Goal: Task Accomplishment & Management: Manage account settings

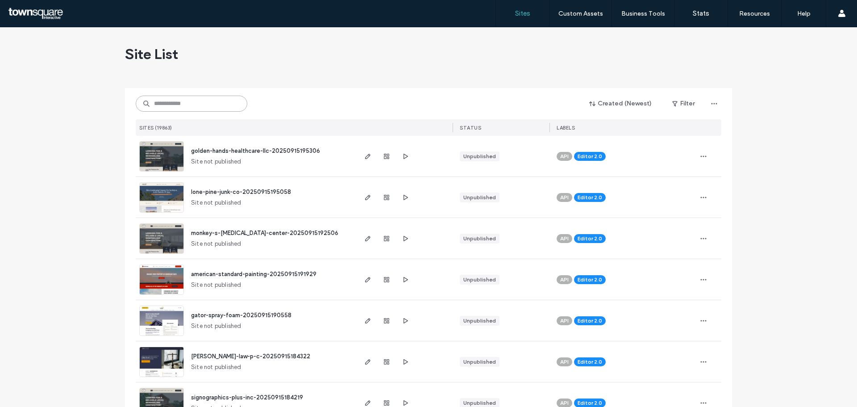
click at [177, 103] on input at bounding box center [192, 104] width 112 height 16
paste input "**********"
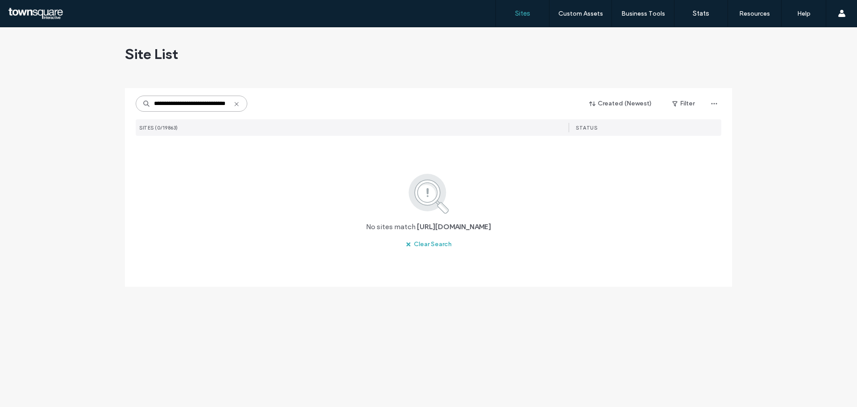
scroll to position [0, 23]
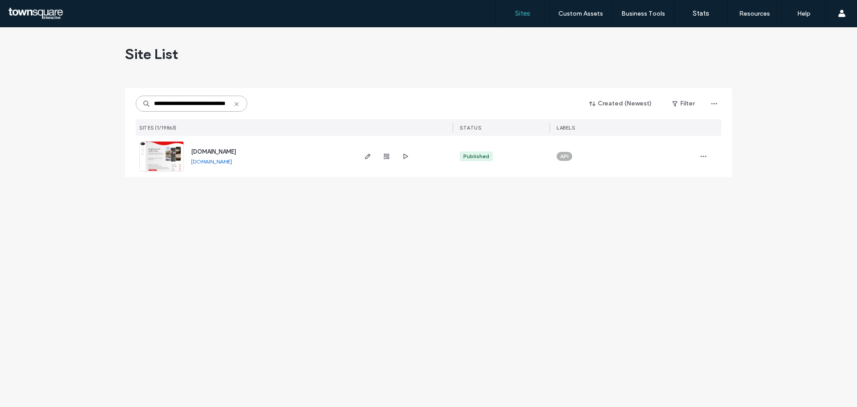
type input "**********"
click at [366, 150] on div at bounding box center [386, 156] width 48 height 41
click at [367, 152] on span "button" at bounding box center [367, 156] width 11 height 11
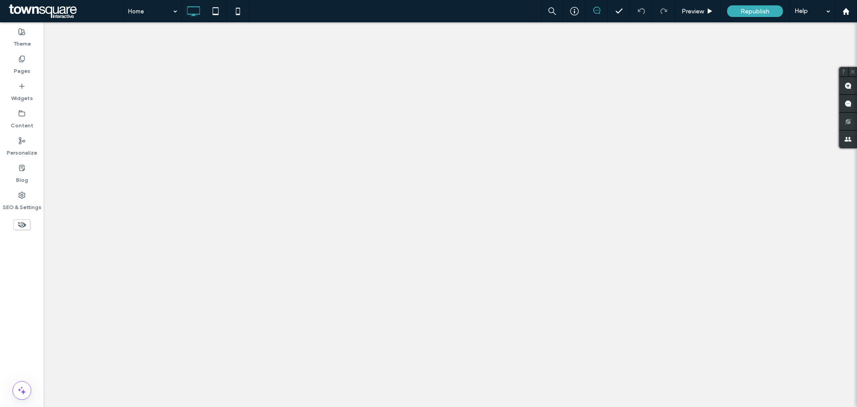
click at [19, 57] on icon at bounding box center [21, 58] width 7 height 7
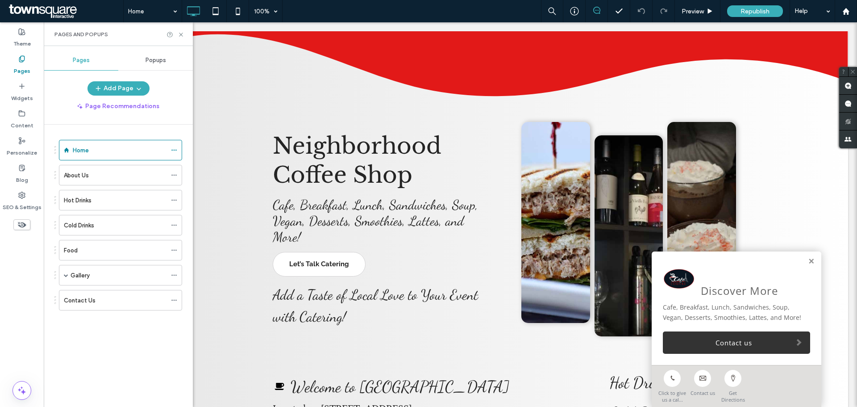
click at [121, 274] on div "Gallery" at bounding box center [119, 275] width 96 height 9
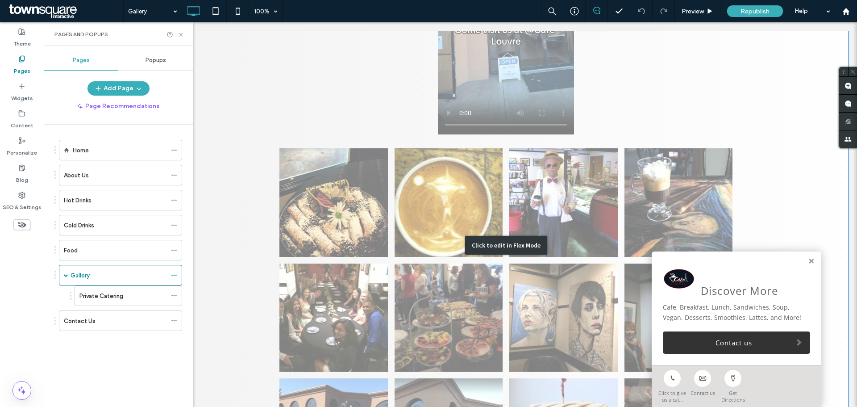
scroll to position [268, 0]
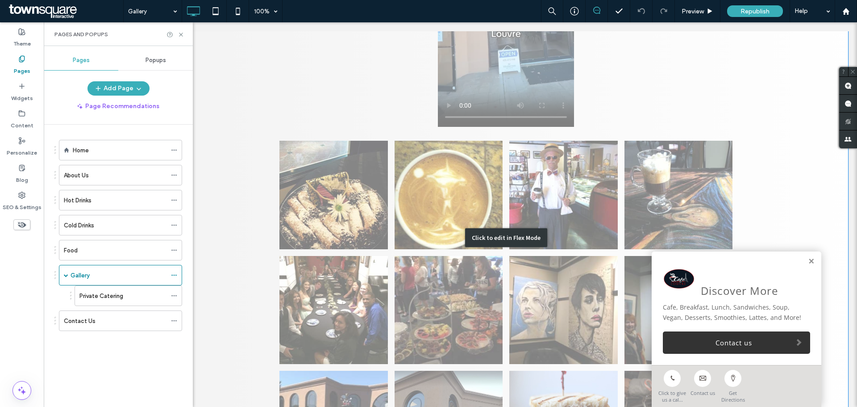
click at [330, 197] on div "Click to edit in Flex Mode" at bounding box center [506, 238] width 684 height 826
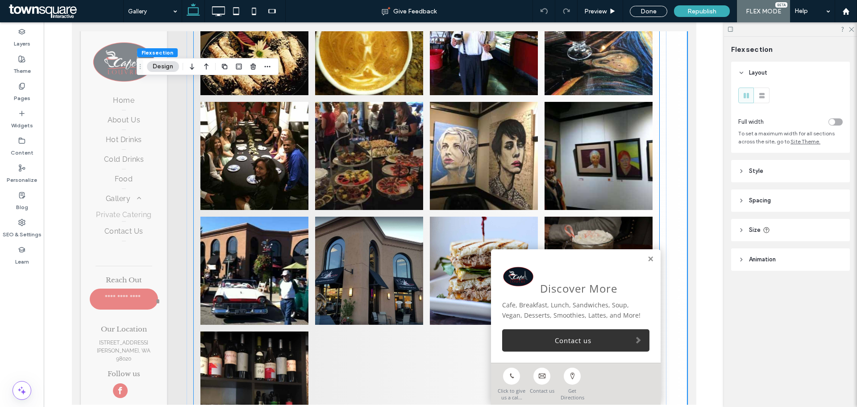
scroll to position [357, 0]
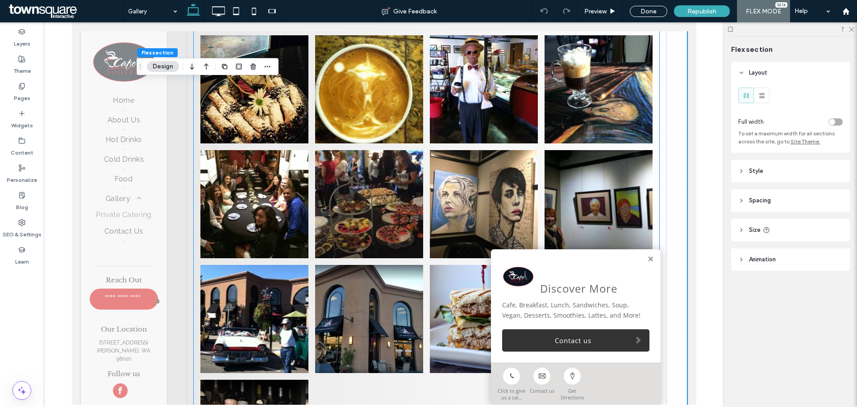
click at [277, 124] on link at bounding box center [254, 89] width 108 height 108
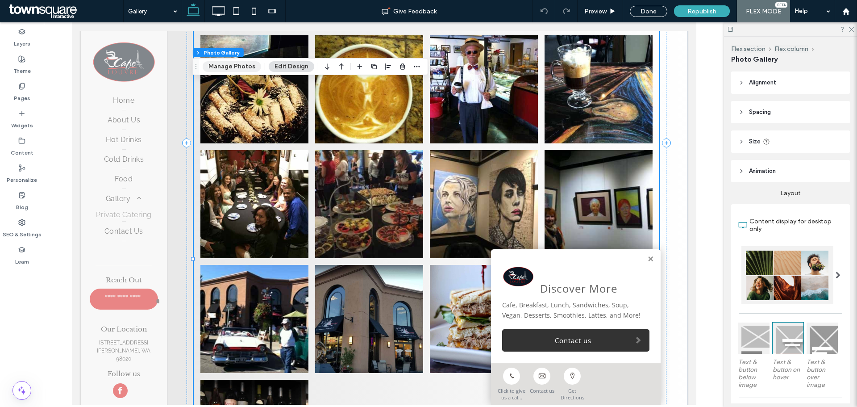
drag, startPoint x: 237, startPoint y: 70, endPoint x: 178, endPoint y: 75, distance: 60.1
click at [237, 70] on button "Manage Photos" at bounding box center [232, 66] width 58 height 11
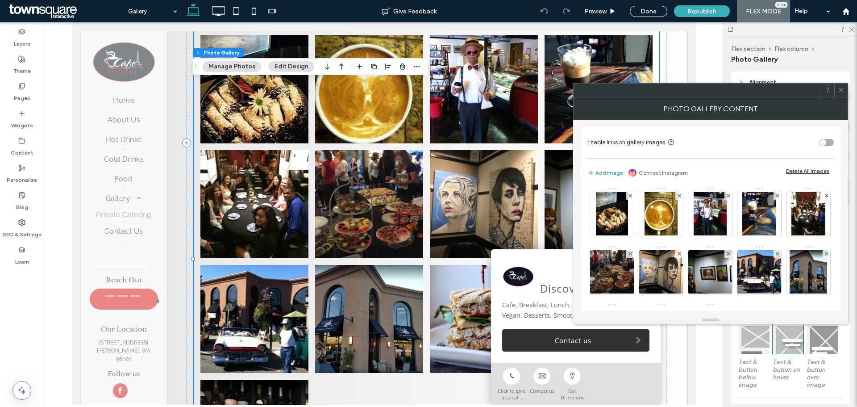
click at [593, 175] on icon "button" at bounding box center [590, 172] width 7 height 7
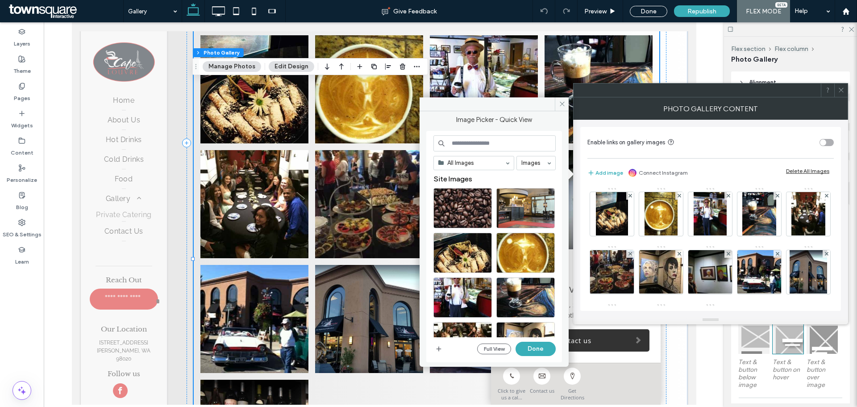
click at [445, 347] on div "Full View Done" at bounding box center [494, 348] width 122 height 14
click at [436, 345] on icon "button" at bounding box center [438, 348] width 7 height 7
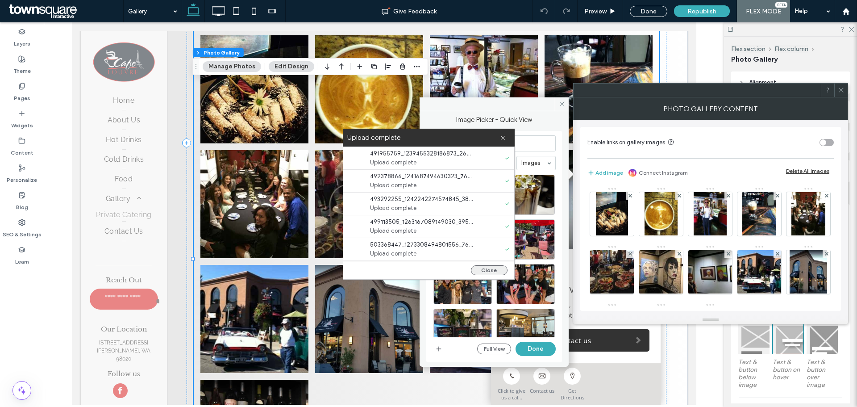
click at [503, 269] on button "Close" at bounding box center [489, 270] width 37 height 10
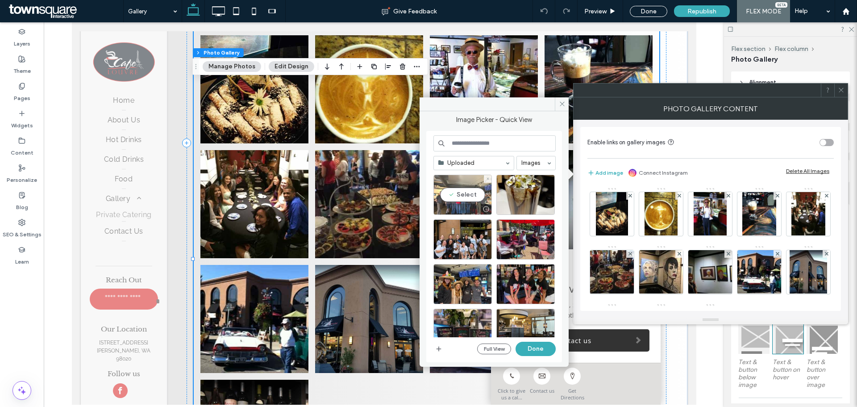
click at [451, 195] on div "Select" at bounding box center [462, 195] width 58 height 40
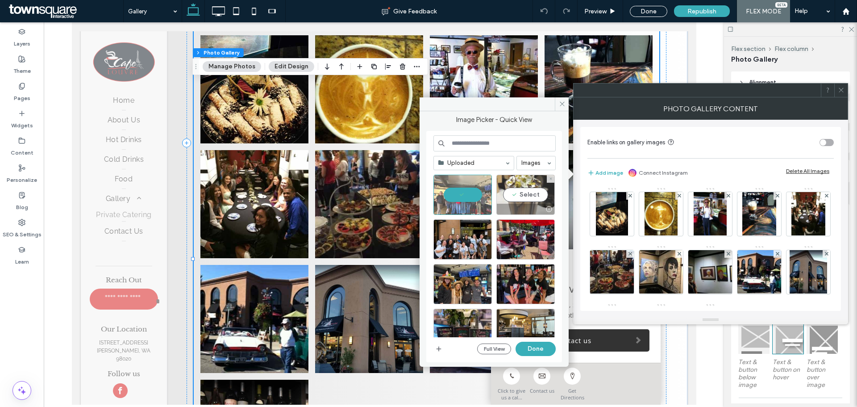
click at [507, 190] on div "Select" at bounding box center [525, 195] width 58 height 40
click at [452, 239] on div "Select" at bounding box center [462, 239] width 58 height 40
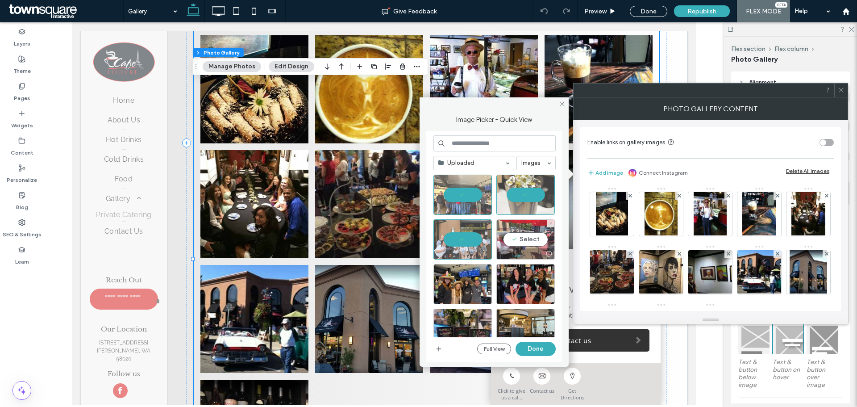
click at [518, 239] on div "Select" at bounding box center [525, 239] width 58 height 40
drag, startPoint x: 467, startPoint y: 275, endPoint x: 472, endPoint y: 276, distance: 5.4
click at [466, 275] on div "Select" at bounding box center [462, 284] width 58 height 40
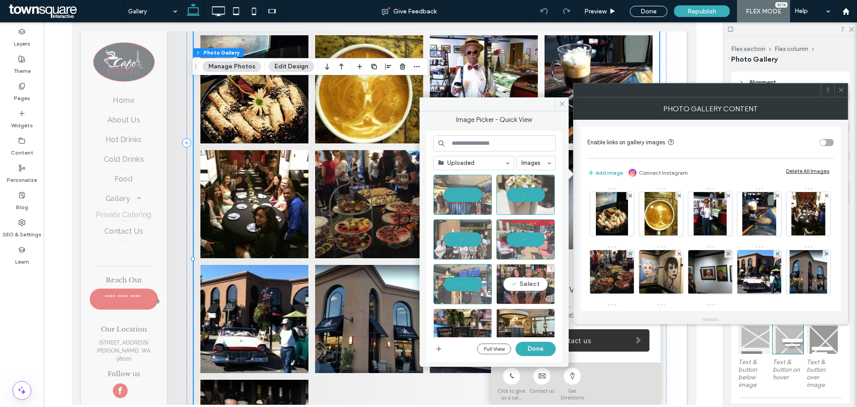
click at [521, 274] on div "Select" at bounding box center [525, 284] width 58 height 40
click at [471, 321] on div "Select" at bounding box center [462, 328] width 58 height 40
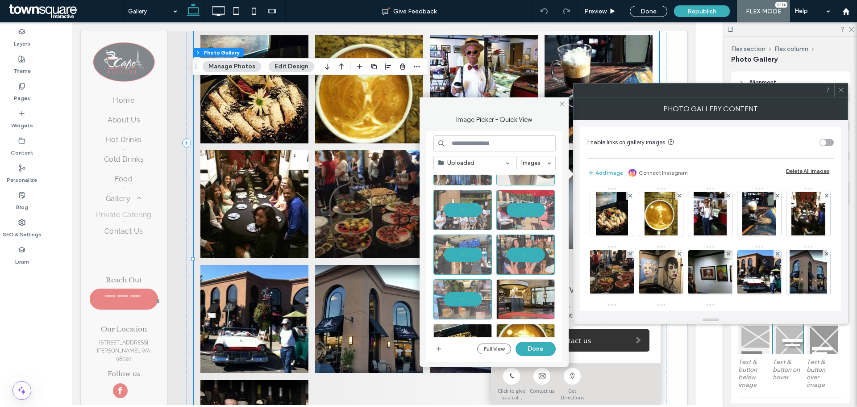
scroll to position [45, 0]
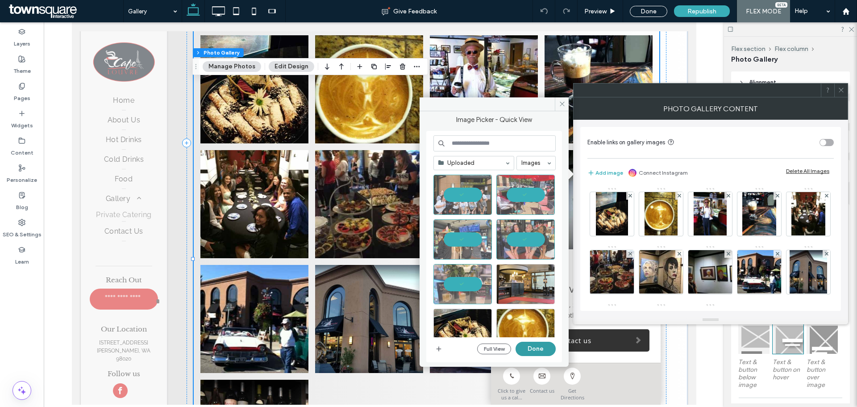
click at [525, 349] on button "Done" at bounding box center [536, 348] width 40 height 14
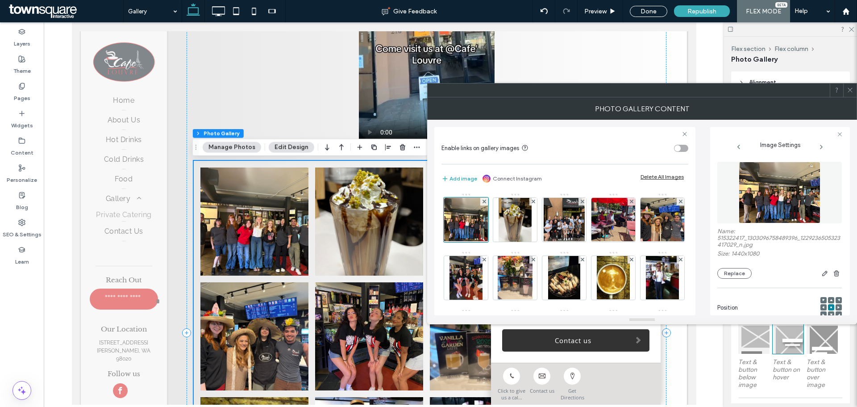
scroll to position [223, 0]
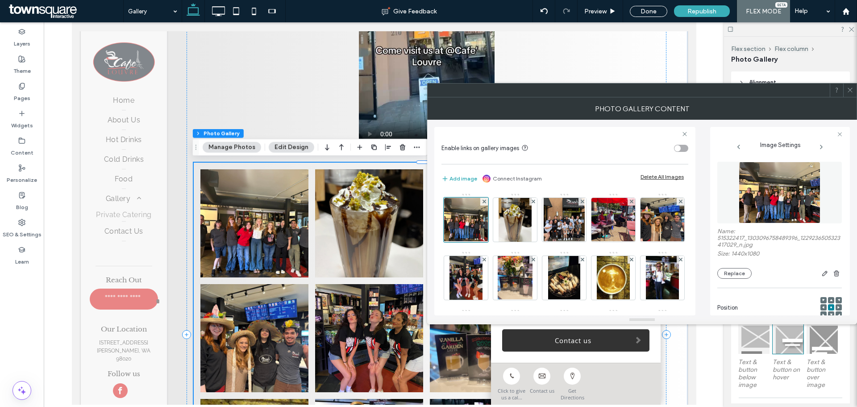
click at [850, 98] on div "Photo Gallery Content" at bounding box center [642, 108] width 430 height 22
click at [851, 92] on icon at bounding box center [850, 90] width 7 height 7
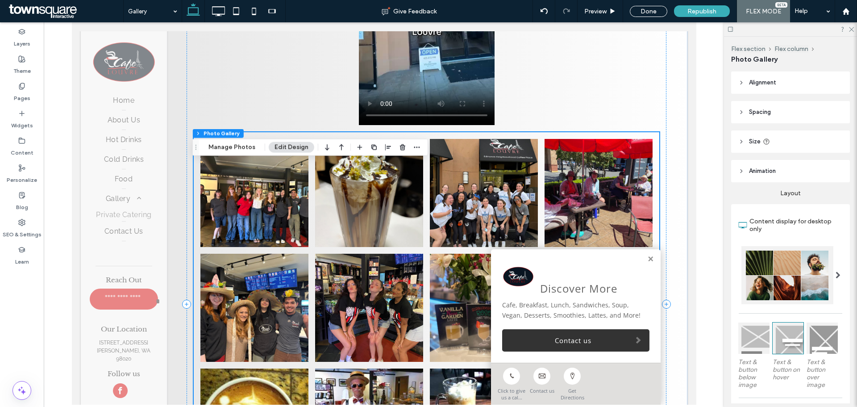
scroll to position [312, 0]
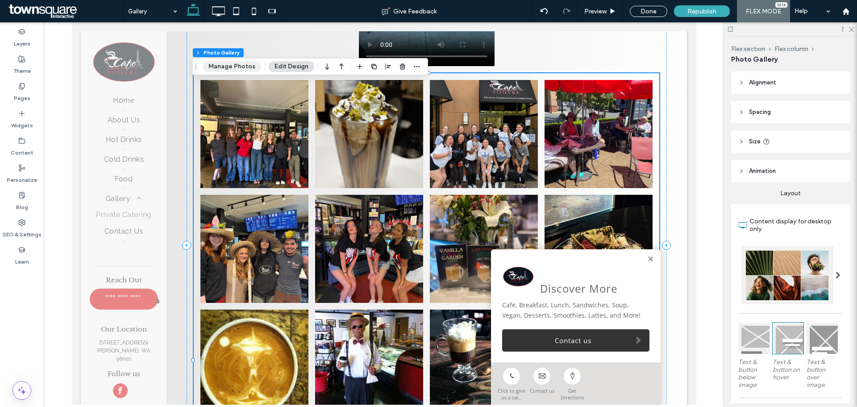
drag, startPoint x: 242, startPoint y: 67, endPoint x: 278, endPoint y: 63, distance: 35.9
click at [242, 67] on button "Manage Photos" at bounding box center [232, 66] width 58 height 11
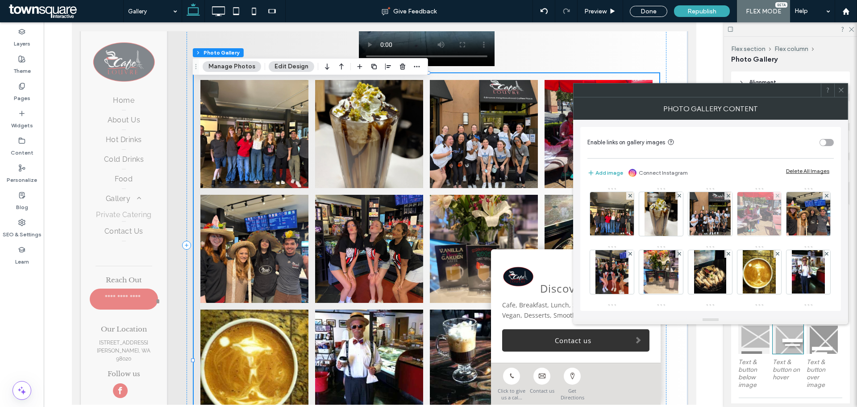
click at [749, 216] on img at bounding box center [759, 214] width 58 height 44
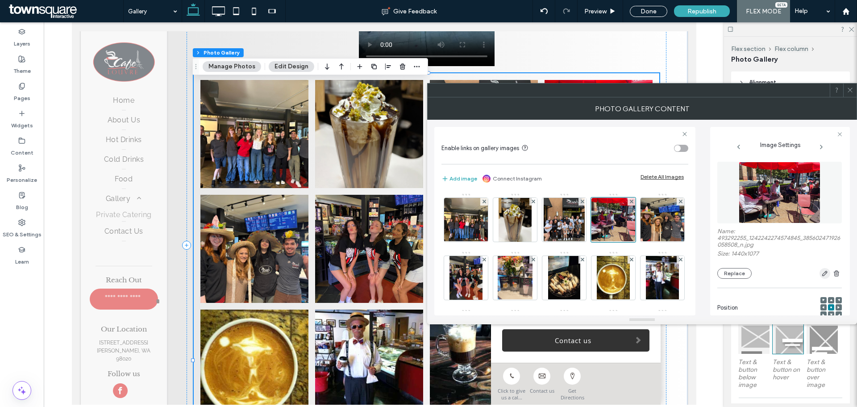
click at [822, 275] on use "button" at bounding box center [824, 273] width 5 height 5
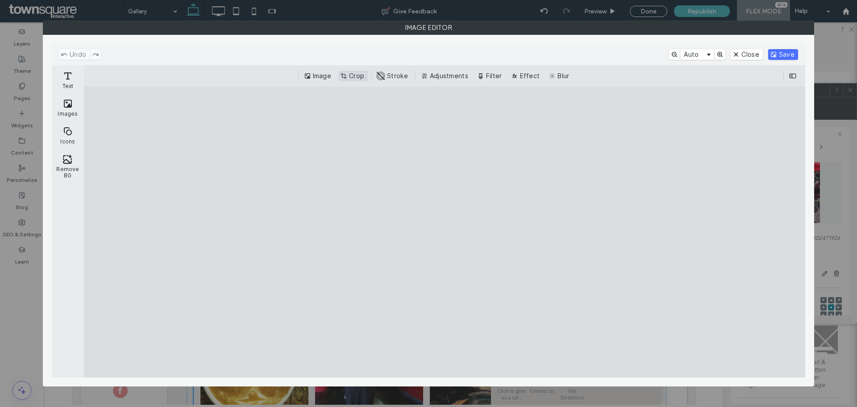
click at [350, 74] on button "Crop" at bounding box center [352, 76] width 29 height 11
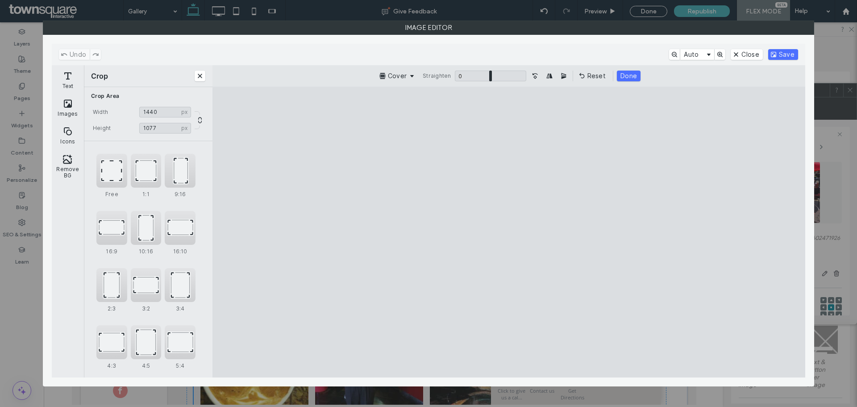
click at [509, 232] on cesdk-canvas "Editor canvas" at bounding box center [509, 232] width 0 height 0
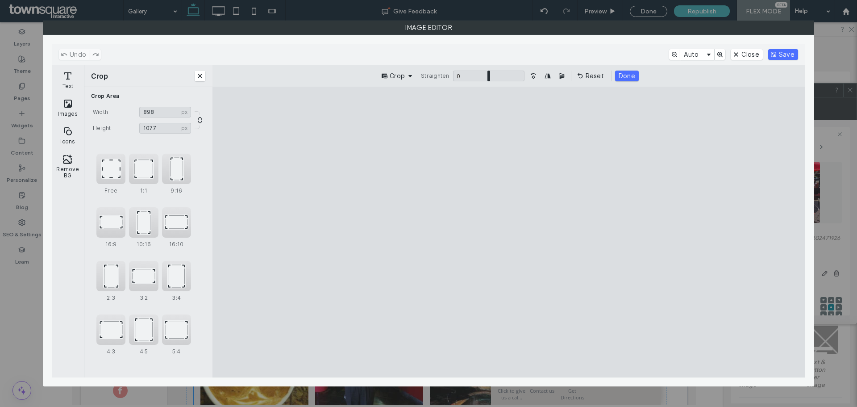
drag, startPoint x: 664, startPoint y: 236, endPoint x: 539, endPoint y: 238, distance: 125.0
click at [509, 232] on cesdk-canvas "Editor canvas" at bounding box center [509, 232] width 0 height 0
type input "***"
click at [509, 232] on cesdk-canvas "Editor canvas" at bounding box center [509, 232] width 0 height 0
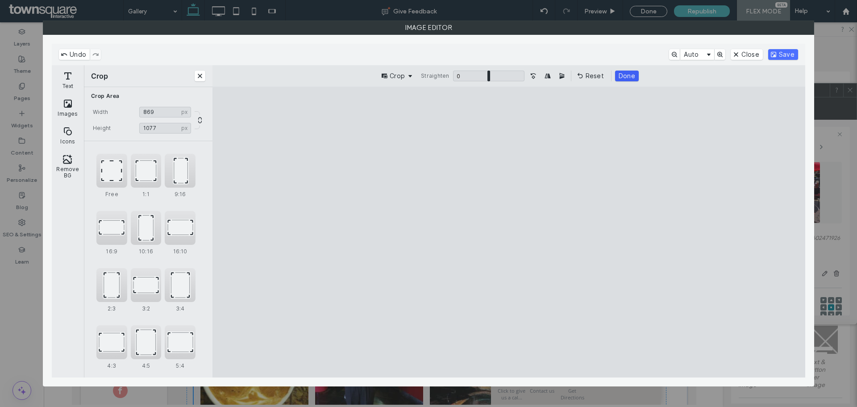
click at [627, 76] on button "Done" at bounding box center [627, 76] width 24 height 11
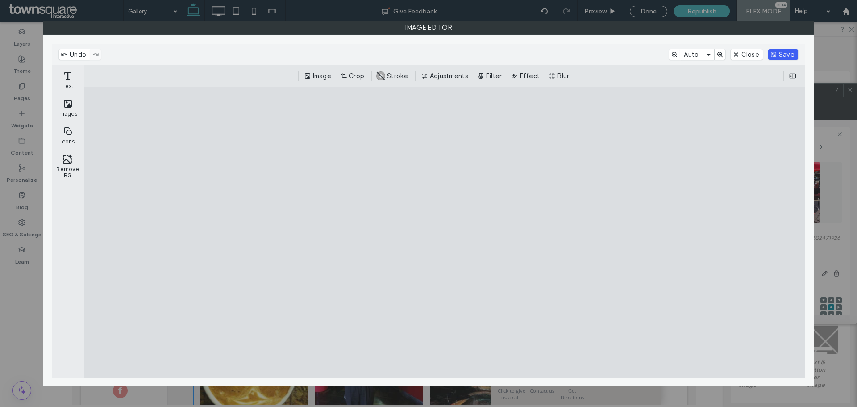
click at [782, 56] on button "Save" at bounding box center [783, 54] width 30 height 11
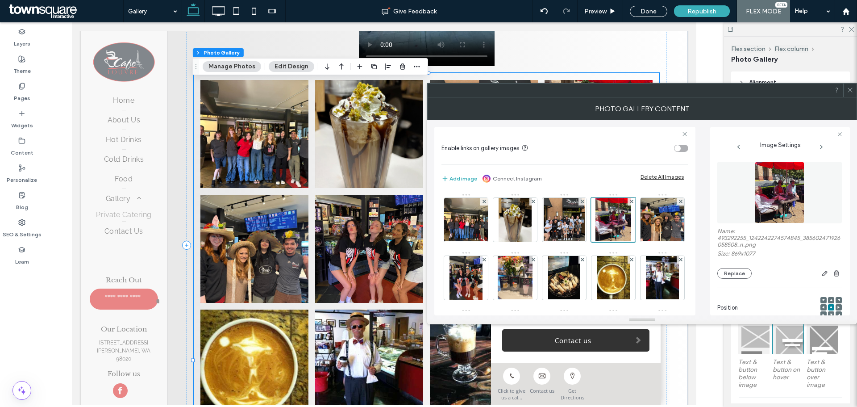
click at [849, 92] on icon at bounding box center [850, 90] width 7 height 7
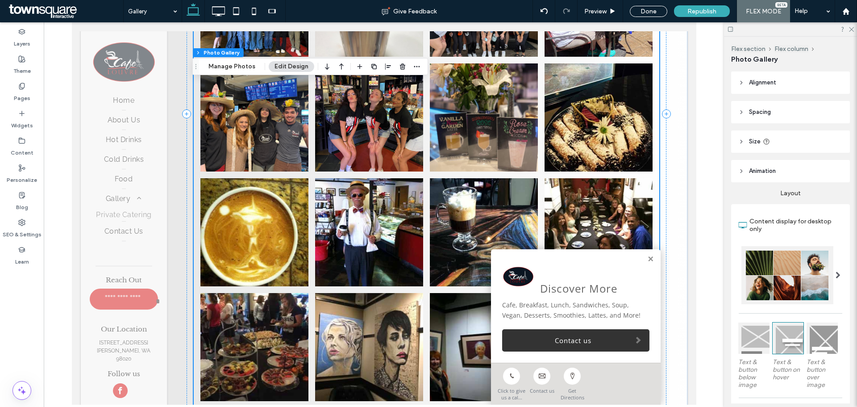
scroll to position [446, 0]
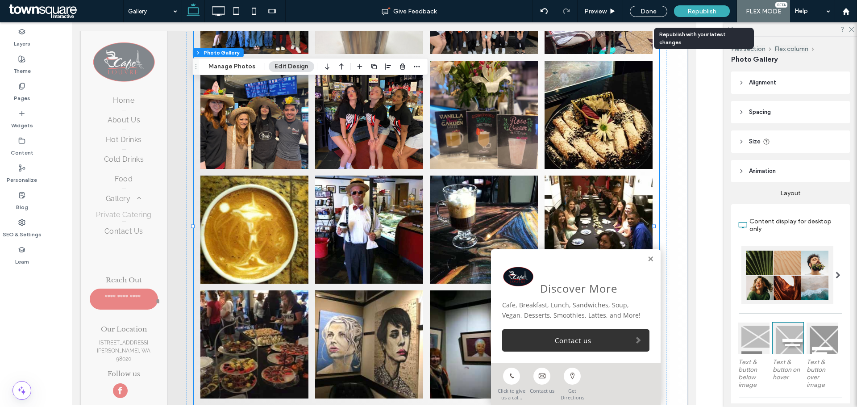
click at [710, 8] on span "Republish" at bounding box center [701, 12] width 29 height 8
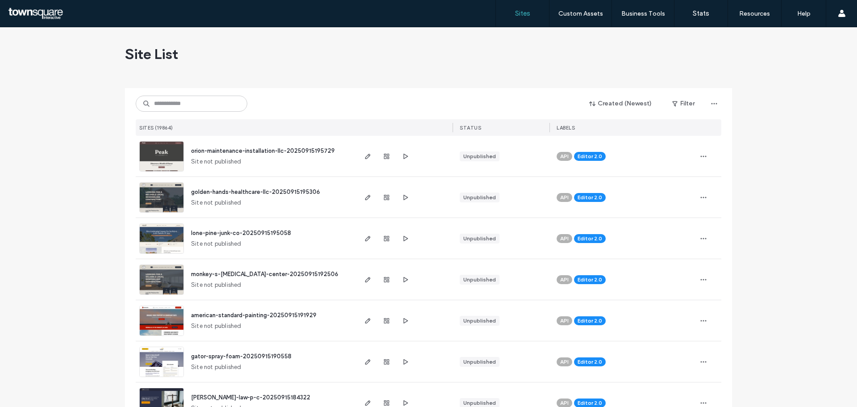
drag, startPoint x: 0, startPoint y: 0, endPoint x: 173, endPoint y: 106, distance: 202.8
click at [173, 106] on input at bounding box center [192, 104] width 112 height 16
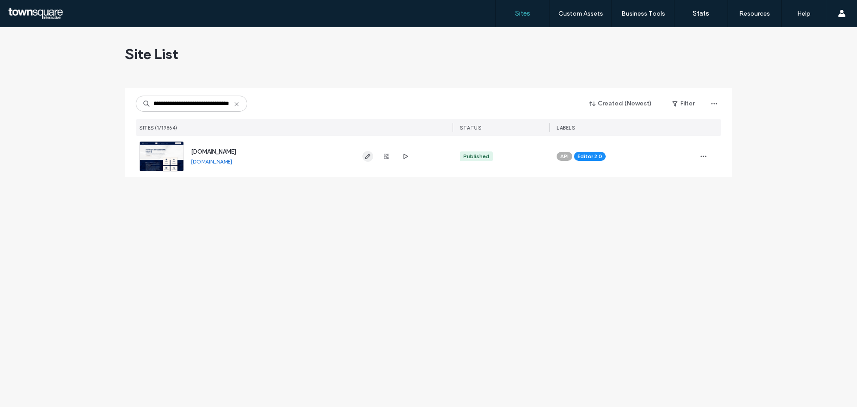
type input "**********"
click at [366, 154] on icon "button" at bounding box center [367, 156] width 7 height 7
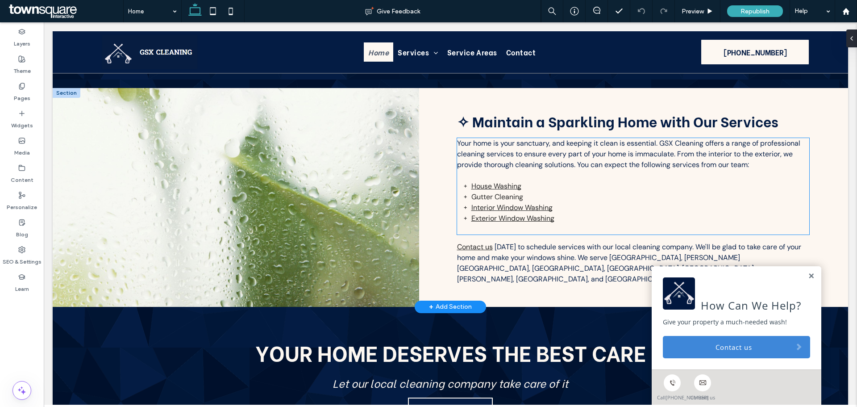
scroll to position [475, 0]
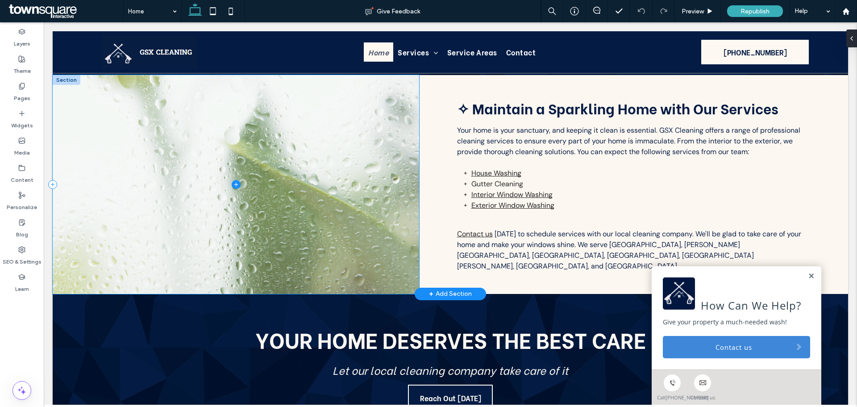
click at [324, 187] on span at bounding box center [236, 184] width 366 height 219
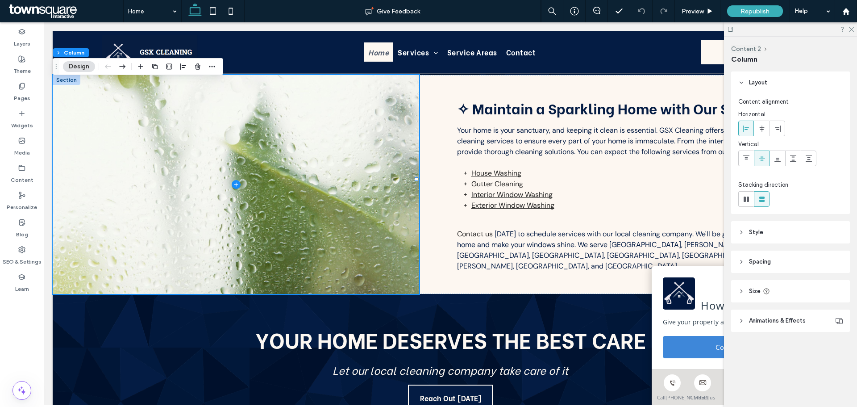
click at [82, 62] on button "Design" at bounding box center [79, 66] width 32 height 11
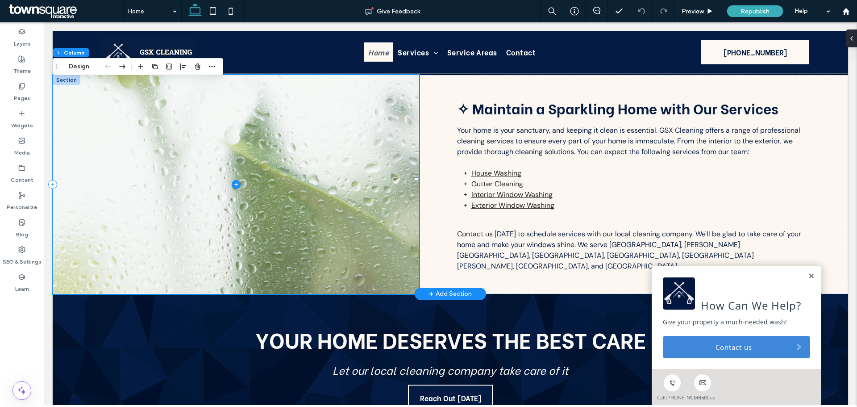
drag, startPoint x: 225, startPoint y: 147, endPoint x: 230, endPoint y: 150, distance: 5.0
click at [226, 149] on span at bounding box center [236, 184] width 366 height 219
click at [232, 180] on icon at bounding box center [236, 184] width 9 height 9
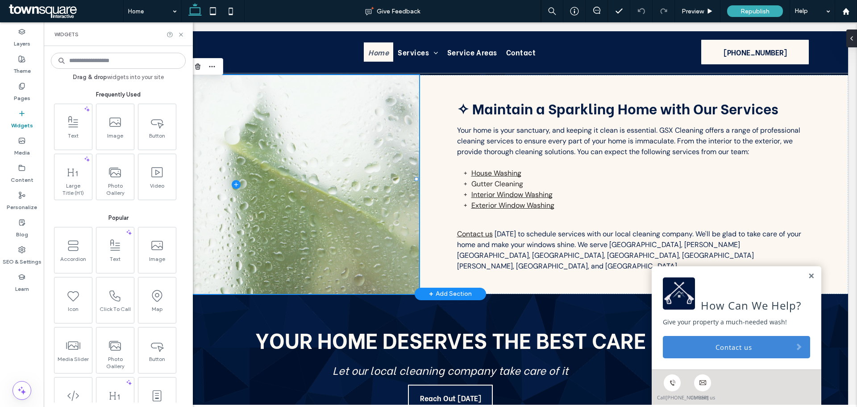
click at [300, 171] on span at bounding box center [236, 184] width 366 height 219
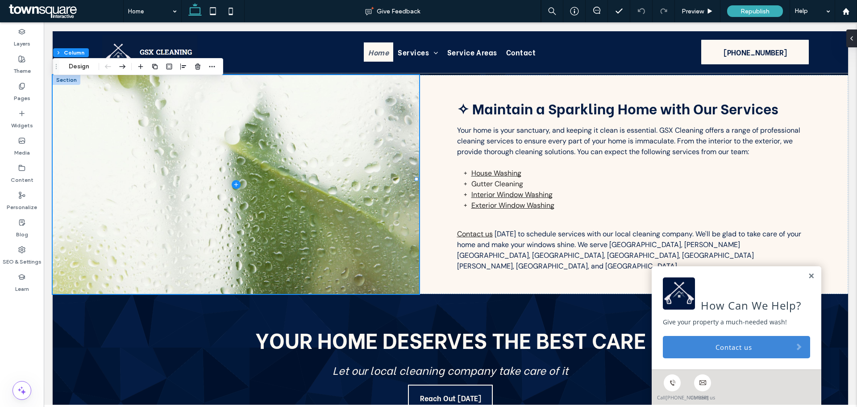
click at [79, 62] on button "Design" at bounding box center [79, 66] width 32 height 11
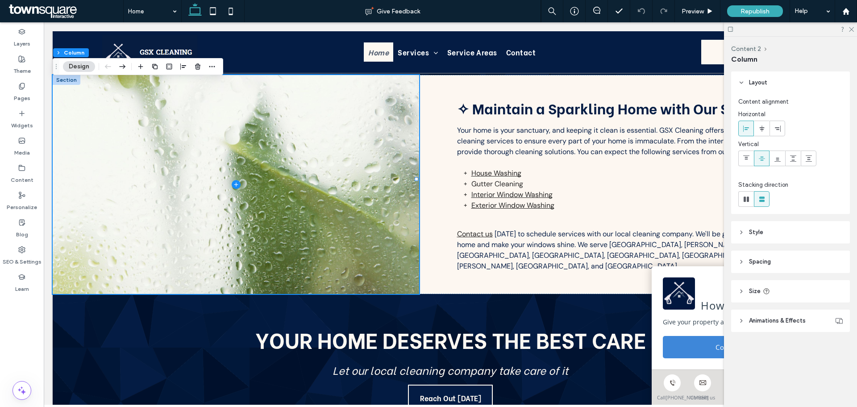
click at [765, 319] on span "Animations & Effects" at bounding box center [777, 320] width 57 height 9
click at [756, 249] on header "Spacing" at bounding box center [790, 260] width 119 height 22
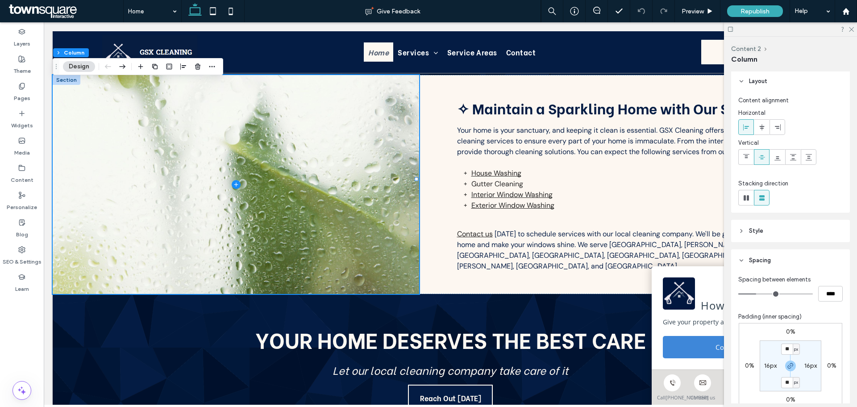
click at [753, 233] on span "Style" at bounding box center [756, 230] width 14 height 9
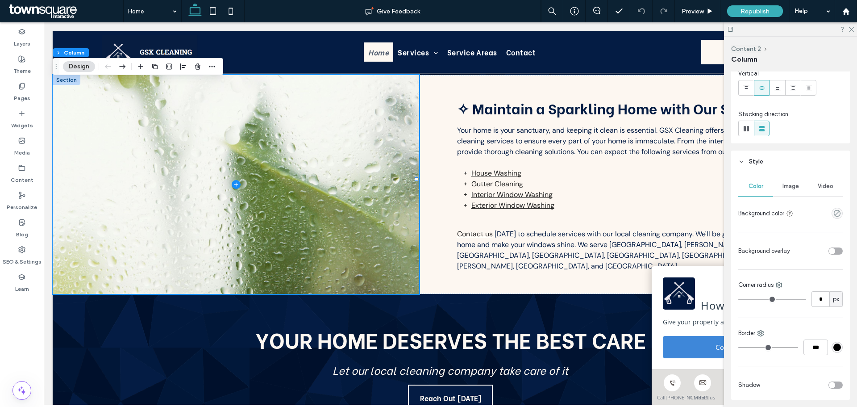
scroll to position [91, 0]
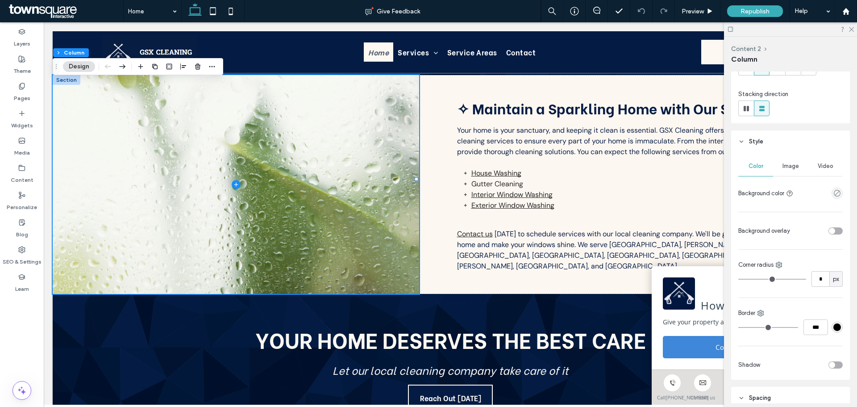
click at [783, 171] on div "Image" at bounding box center [790, 166] width 35 height 20
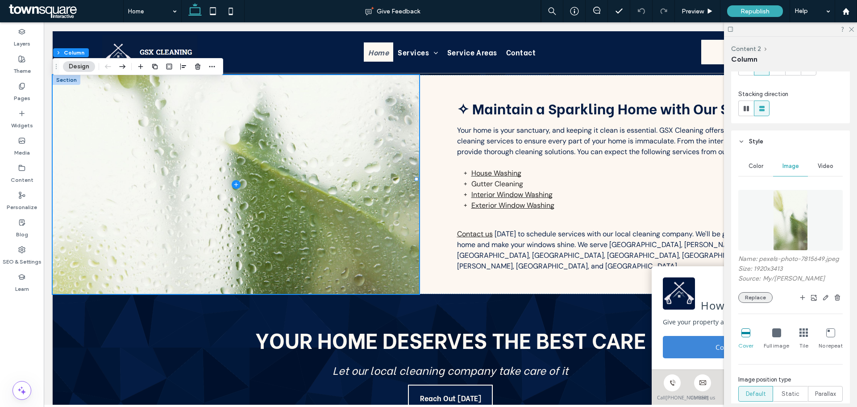
click at [757, 301] on button "Replace" at bounding box center [755, 297] width 34 height 11
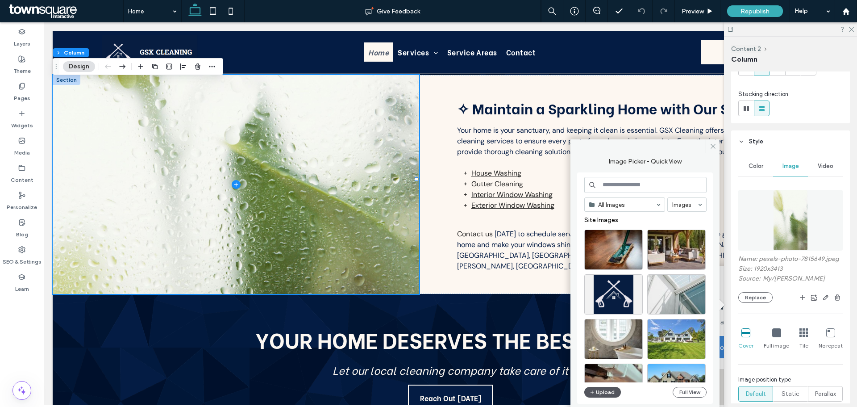
click at [599, 391] on button "Upload" at bounding box center [602, 392] width 37 height 11
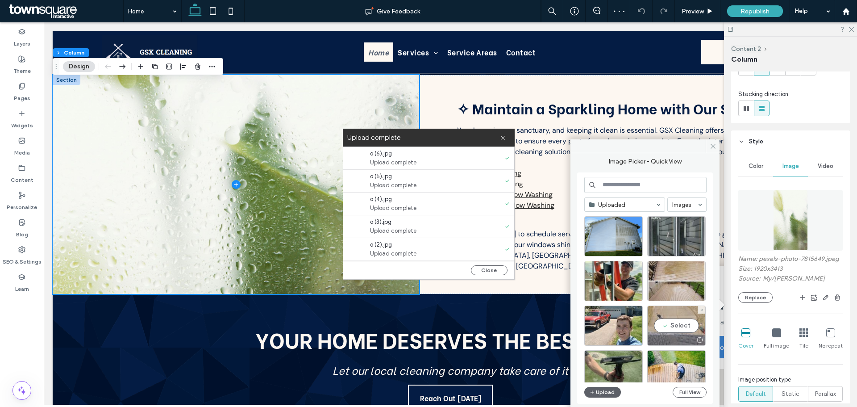
scroll to position [45, 0]
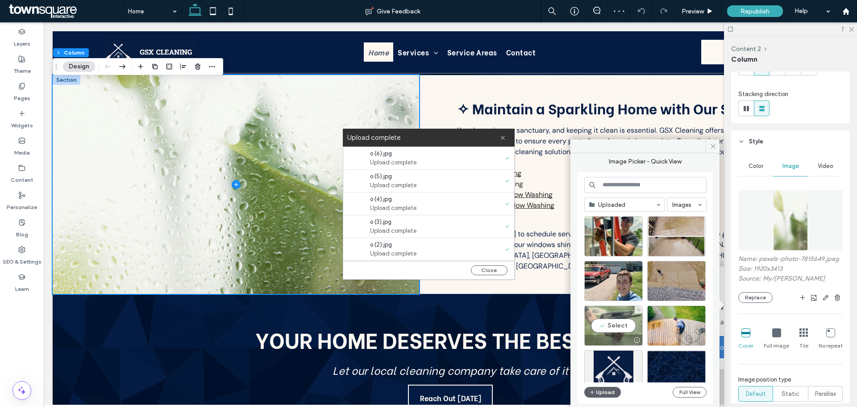
drag, startPoint x: 567, startPoint y: 305, endPoint x: 611, endPoint y: 328, distance: 49.1
click at [611, 328] on div "Select" at bounding box center [613, 325] width 58 height 40
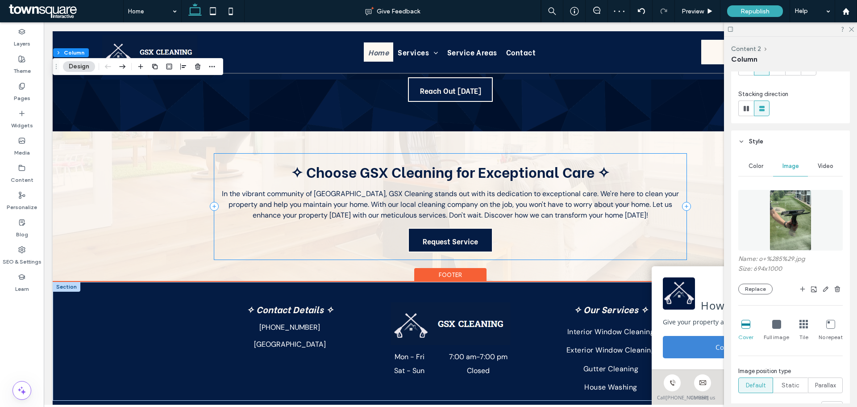
scroll to position [816, 0]
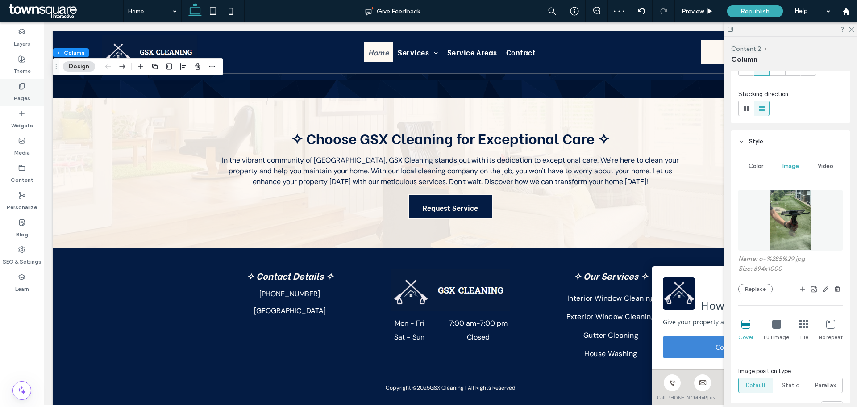
click at [29, 96] on label "Pages" at bounding box center [22, 96] width 17 height 12
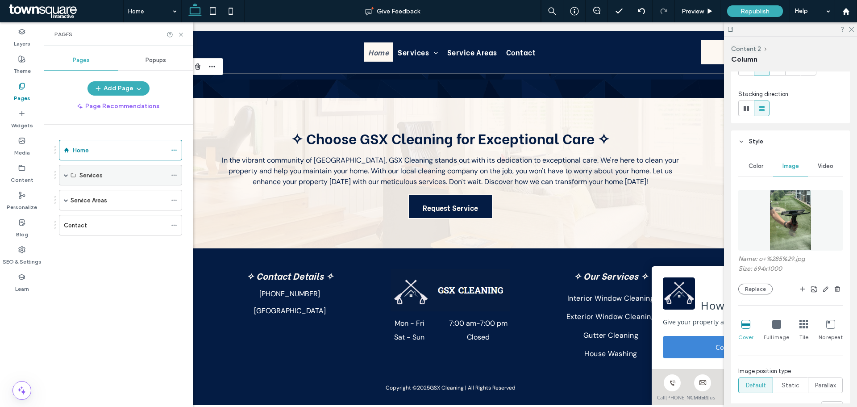
click at [59, 176] on div "Services" at bounding box center [120, 175] width 123 height 21
click at [64, 176] on span at bounding box center [66, 175] width 4 height 4
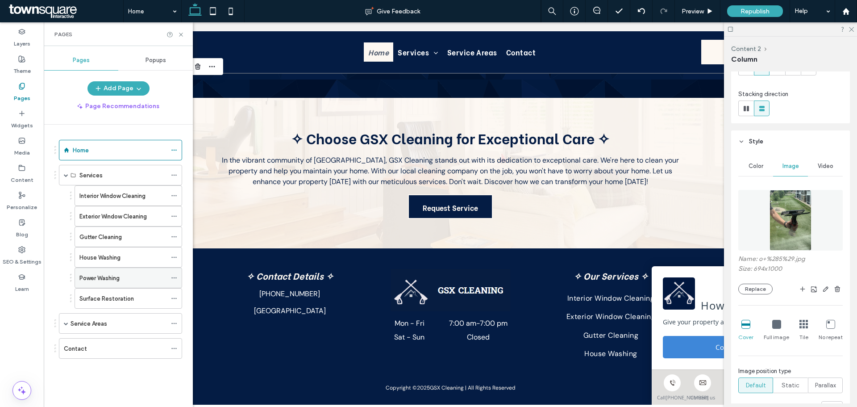
click at [99, 276] on label "Power Washing" at bounding box center [99, 278] width 40 height 16
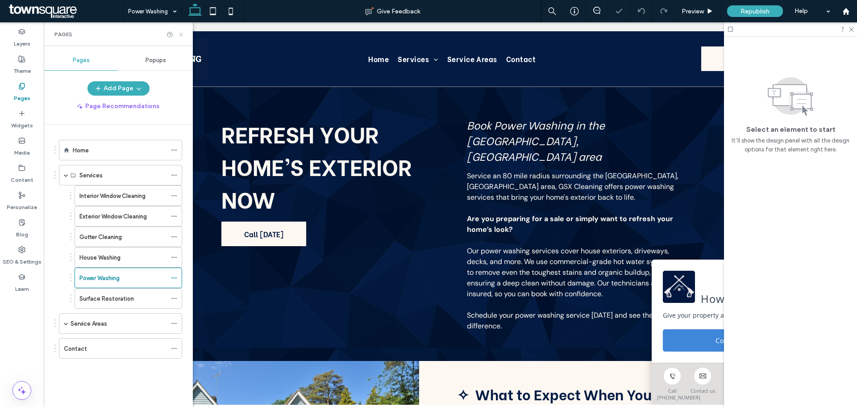
click at [180, 37] on icon at bounding box center [181, 34] width 7 height 7
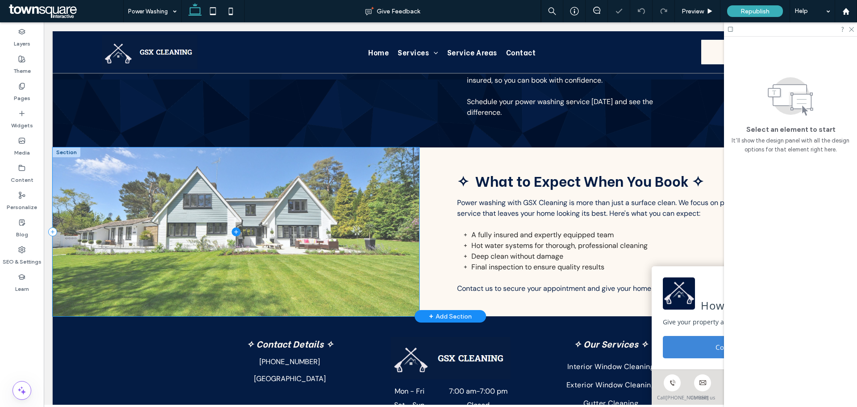
scroll to position [223, 0]
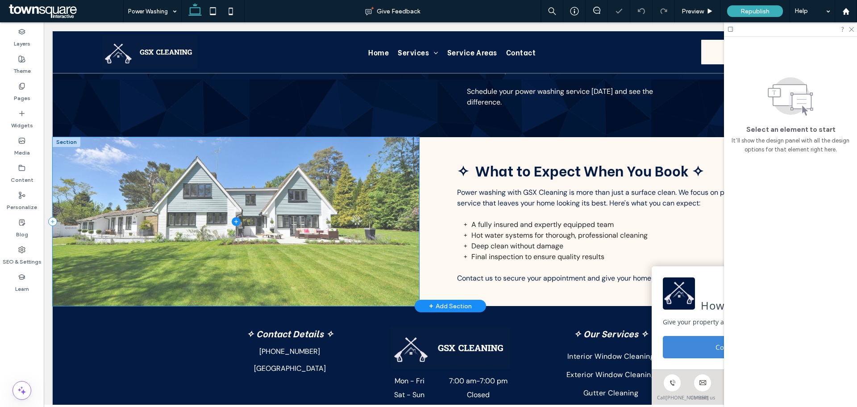
click at [321, 228] on span at bounding box center [236, 221] width 366 height 169
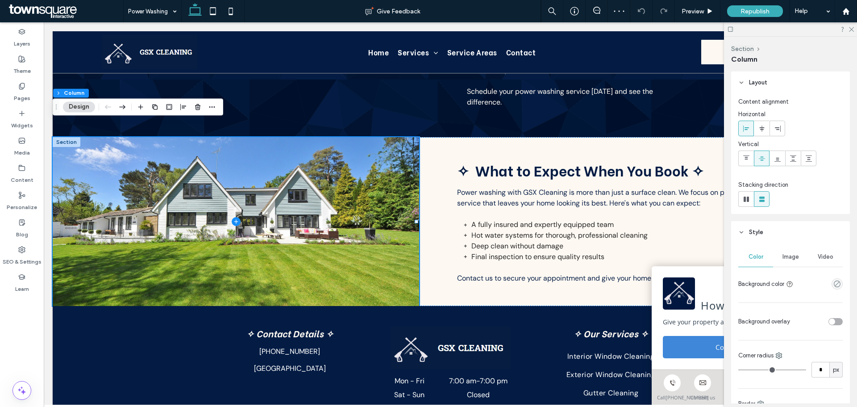
click at [71, 107] on button "Design" at bounding box center [79, 106] width 32 height 11
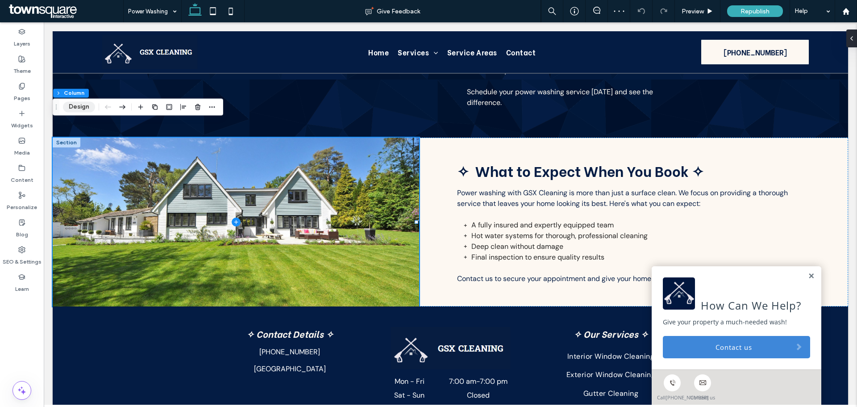
click at [71, 107] on button "Design" at bounding box center [79, 106] width 32 height 11
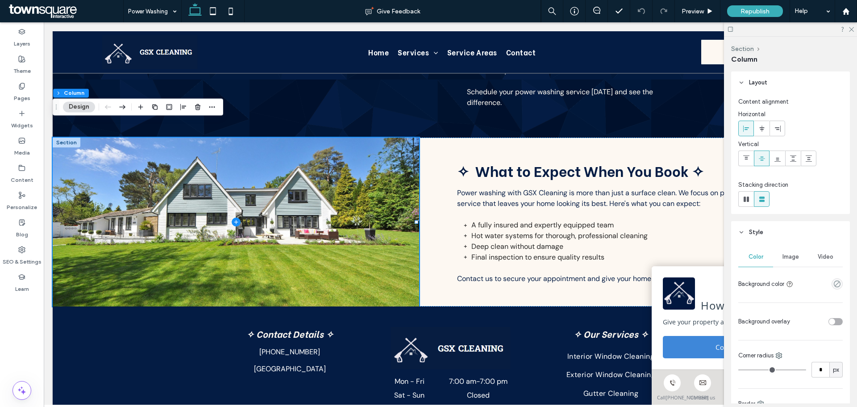
click at [798, 257] on div "Image" at bounding box center [790, 257] width 35 height 20
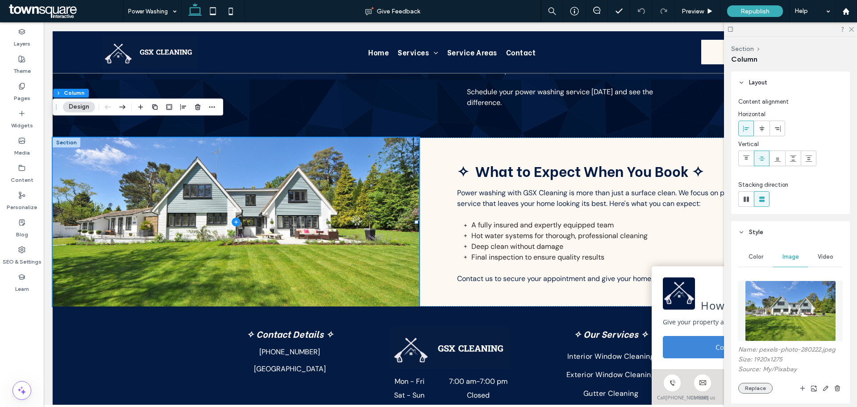
click at [755, 388] on button "Replace" at bounding box center [755, 388] width 34 height 11
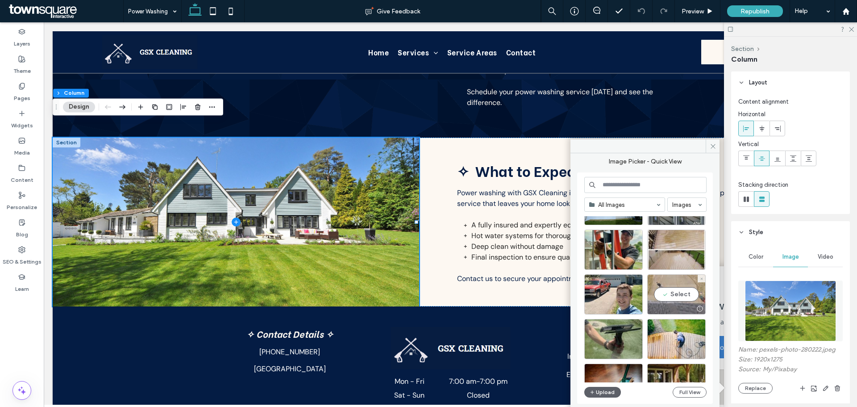
scroll to position [89, 0]
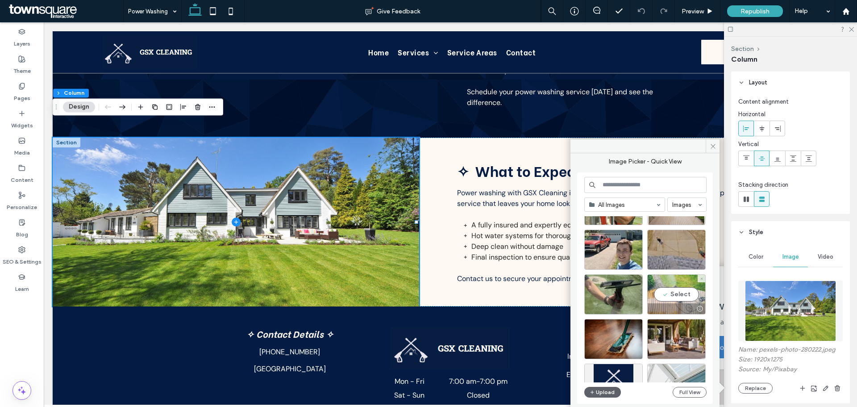
click at [682, 287] on div "Select" at bounding box center [676, 294] width 58 height 40
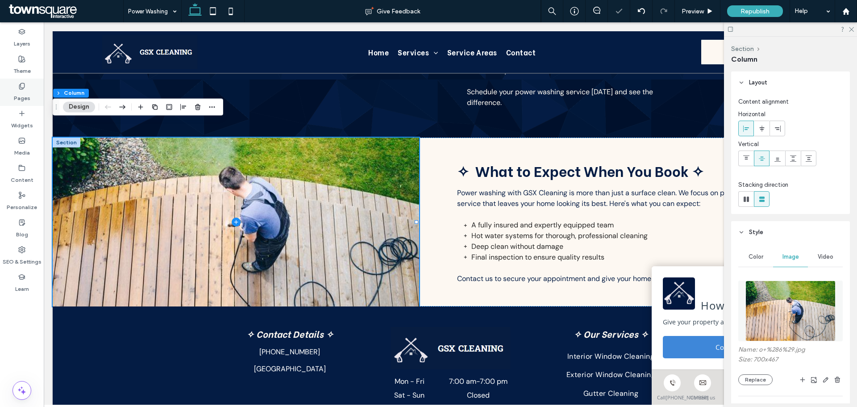
click at [15, 101] on label "Pages" at bounding box center [22, 96] width 17 height 12
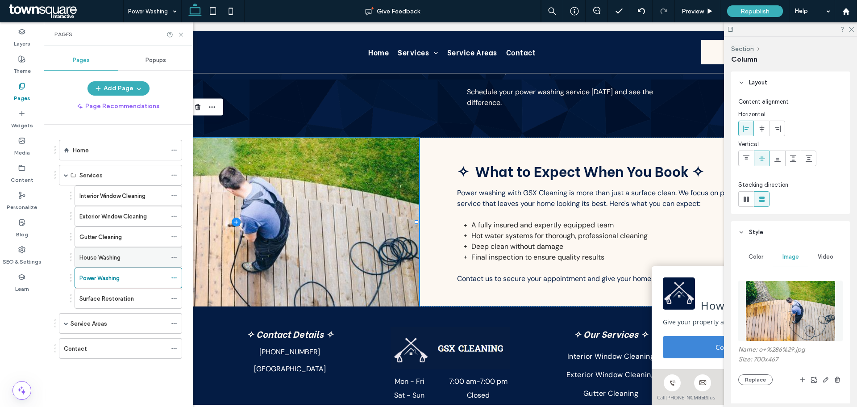
click at [99, 253] on label "House Washing" at bounding box center [99, 258] width 41 height 16
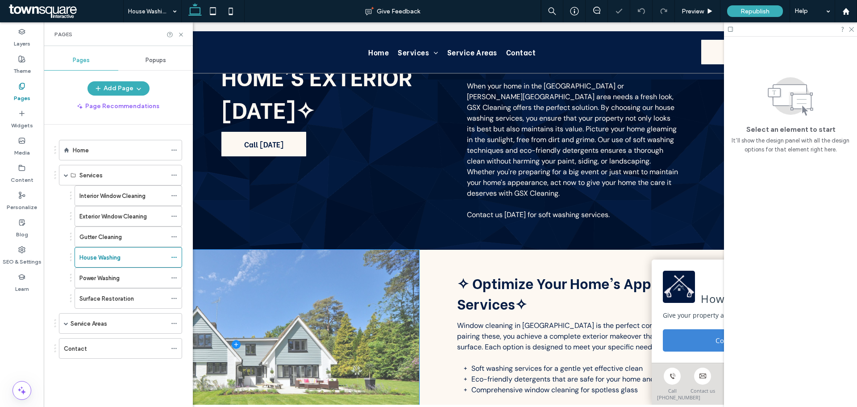
scroll to position [121, 0]
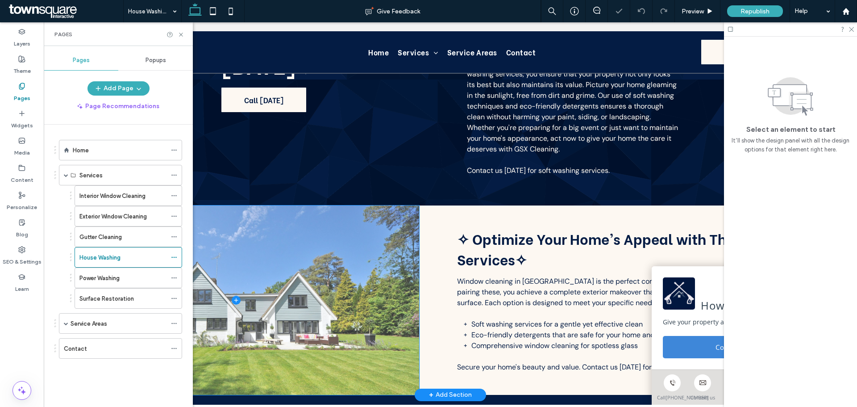
click at [360, 257] on span at bounding box center [236, 299] width 366 height 189
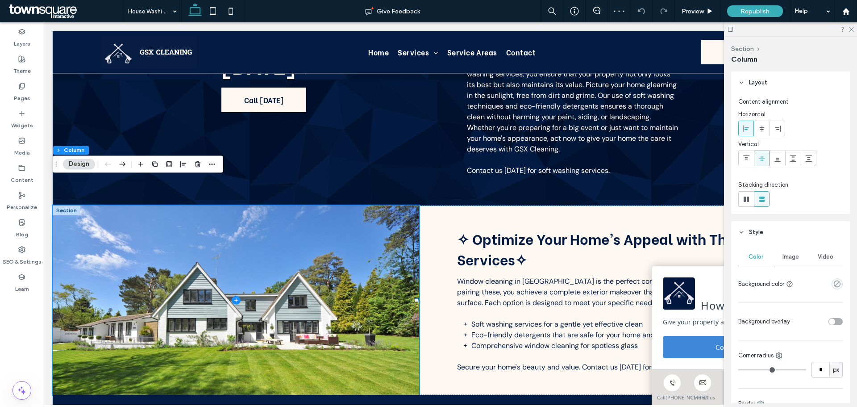
click at [71, 166] on button "Design" at bounding box center [79, 163] width 32 height 11
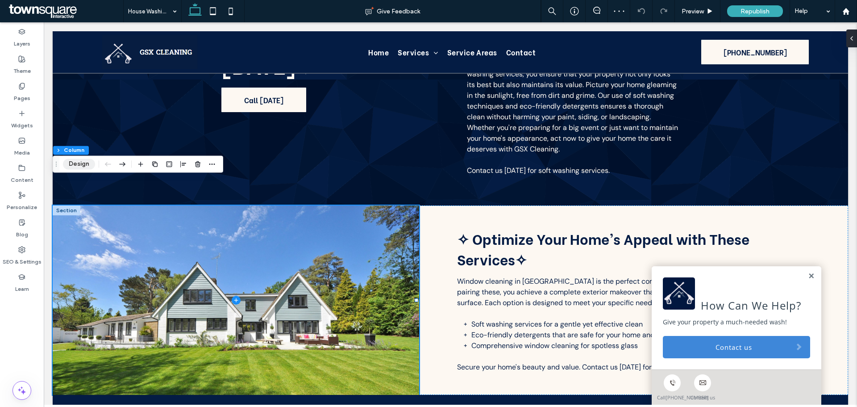
click at [71, 166] on button "Design" at bounding box center [79, 163] width 32 height 11
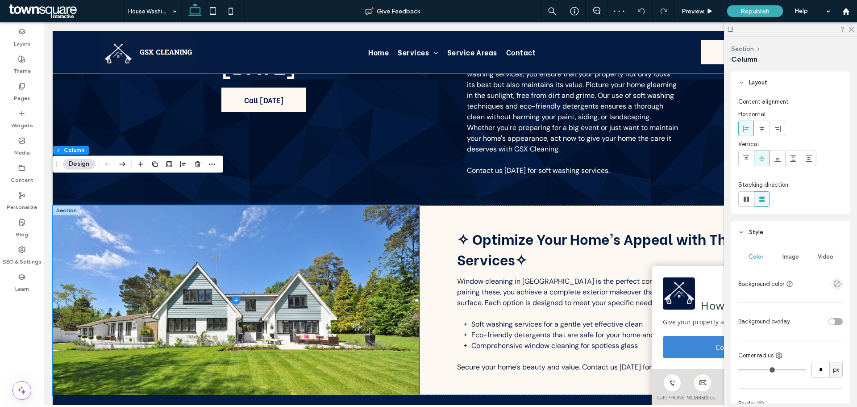
click at [783, 258] on span "Image" at bounding box center [791, 256] width 17 height 7
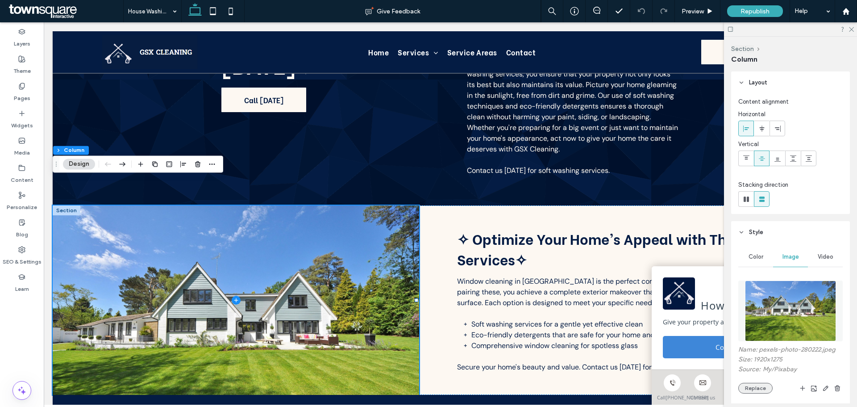
click at [752, 387] on button "Replace" at bounding box center [755, 388] width 34 height 11
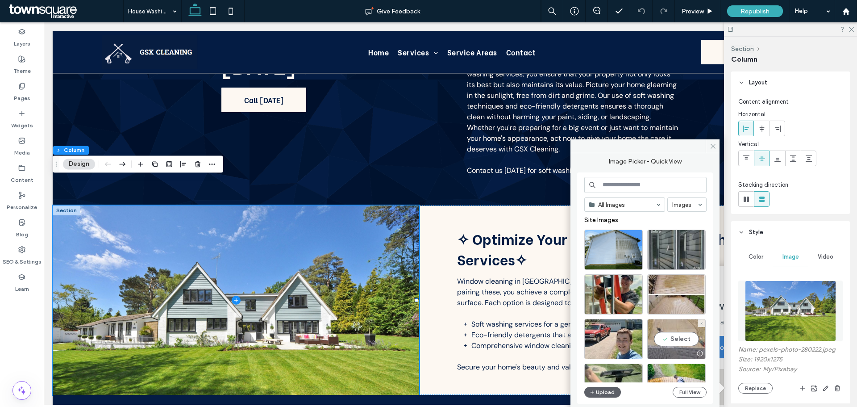
click at [688, 340] on div "Select" at bounding box center [676, 339] width 58 height 40
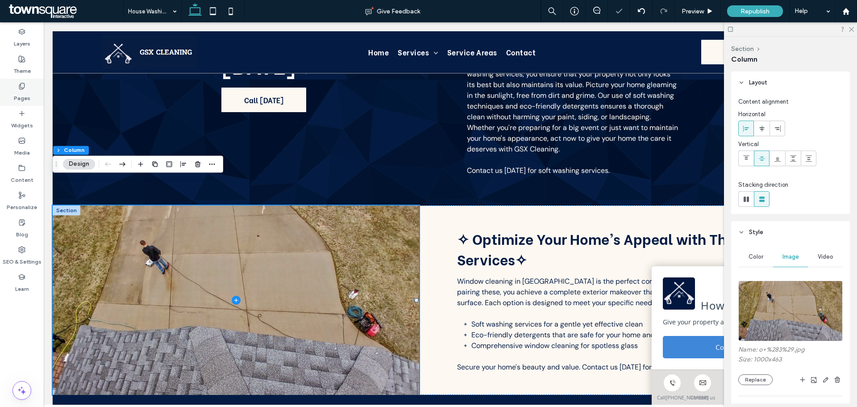
click at [22, 91] on label "Pages" at bounding box center [22, 96] width 17 height 12
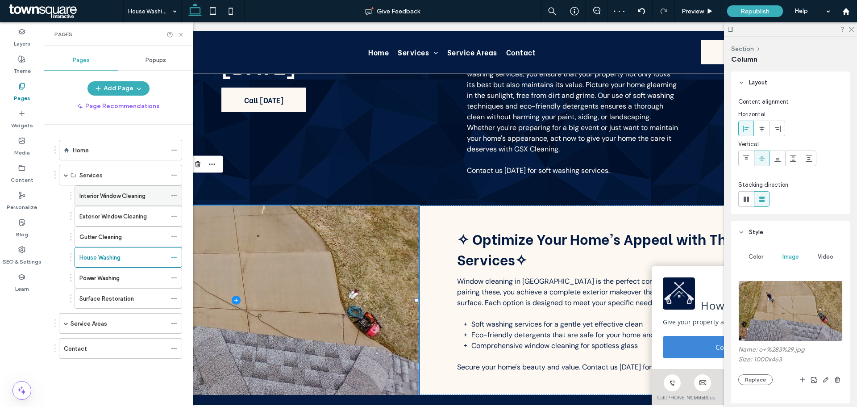
click at [100, 198] on label "Interior Window Cleaning" at bounding box center [112, 196] width 66 height 16
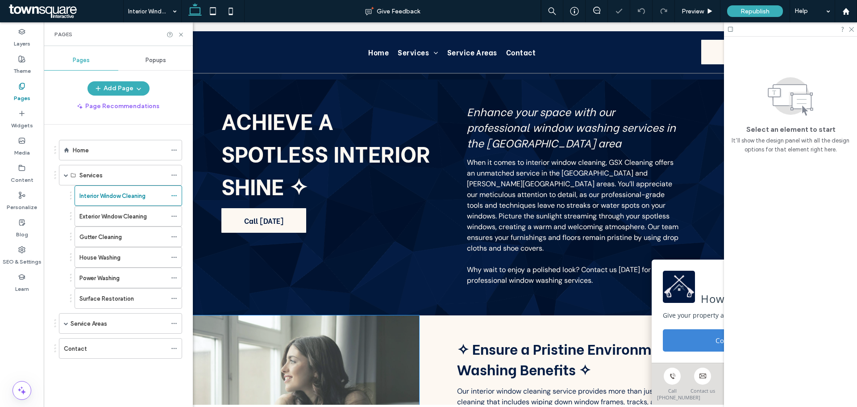
scroll to position [165, 0]
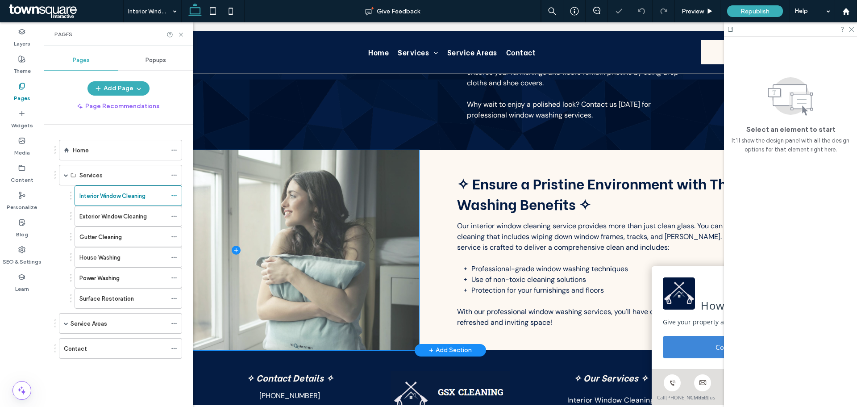
click at [381, 270] on span at bounding box center [236, 250] width 366 height 200
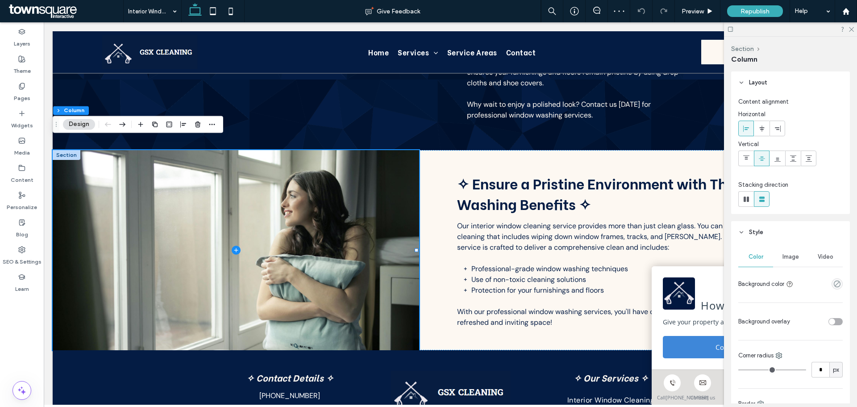
click at [69, 122] on button "Design" at bounding box center [79, 124] width 32 height 11
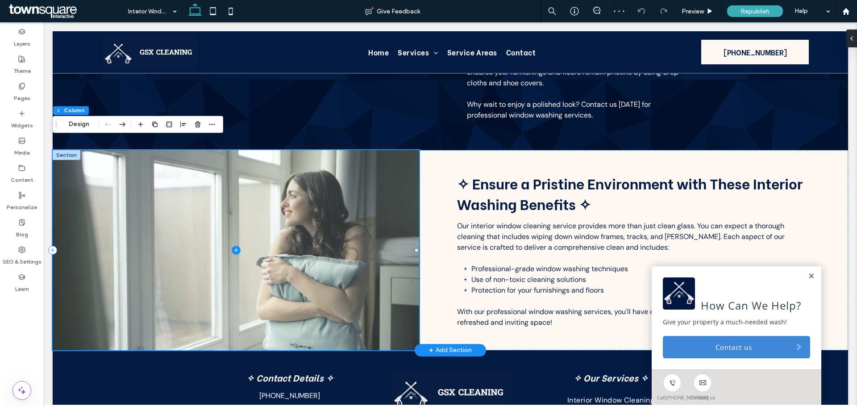
click at [111, 167] on span at bounding box center [236, 250] width 366 height 200
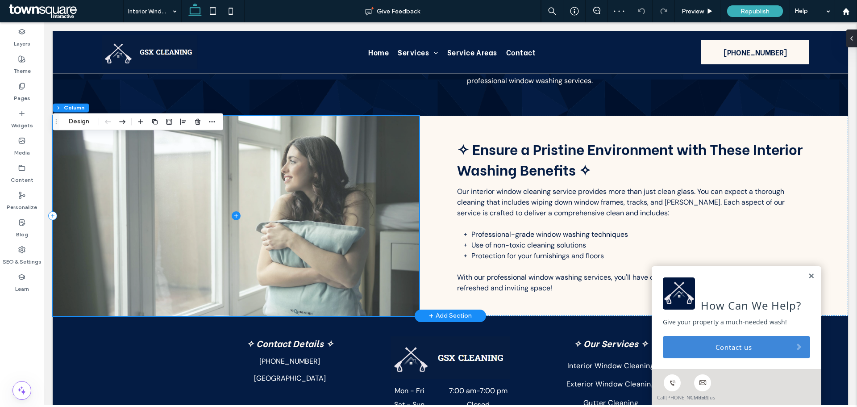
scroll to position [210, 0]
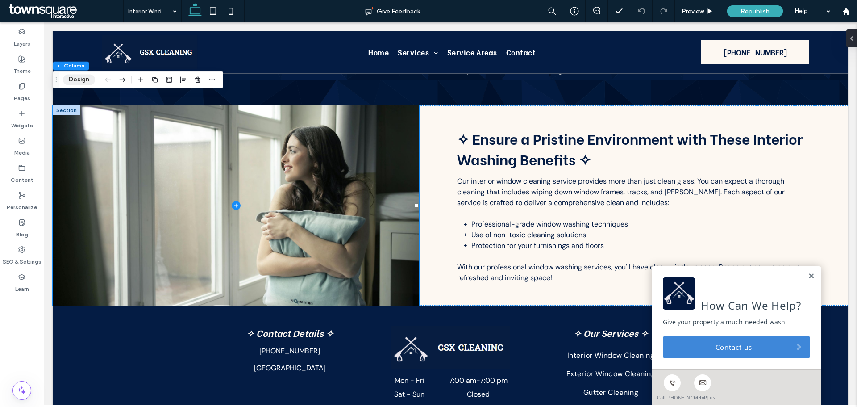
click at [74, 75] on button "Design" at bounding box center [79, 79] width 32 height 11
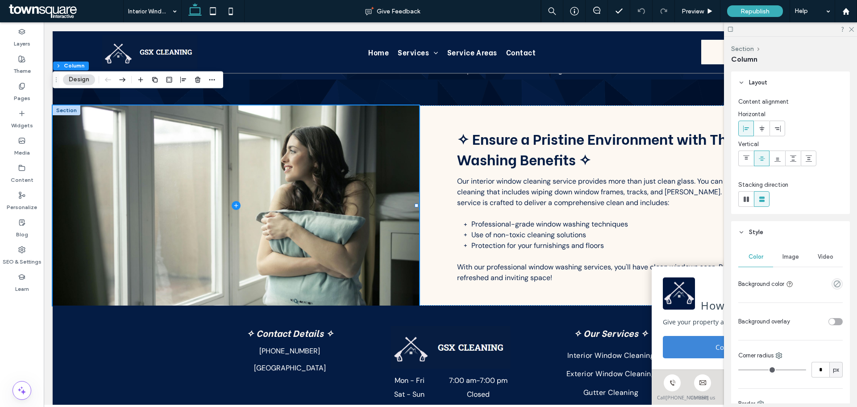
click at [795, 254] on span "Image" at bounding box center [791, 256] width 17 height 7
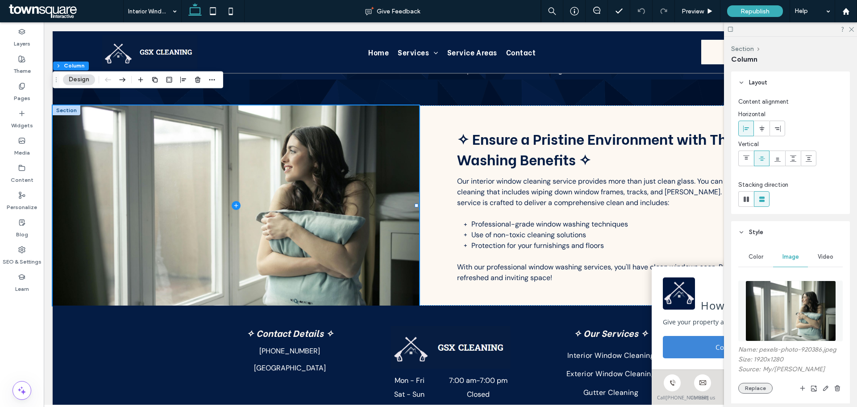
click at [760, 387] on button "Replace" at bounding box center [755, 388] width 34 height 11
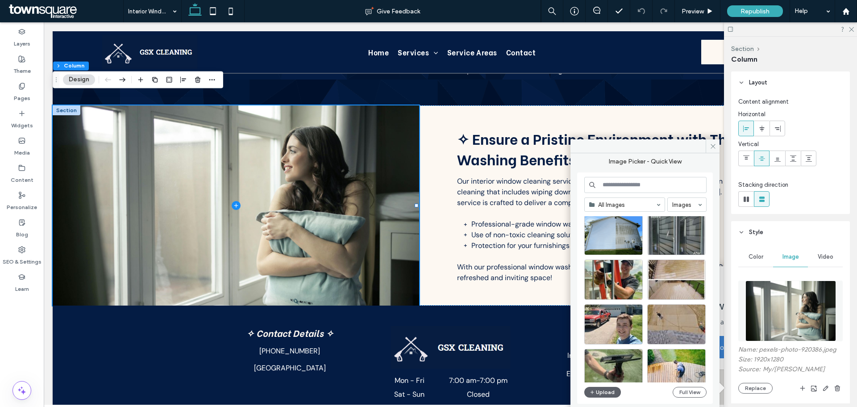
scroll to position [0, 0]
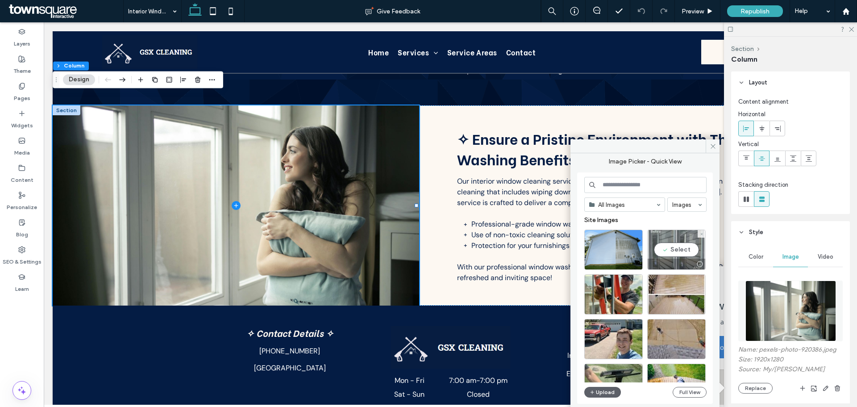
click at [672, 246] on div "Select" at bounding box center [676, 249] width 58 height 40
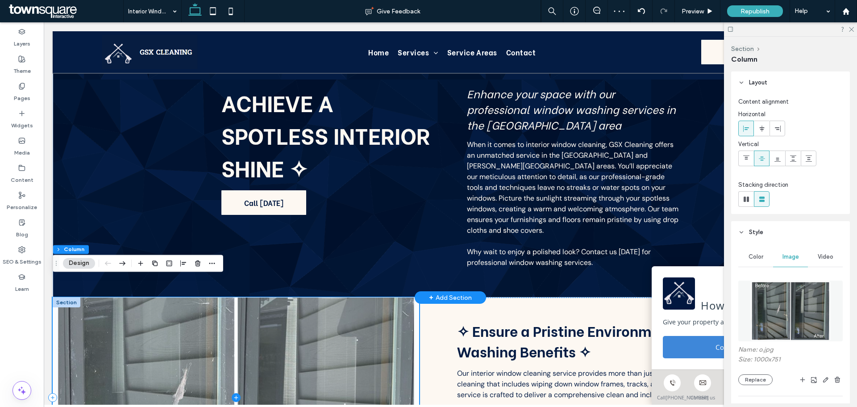
scroll to position [134, 0]
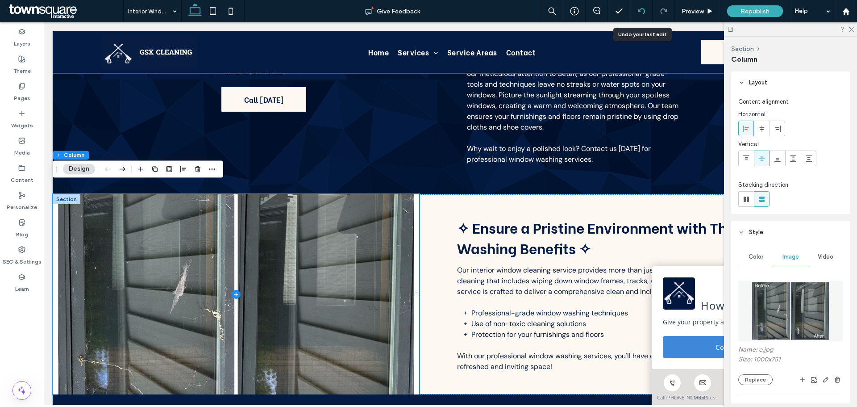
click at [642, 9] on icon at bounding box center [641, 11] width 7 height 7
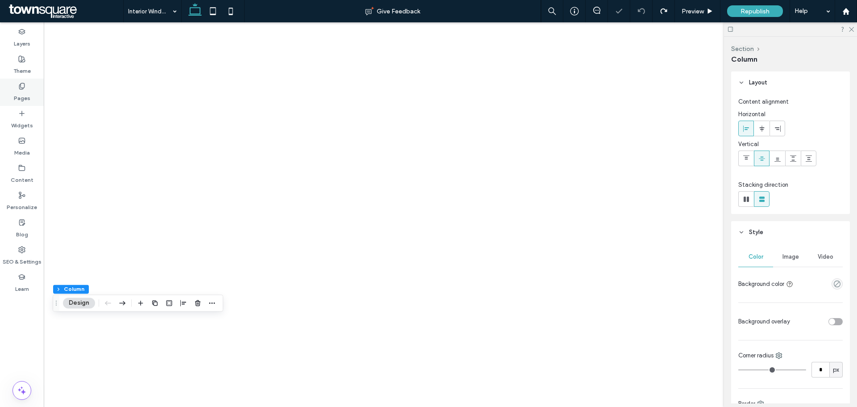
click at [29, 96] on label "Pages" at bounding box center [22, 96] width 17 height 12
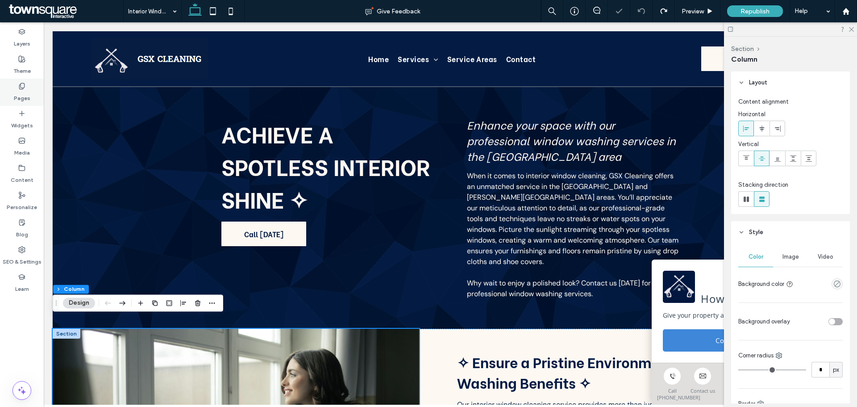
scroll to position [0, 0]
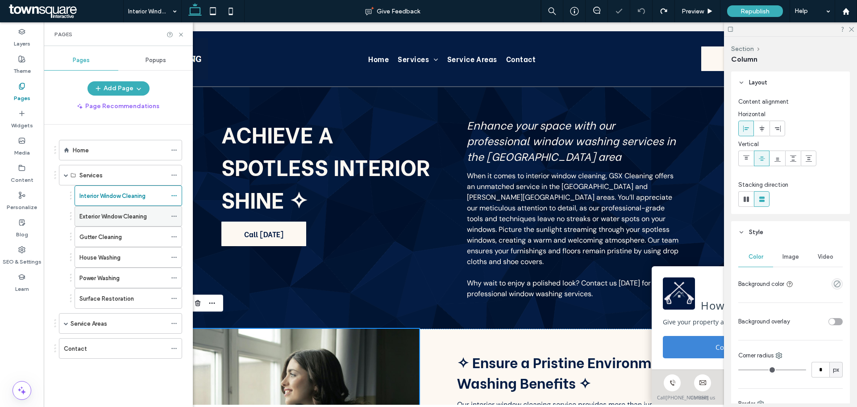
click at [104, 220] on label "Exterior Window Cleaning" at bounding box center [112, 216] width 67 height 16
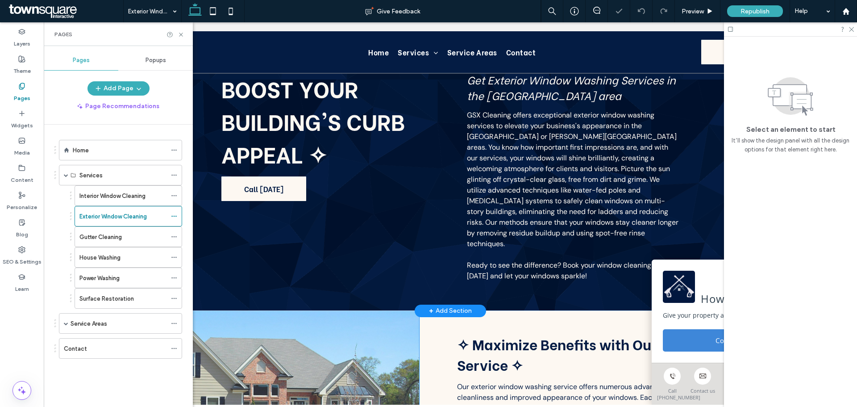
scroll to position [31, 0]
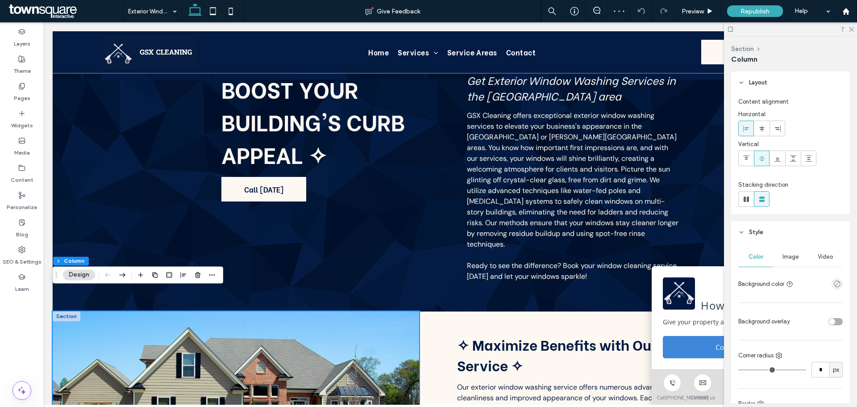
click at [82, 271] on button "Design" at bounding box center [79, 274] width 32 height 11
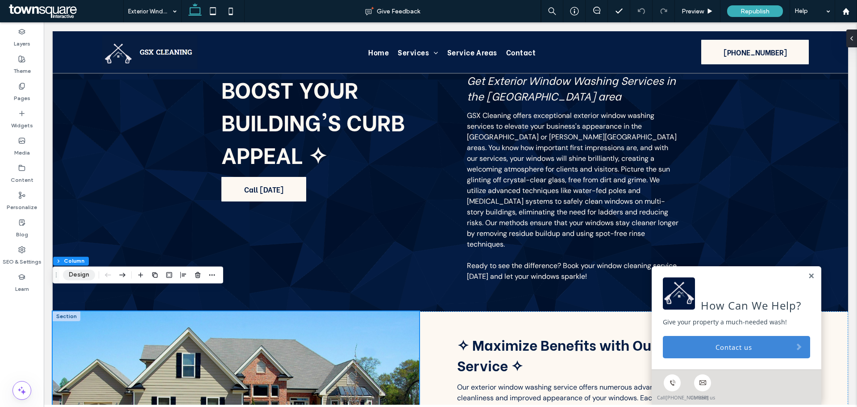
click at [73, 278] on button "Design" at bounding box center [79, 274] width 32 height 11
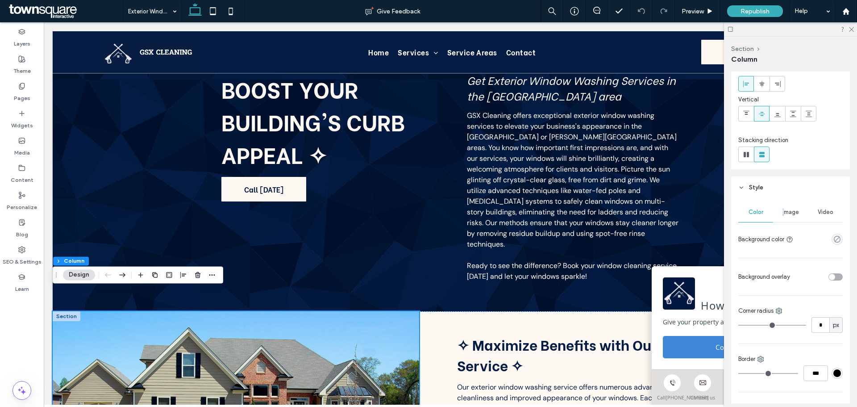
drag, startPoint x: 780, startPoint y: 213, endPoint x: 784, endPoint y: 218, distance: 6.0
click at [783, 213] on span "Image" at bounding box center [791, 211] width 17 height 7
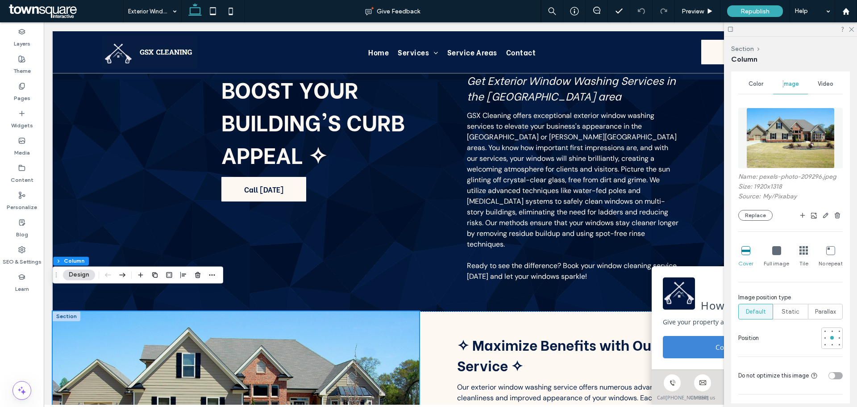
scroll to position [179, 0]
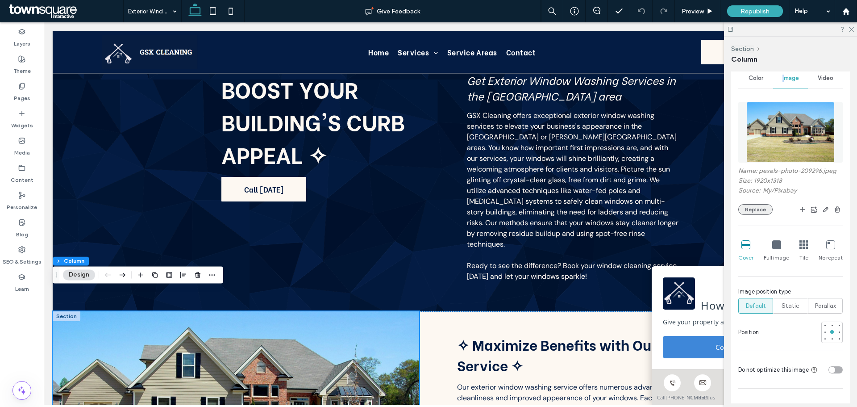
click at [761, 205] on button "Replace" at bounding box center [755, 209] width 34 height 11
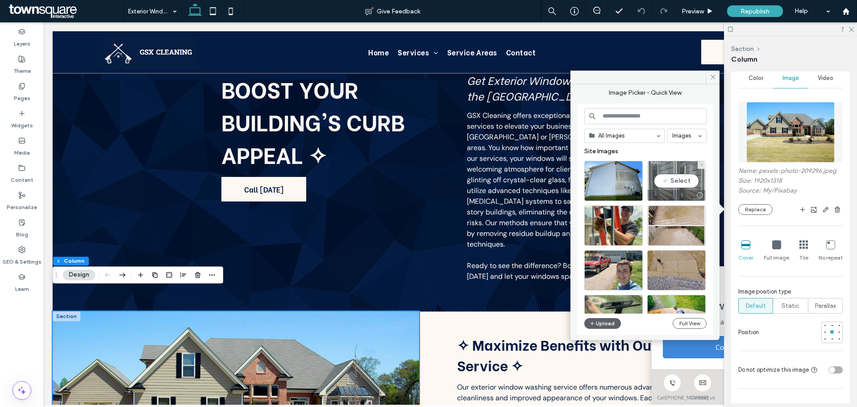
click at [690, 177] on div "Select" at bounding box center [676, 181] width 58 height 40
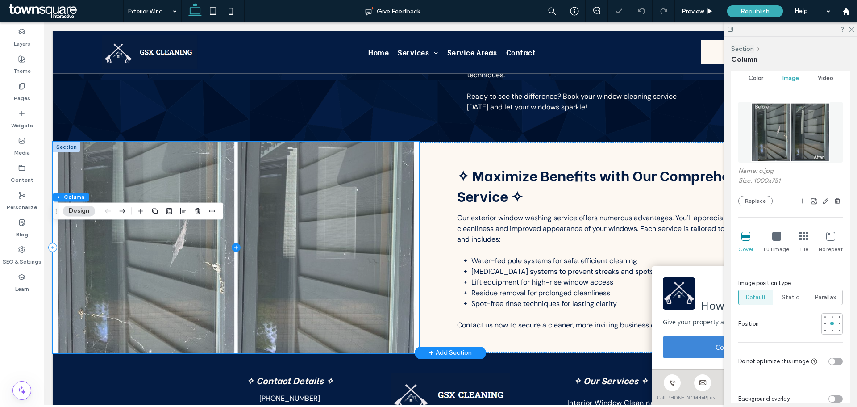
scroll to position [210, 0]
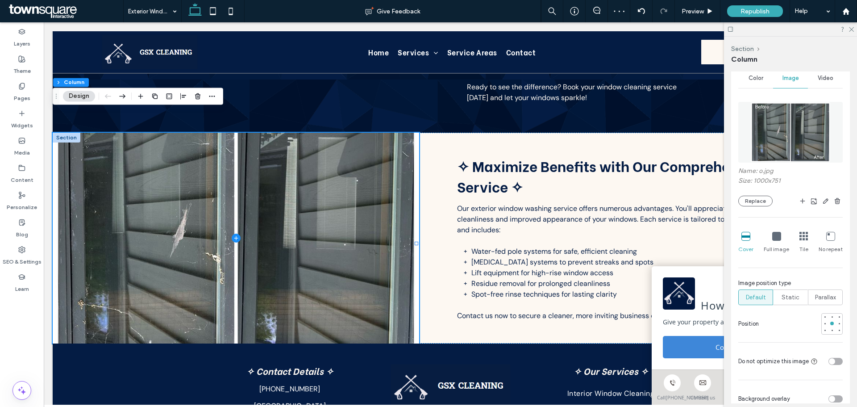
click at [776, 237] on icon at bounding box center [776, 236] width 9 height 9
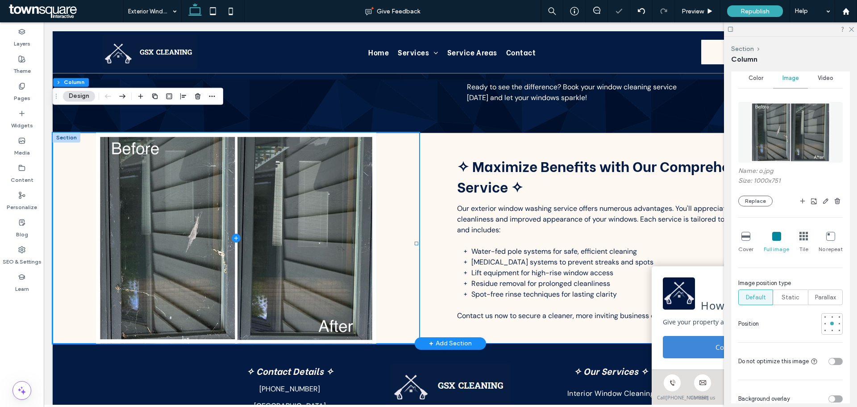
click at [438, 258] on div "✧ Maximize Benefits with Our Comprehensive Service ✧ Our exterior window washin…" at bounding box center [450, 238] width 795 height 211
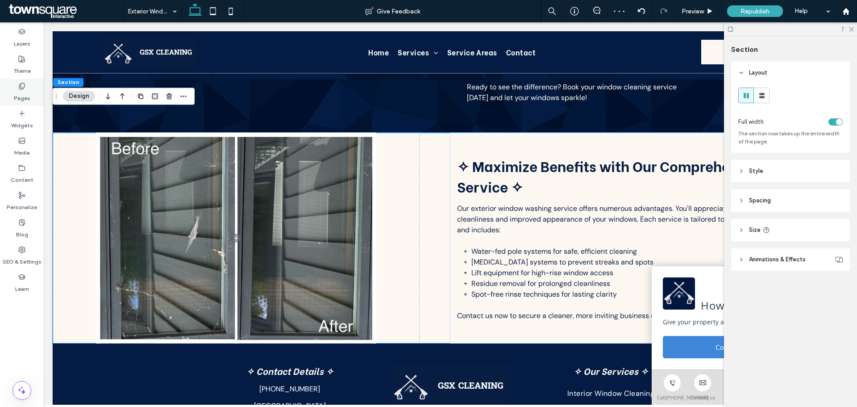
click at [12, 77] on div "Theme" at bounding box center [22, 64] width 44 height 27
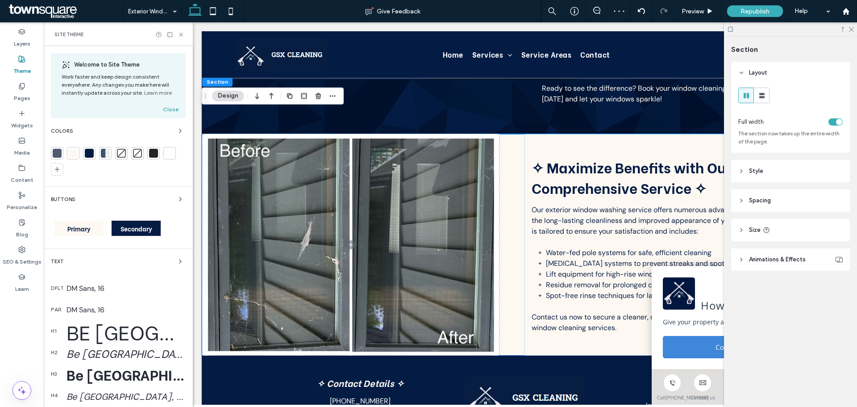
scroll to position [201, 0]
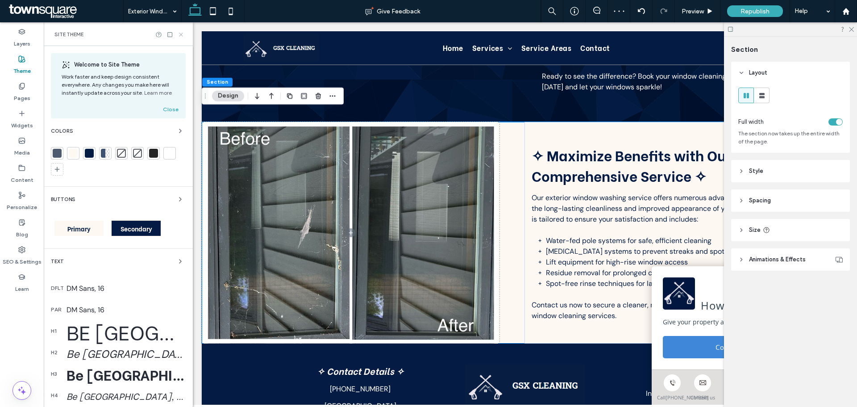
click at [181, 34] on use at bounding box center [181, 35] width 4 height 4
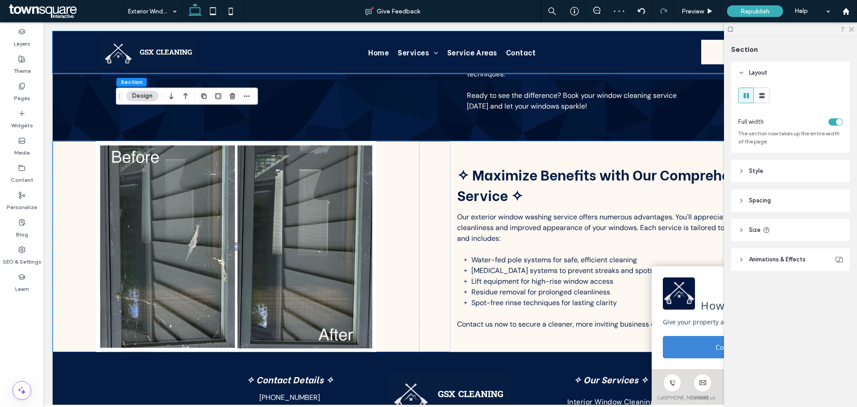
scroll to position [210, 0]
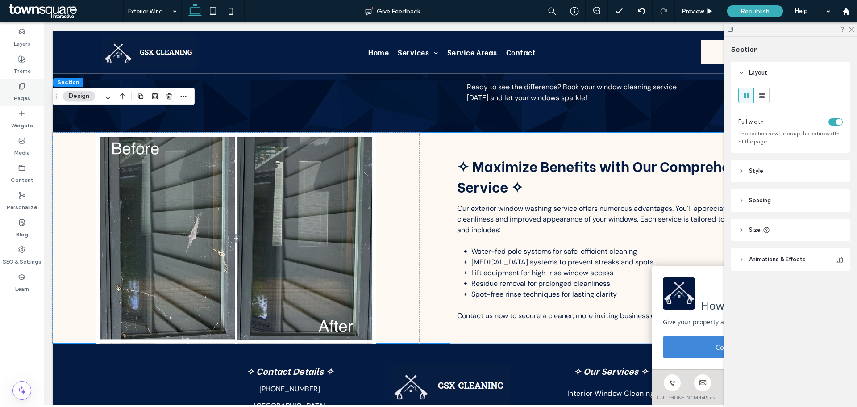
click at [20, 87] on icon at bounding box center [21, 86] width 7 height 7
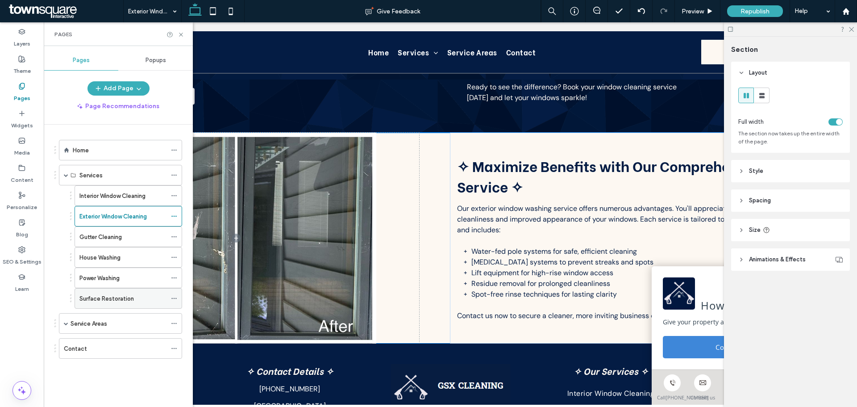
click at [117, 301] on label "Surface Restoration" at bounding box center [106, 299] width 54 height 16
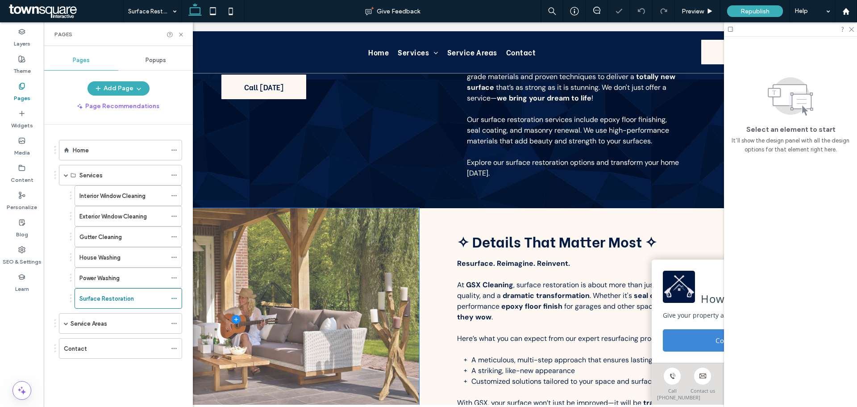
scroll to position [268, 0]
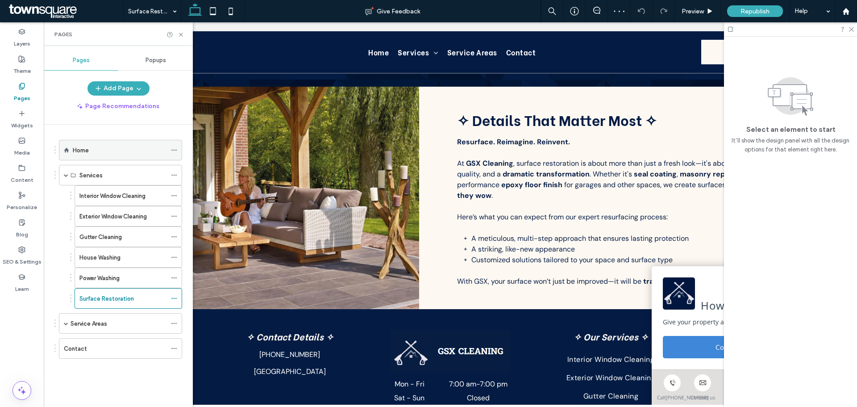
click at [91, 148] on div "Home" at bounding box center [120, 150] width 94 height 9
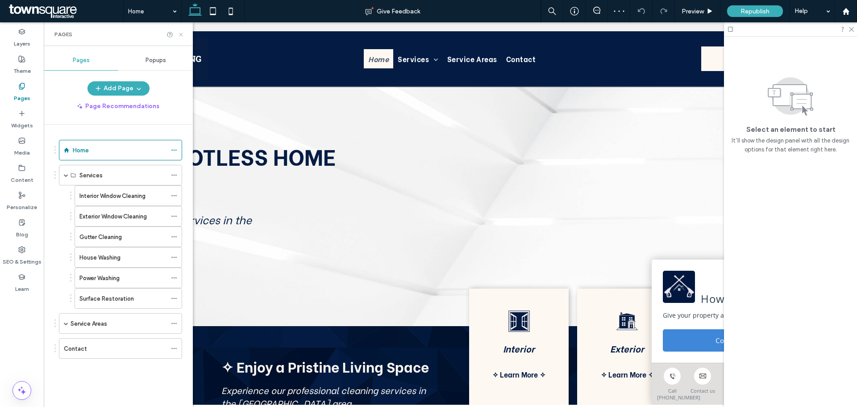
drag, startPoint x: 182, startPoint y: 33, endPoint x: 138, endPoint y: 11, distance: 48.7
click at [182, 33] on icon at bounding box center [181, 34] width 7 height 7
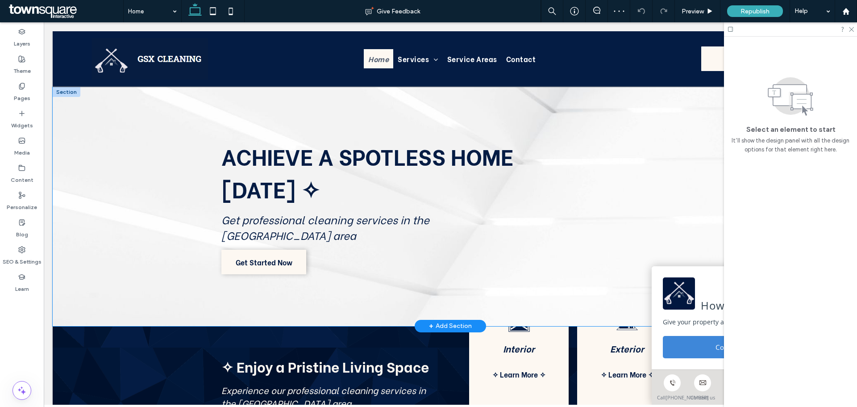
click at [121, 176] on div "Achieve a Spotless Home Today ✧ Get professional cleaning services in the St Cl…" at bounding box center [450, 206] width 795 height 239
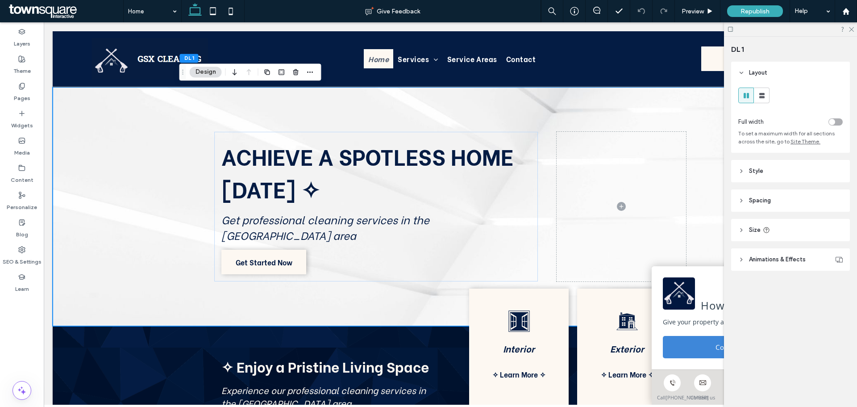
click at [762, 263] on span "Animations & Effects" at bounding box center [777, 259] width 57 height 9
click at [753, 221] on header "Size" at bounding box center [790, 230] width 119 height 22
click at [749, 198] on header "Spacing" at bounding box center [790, 200] width 119 height 22
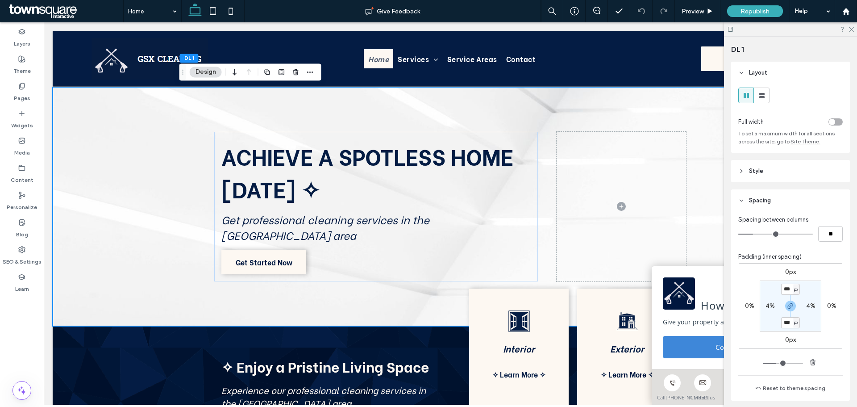
click at [750, 175] on span "Style" at bounding box center [756, 171] width 14 height 9
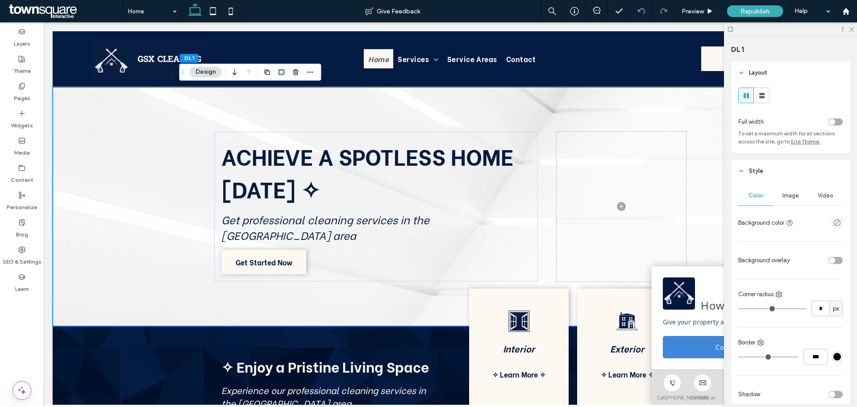
click at [782, 191] on div "Image" at bounding box center [790, 196] width 35 height 20
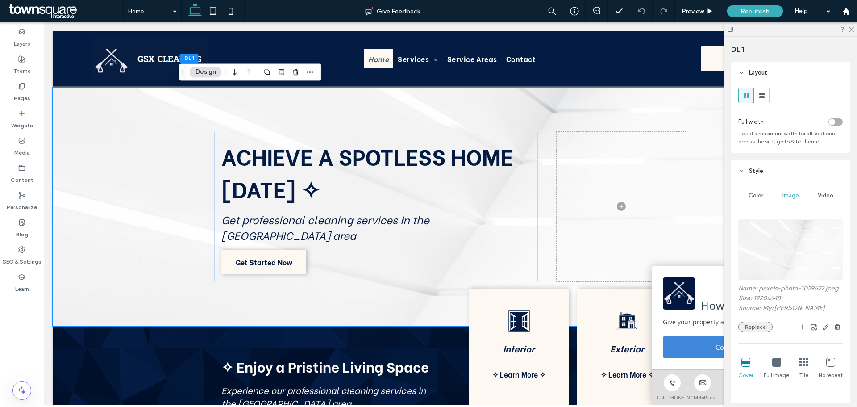
click at [753, 330] on button "Replace" at bounding box center [755, 326] width 34 height 11
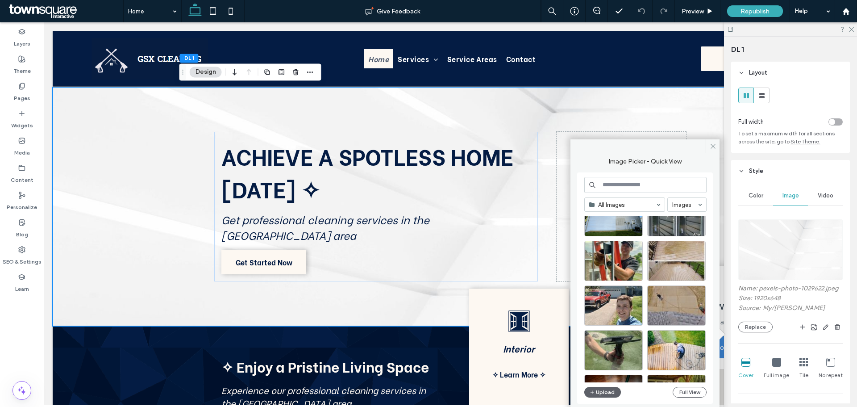
scroll to position [45, 0]
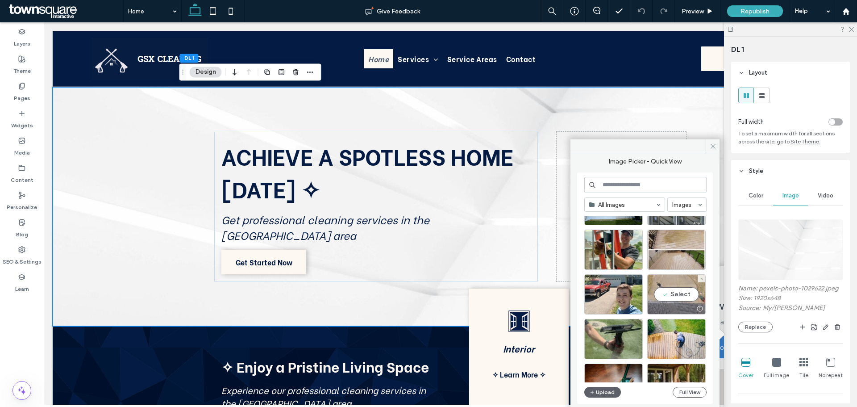
click at [681, 293] on div "Select" at bounding box center [676, 294] width 58 height 40
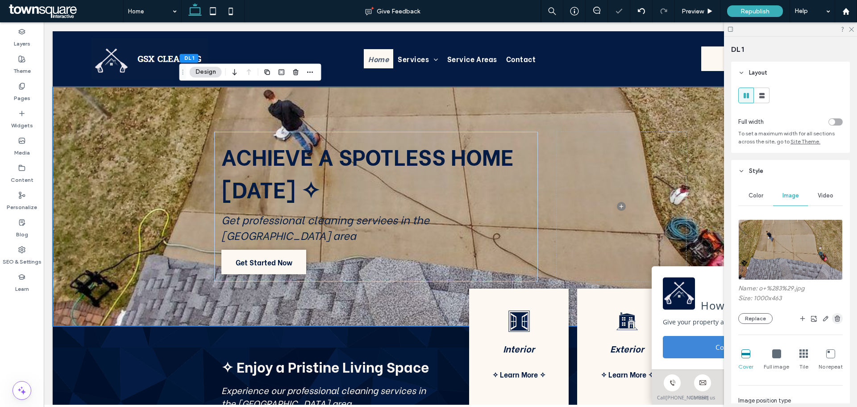
click at [836, 318] on icon "button" at bounding box center [837, 318] width 7 height 7
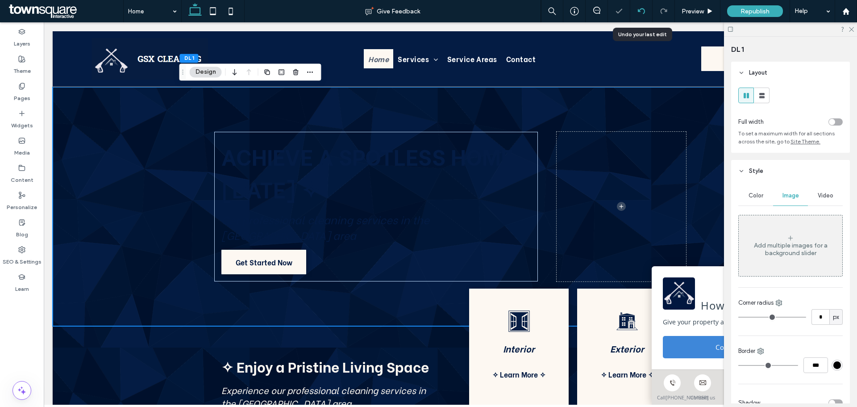
click at [637, 9] on div at bounding box center [641, 11] width 22 height 7
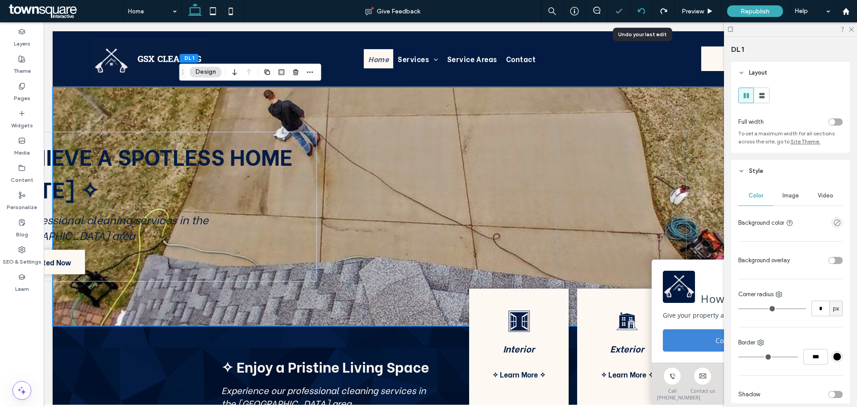
click at [641, 10] on icon at bounding box center [641, 11] width 7 height 7
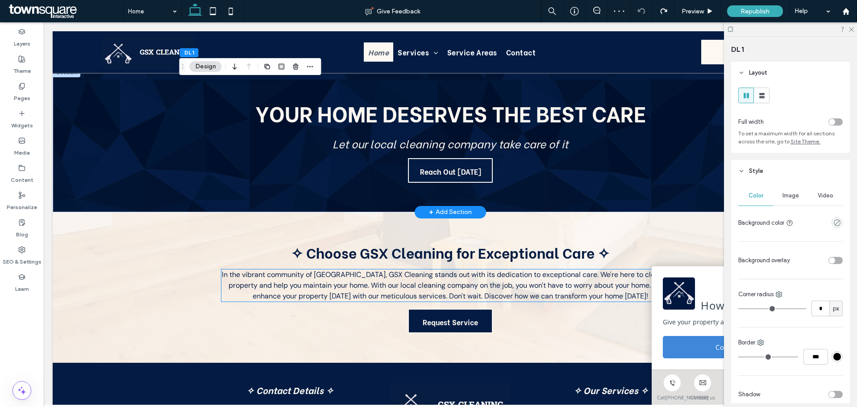
scroll to position [745, 0]
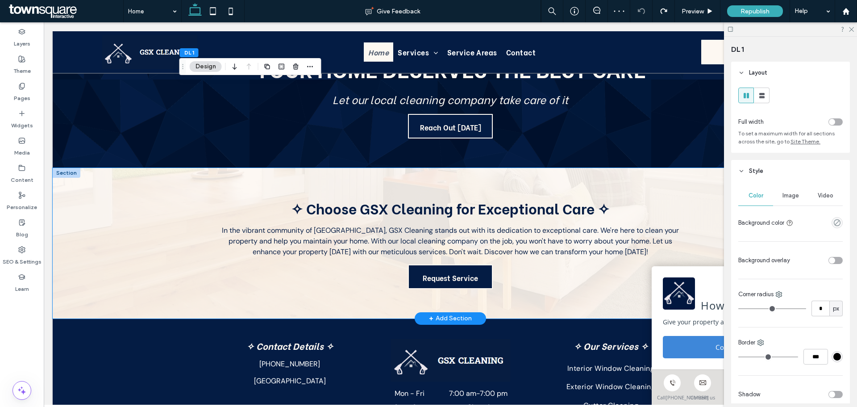
click at [161, 243] on div "✧ Choose GSX Cleaning for Exceptional Care ✧ In the vibrant community of Saint …" at bounding box center [450, 243] width 795 height 150
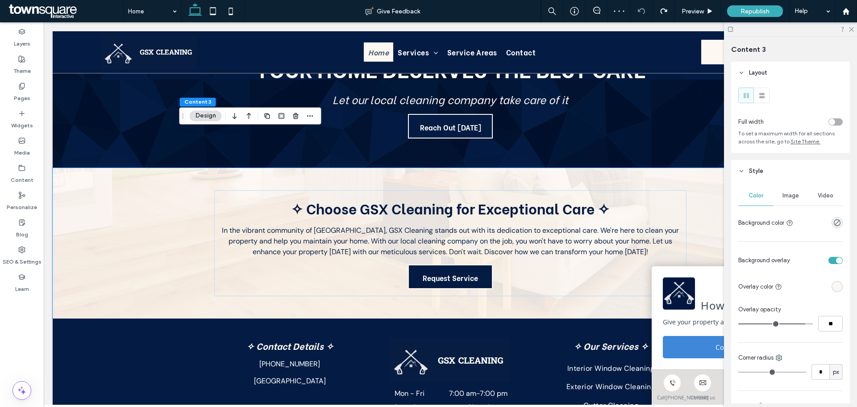
click at [216, 116] on button "Design" at bounding box center [206, 115] width 32 height 11
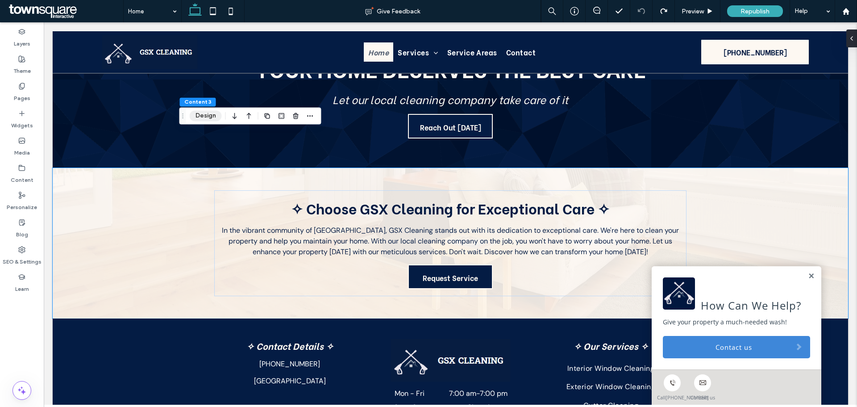
click at [192, 117] on button "Design" at bounding box center [206, 115] width 32 height 11
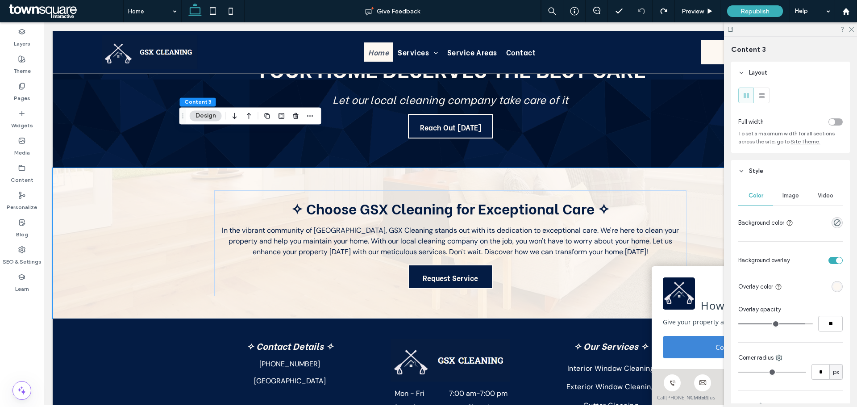
type input "**"
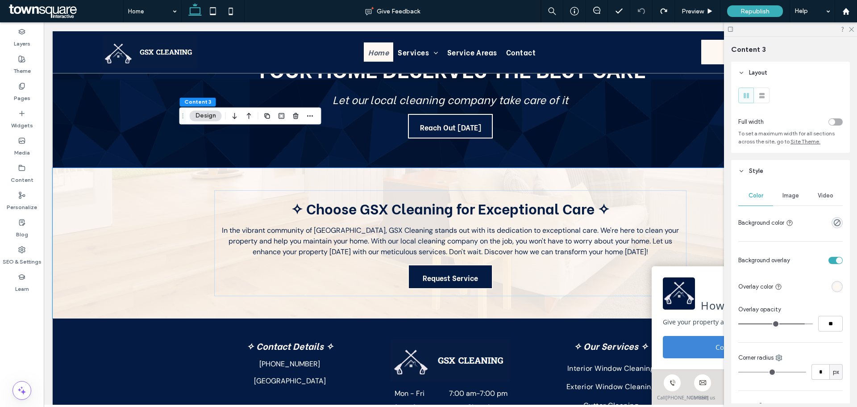
type input "**"
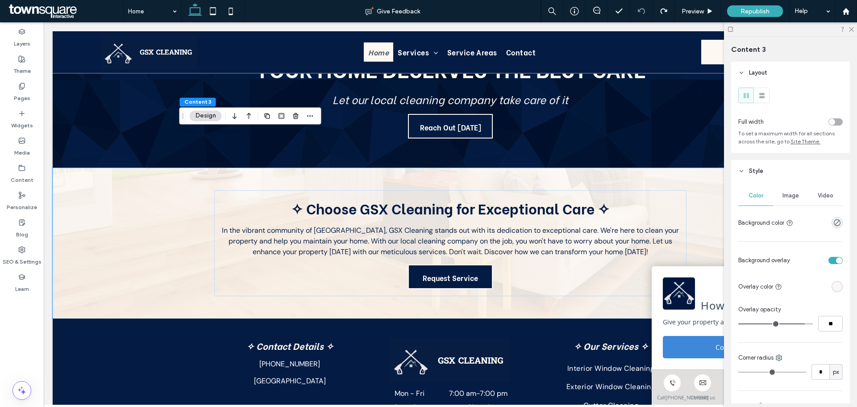
type input "**"
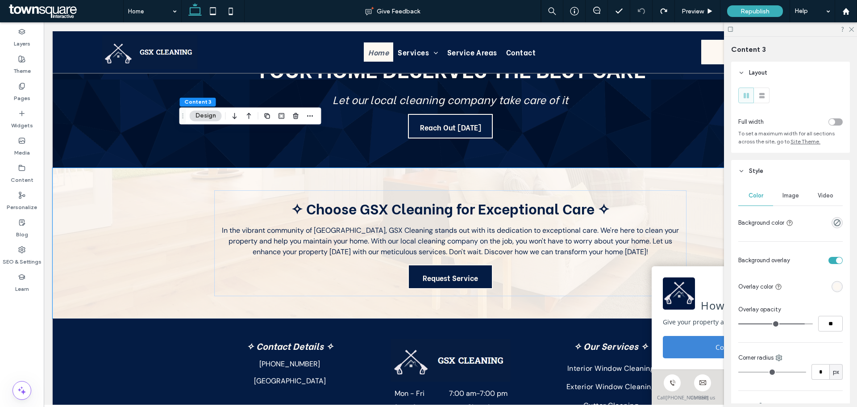
type input "**"
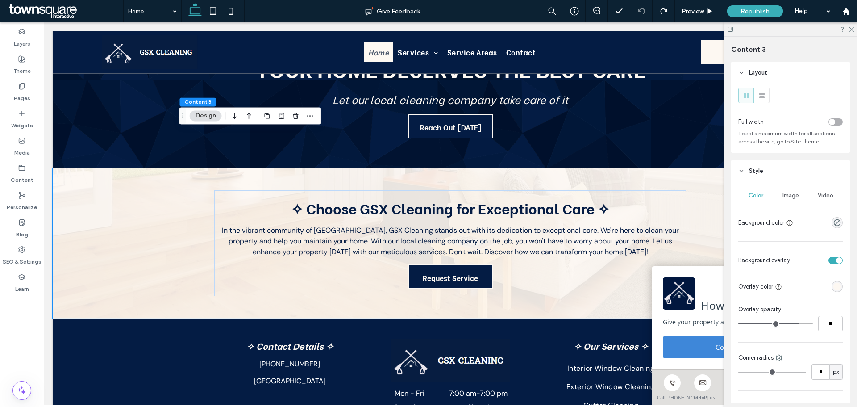
type input "**"
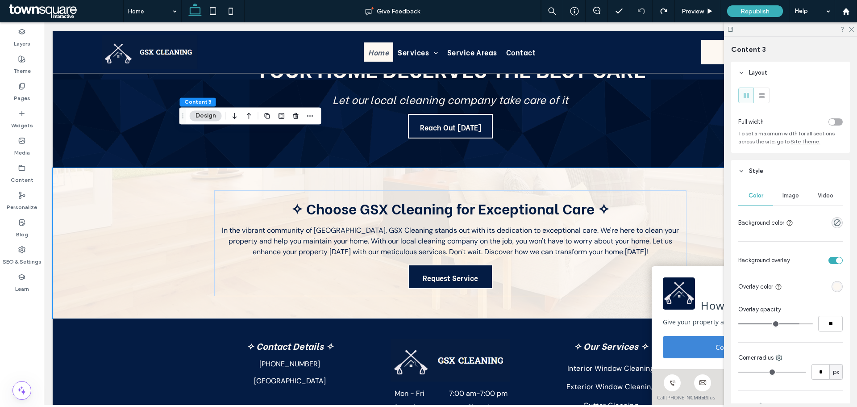
type input "**"
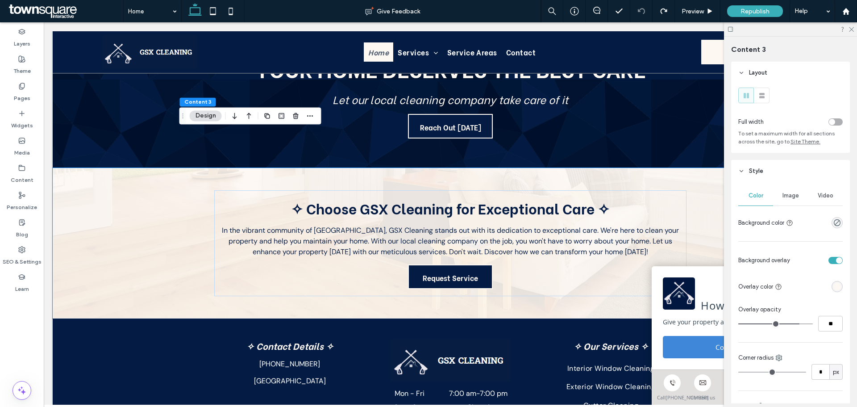
type input "**"
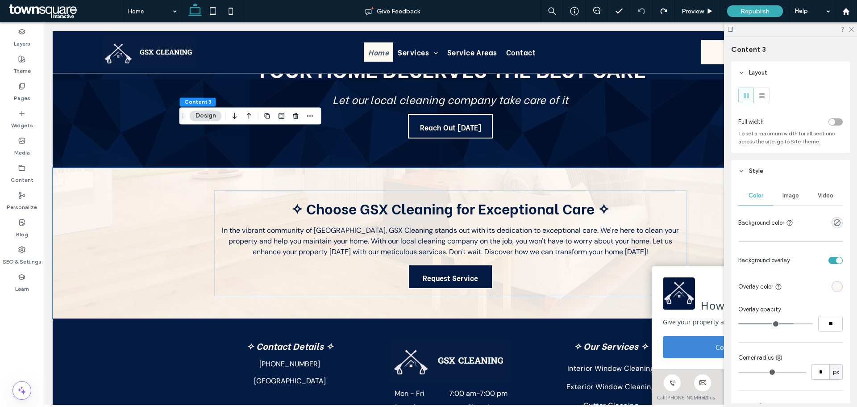
type input "**"
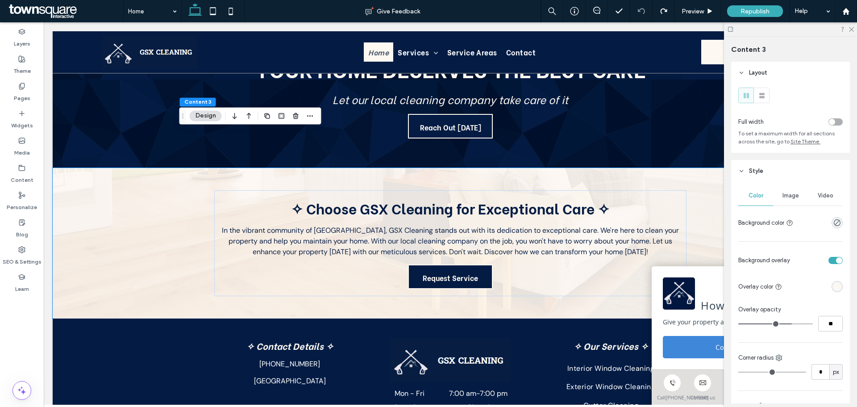
type input "**"
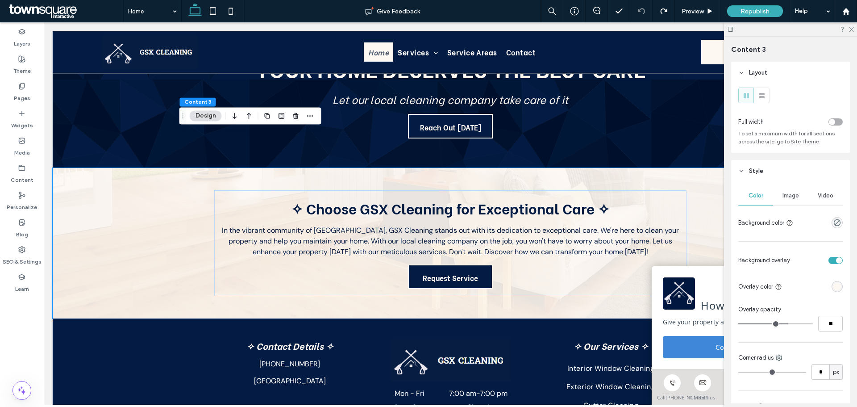
type input "**"
drag, startPoint x: 798, startPoint y: 329, endPoint x: 783, endPoint y: 333, distance: 15.3
type input "**"
click at [783, 324] on input "range" at bounding box center [775, 323] width 75 height 1
type input "**"
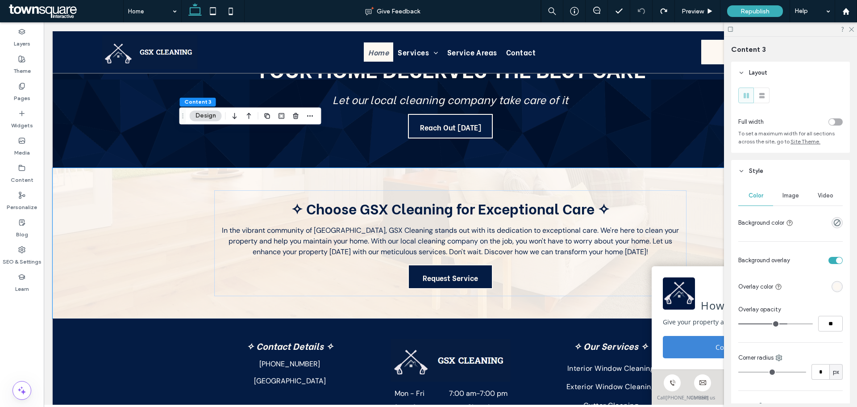
type input "**"
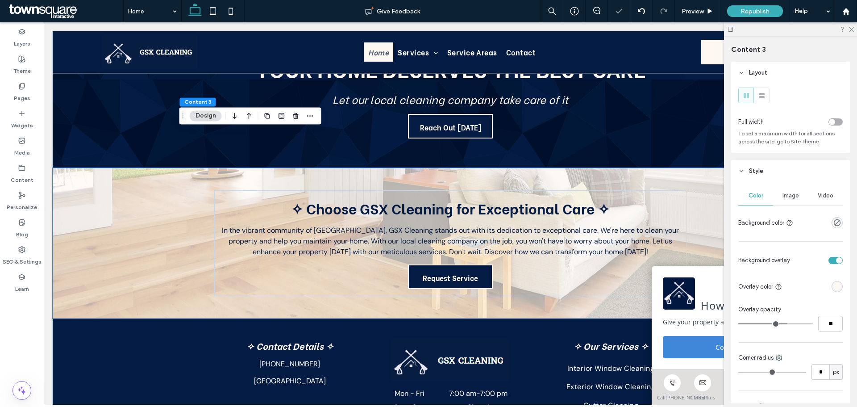
click at [836, 285] on div "rgba(253, 248, 242, 1)" at bounding box center [837, 287] width 8 height 8
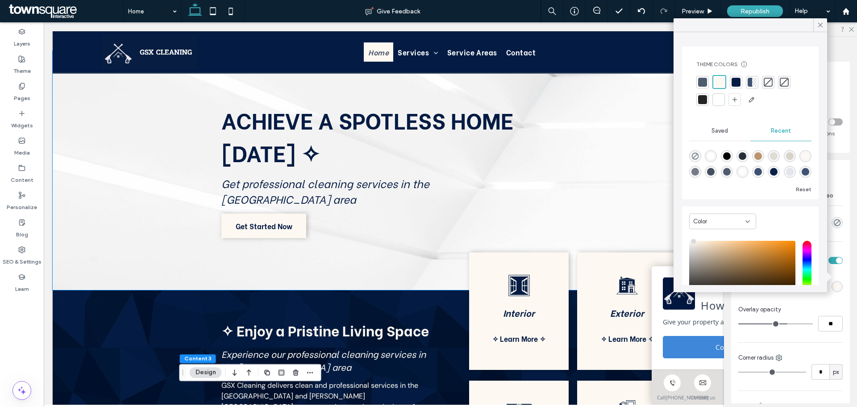
scroll to position [45, 0]
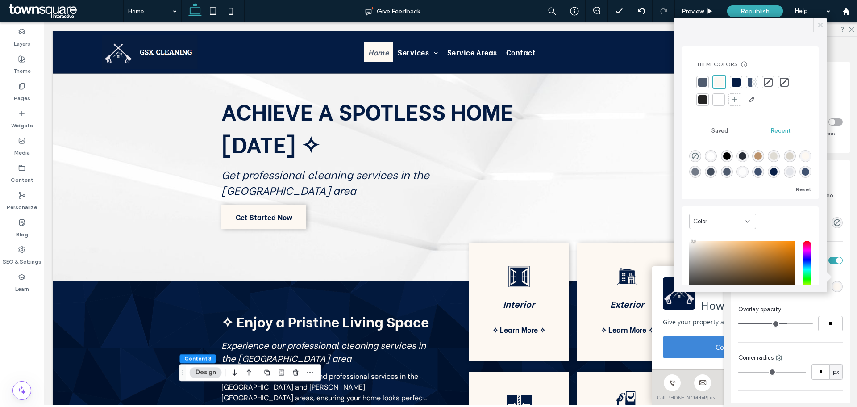
click at [818, 25] on icon at bounding box center [820, 25] width 8 height 8
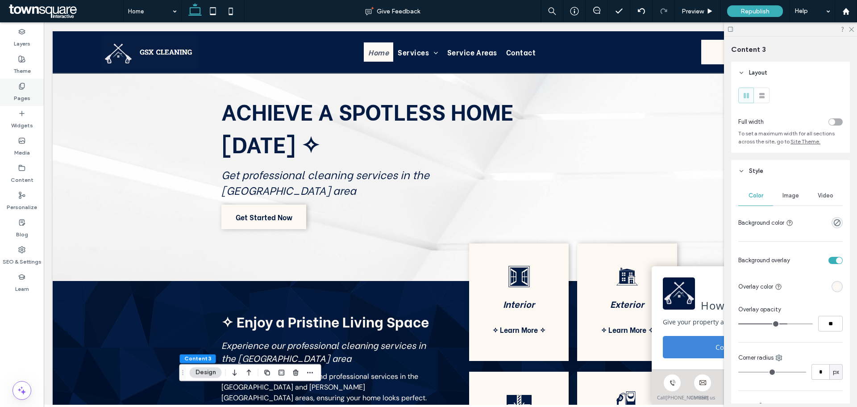
click at [8, 95] on div "Pages" at bounding box center [22, 92] width 44 height 27
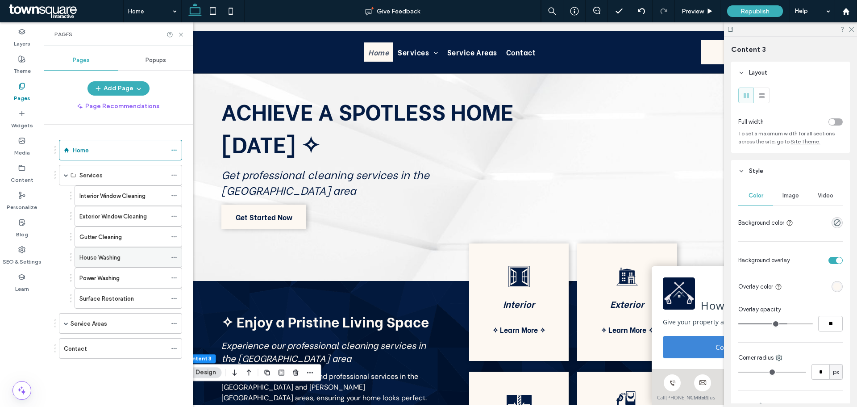
click at [171, 257] on icon at bounding box center [174, 257] width 6 height 6
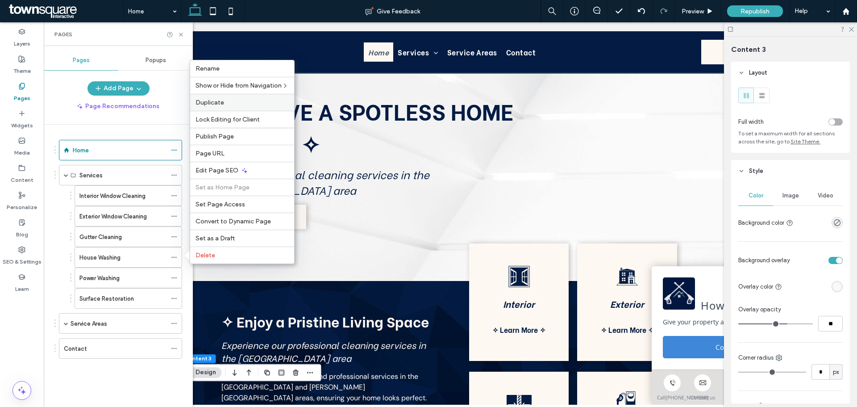
click at [218, 100] on span "Duplicate" at bounding box center [210, 103] width 29 height 8
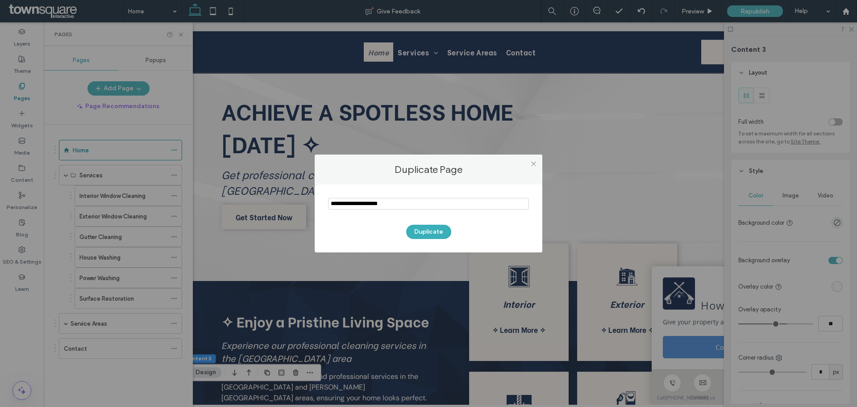
drag, startPoint x: 400, startPoint y: 209, endPoint x: 325, endPoint y: 202, distance: 74.9
click at [330, 206] on input "notEmpty" at bounding box center [428, 204] width 201 height 12
type input "*******"
click at [441, 229] on button "Duplicate" at bounding box center [428, 232] width 45 height 14
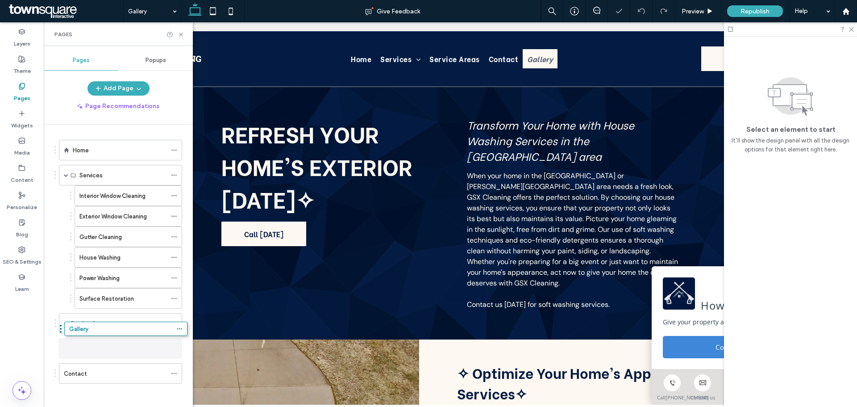
drag, startPoint x: 103, startPoint y: 378, endPoint x: 108, endPoint y: 336, distance: 42.7
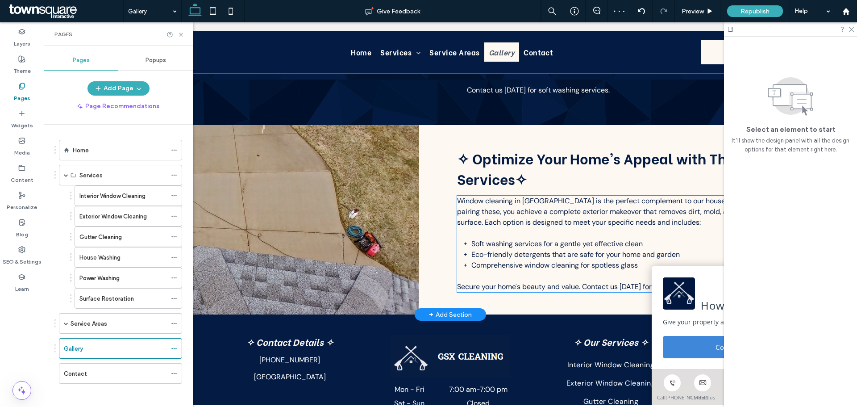
scroll to position [112, 0]
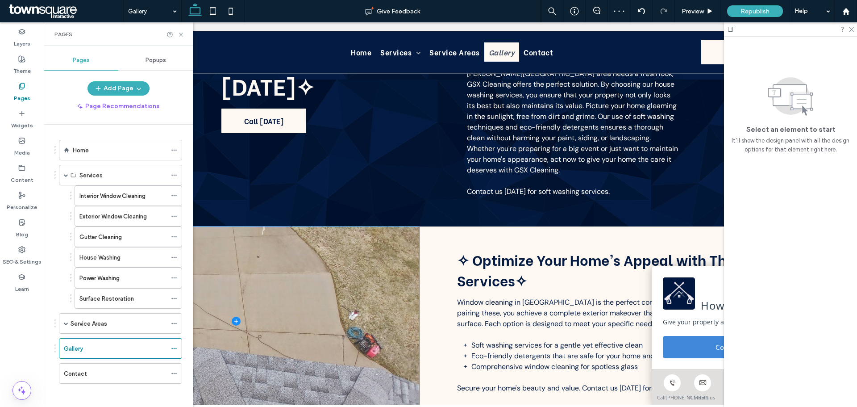
click at [319, 236] on span at bounding box center [236, 320] width 366 height 189
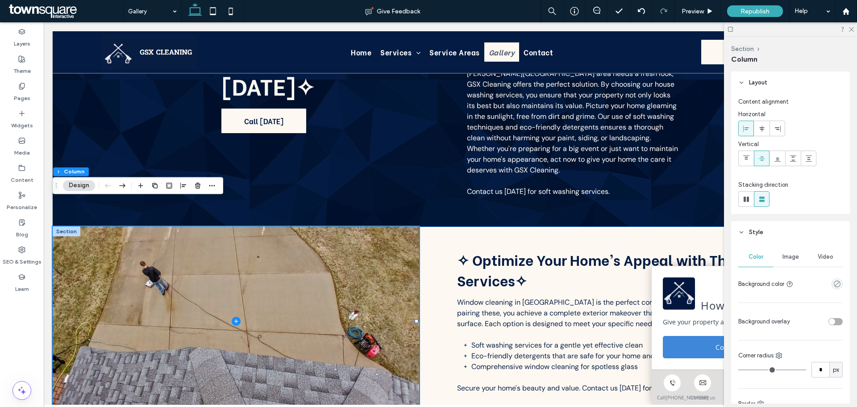
click at [426, 226] on div "✧ Optimize Your Home's Appeal with These Services ✧ Window cleaning in Saint Cl…" at bounding box center [450, 320] width 795 height 189
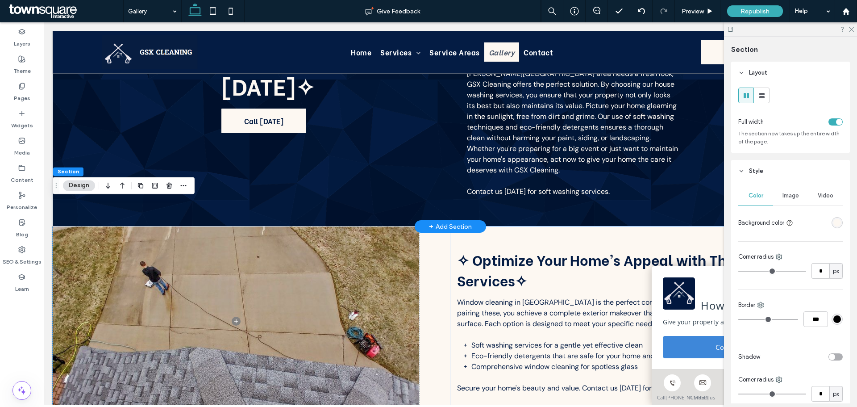
click at [435, 220] on div "+ Add Section" at bounding box center [450, 226] width 71 height 12
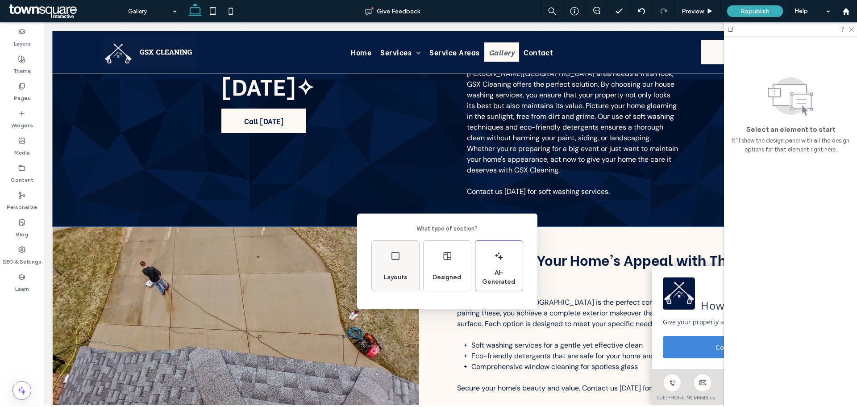
click at [392, 261] on icon at bounding box center [395, 255] width 11 height 11
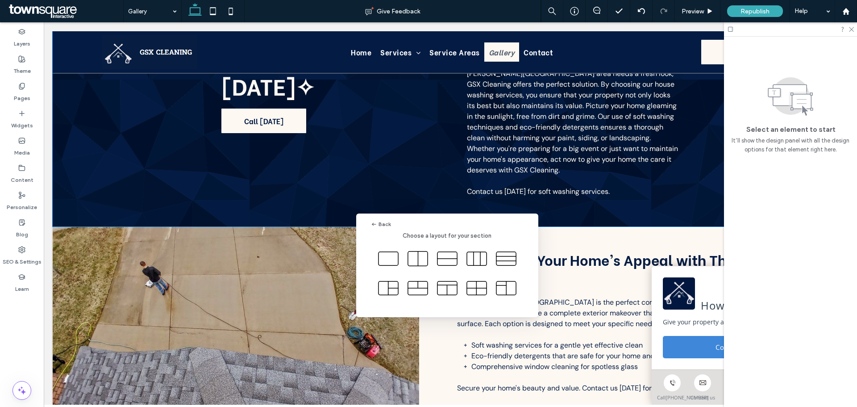
click at [643, 209] on div "Back Choose a layout for your section" at bounding box center [428, 225] width 857 height 450
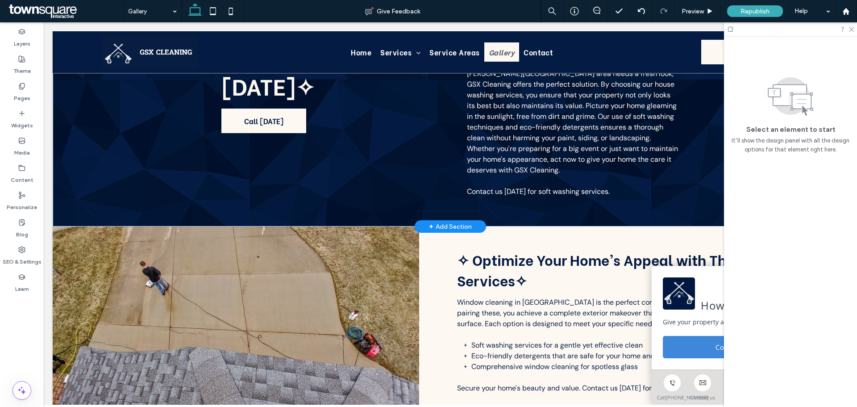
click at [448, 221] on div "+ Add Section" at bounding box center [450, 226] width 43 height 10
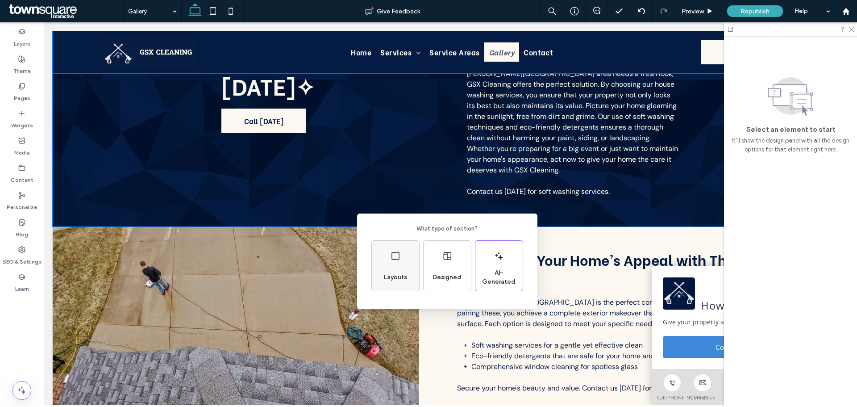
click at [390, 265] on div "Layouts" at bounding box center [395, 266] width 47 height 50
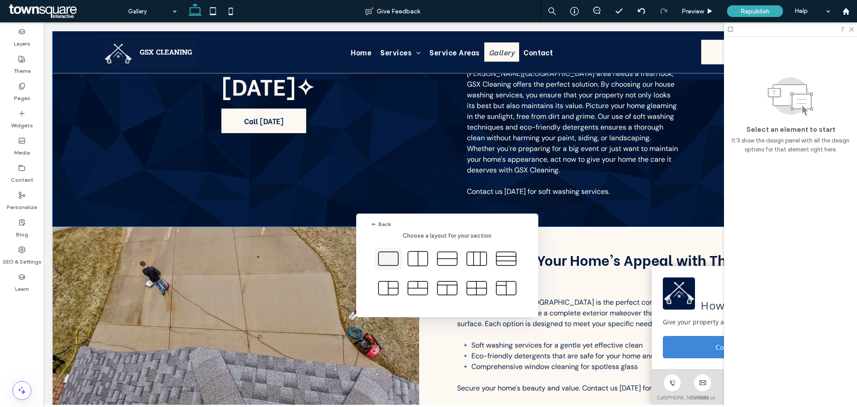
click at [391, 263] on icon at bounding box center [388, 258] width 22 height 22
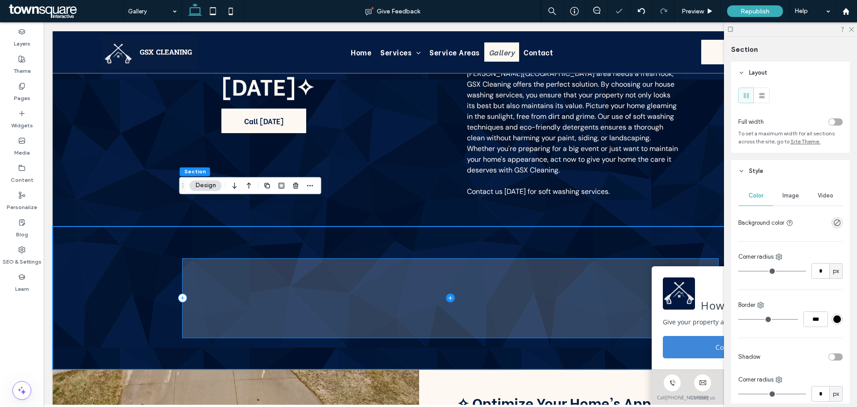
click at [446, 293] on icon at bounding box center [450, 297] width 9 height 9
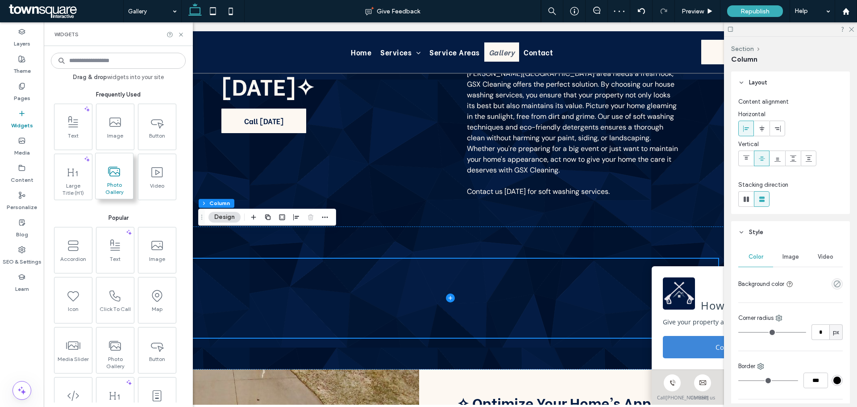
click at [112, 167] on use at bounding box center [113, 171] width 11 height 9
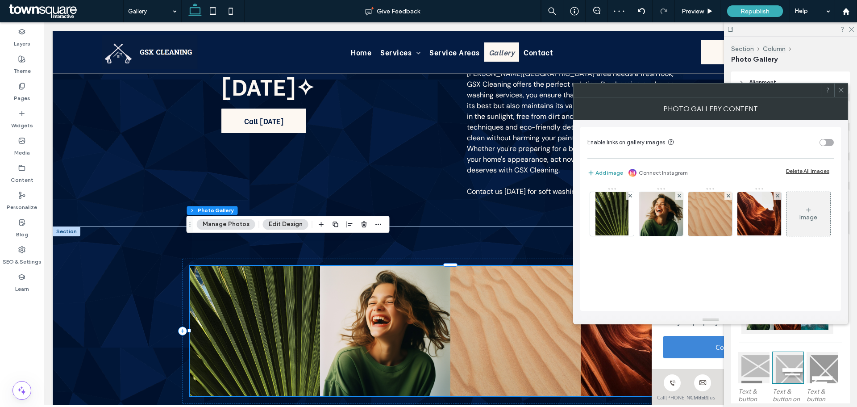
click at [599, 168] on button "Add image" at bounding box center [605, 172] width 36 height 11
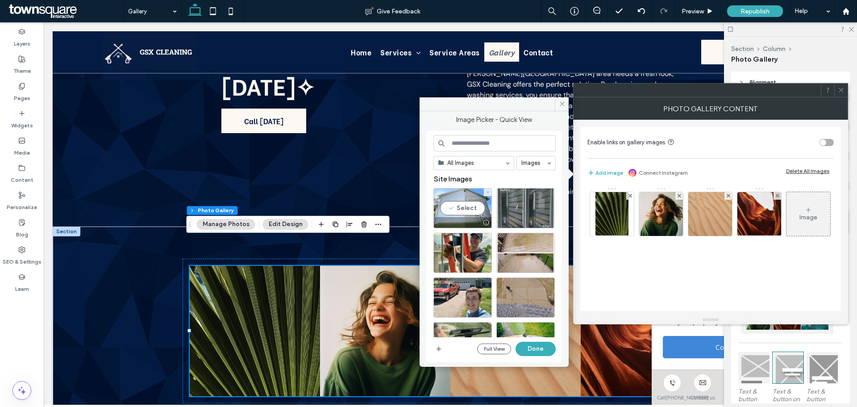
click at [465, 209] on div "Select" at bounding box center [462, 208] width 58 height 40
click at [530, 206] on div "Select" at bounding box center [525, 208] width 58 height 40
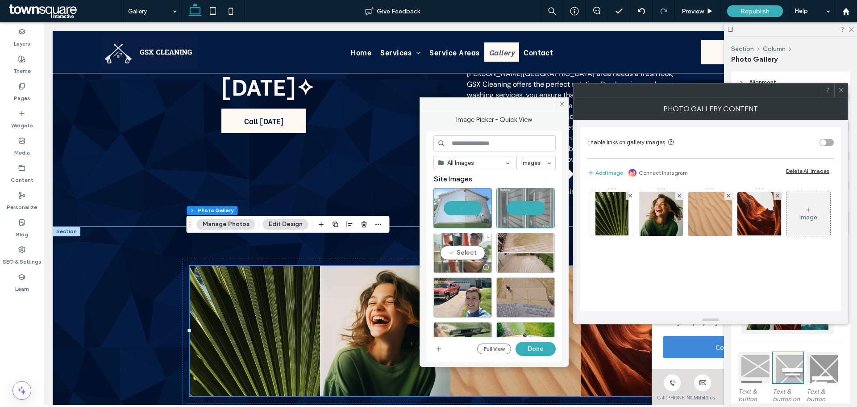
click at [474, 248] on div "Select" at bounding box center [462, 253] width 58 height 40
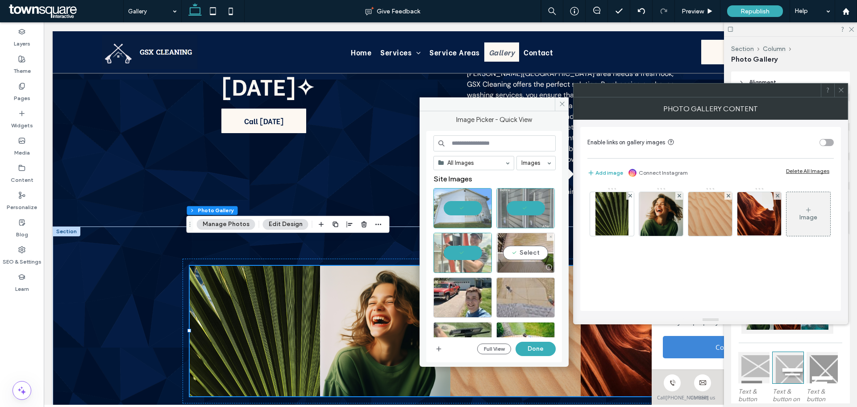
drag, startPoint x: 528, startPoint y: 254, endPoint x: 497, endPoint y: 280, distance: 40.0
click at [528, 256] on div "Select" at bounding box center [525, 253] width 58 height 40
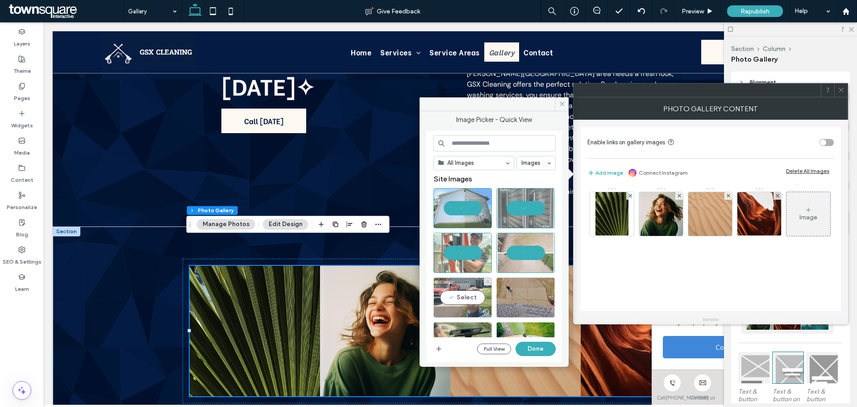
click at [481, 296] on div "Select" at bounding box center [462, 297] width 58 height 40
click at [501, 295] on div "Select" at bounding box center [525, 297] width 58 height 40
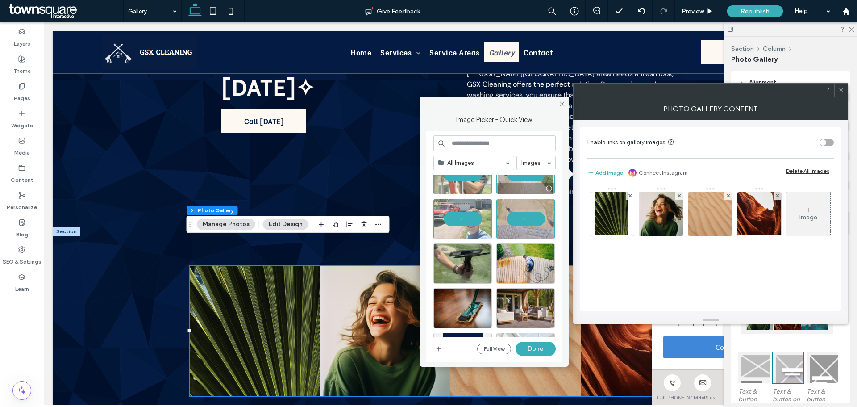
scroll to position [89, 0]
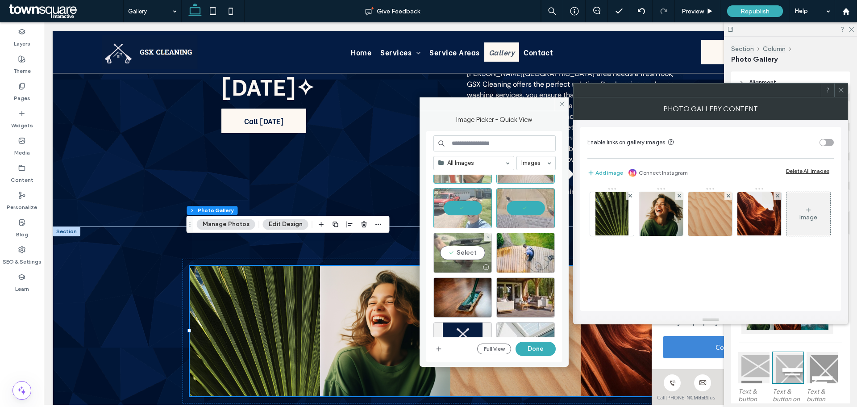
click at [473, 256] on div "Select" at bounding box center [462, 253] width 58 height 40
click at [528, 249] on div "Select" at bounding box center [525, 253] width 58 height 40
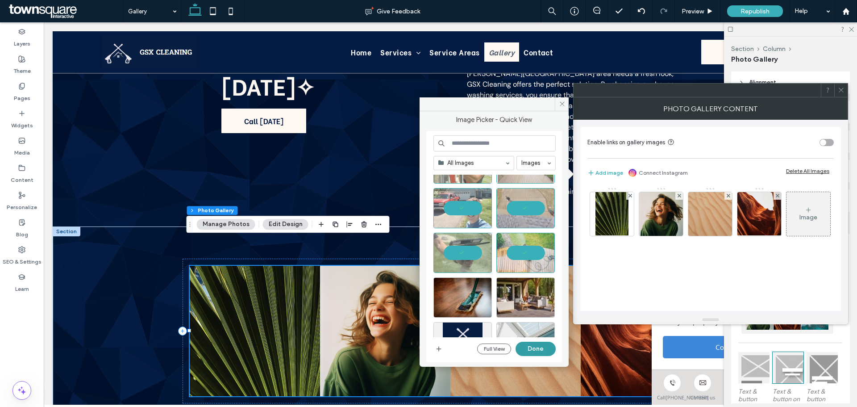
click at [533, 351] on button "Done" at bounding box center [536, 348] width 40 height 14
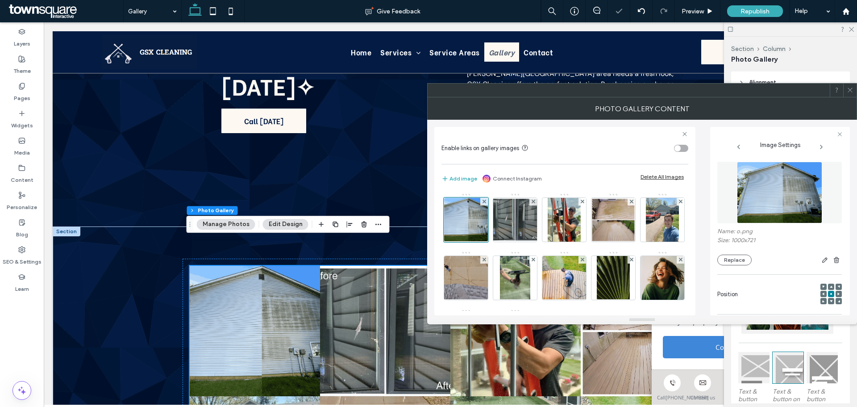
click at [286, 225] on button "Edit Design" at bounding box center [286, 224] width 46 height 11
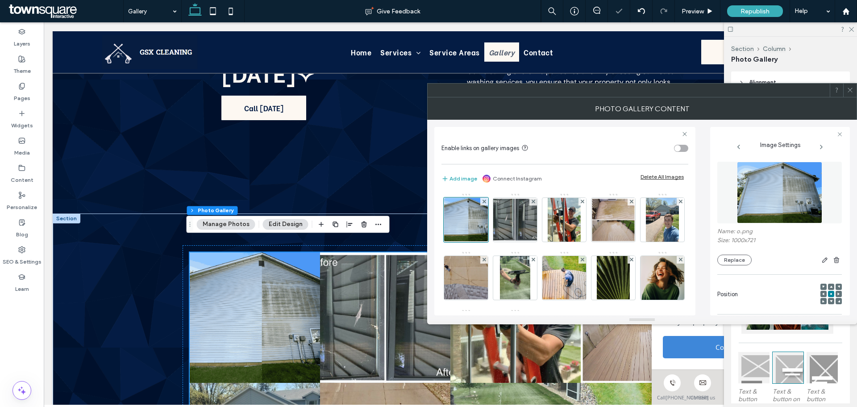
scroll to position [99, 0]
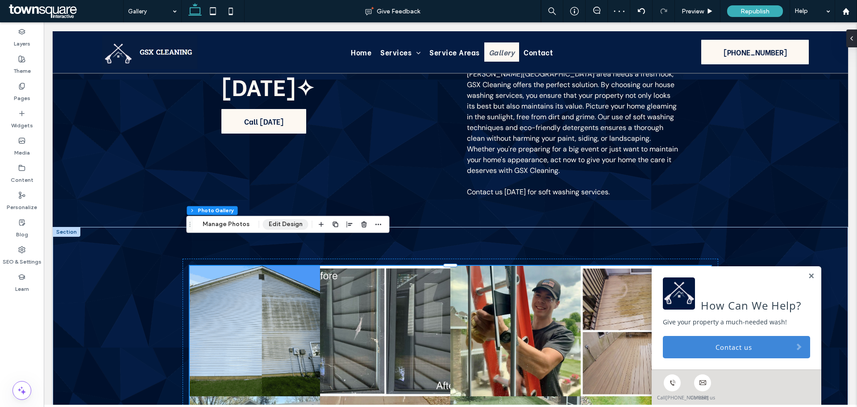
click at [286, 225] on button "Edit Design" at bounding box center [286, 224] width 46 height 11
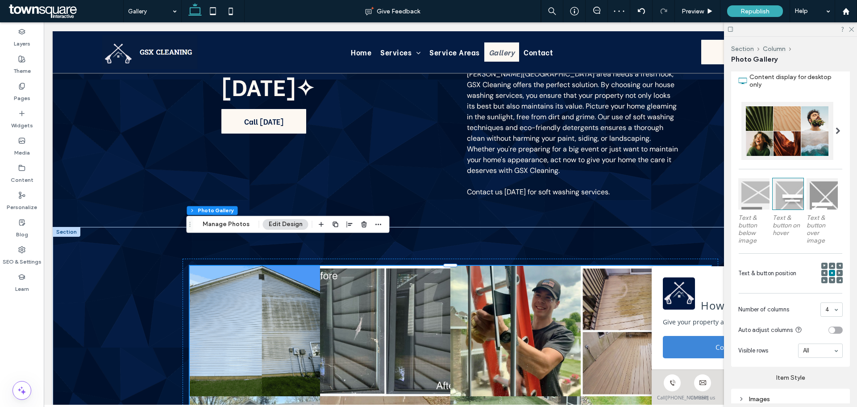
scroll to position [179, 0]
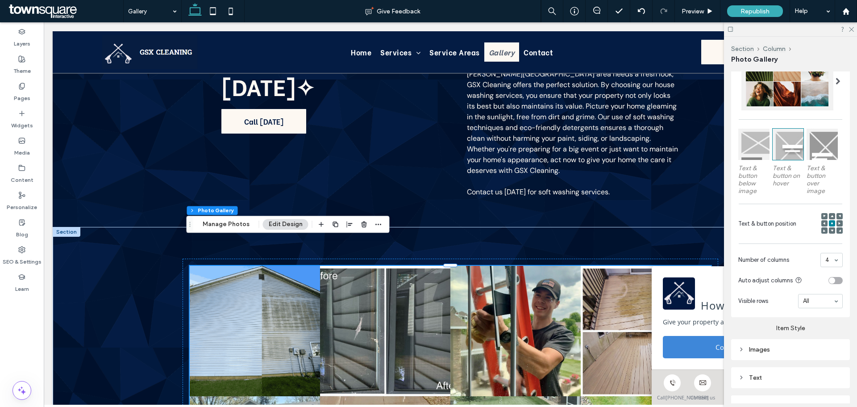
click at [775, 343] on div "Images" at bounding box center [790, 349] width 104 height 12
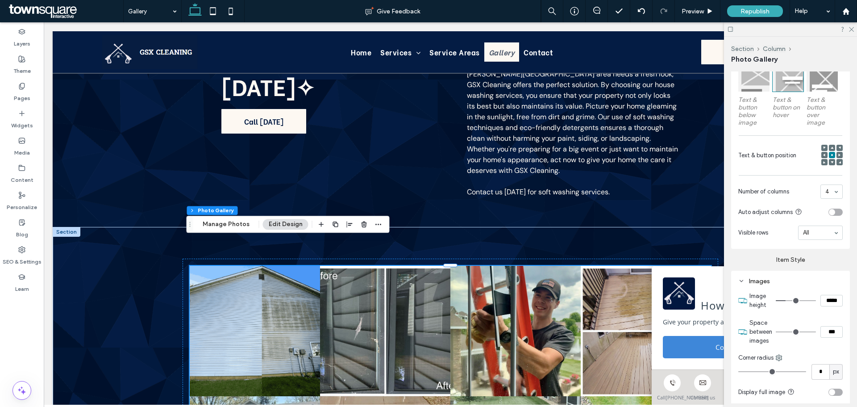
scroll to position [312, 0]
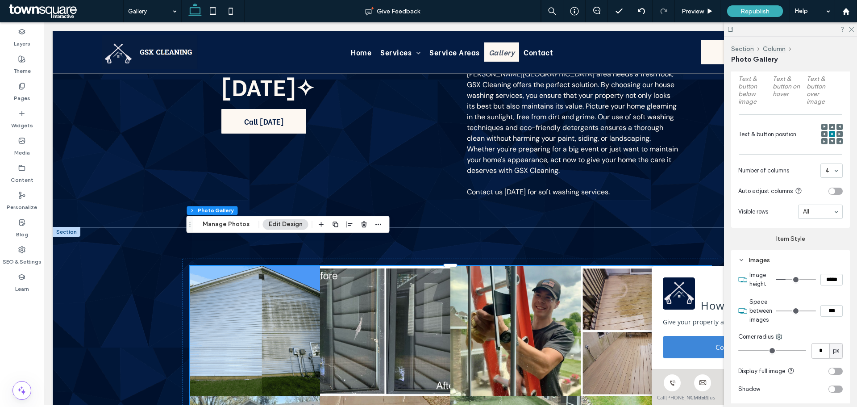
drag, startPoint x: 780, startPoint y: 313, endPoint x: 786, endPoint y: 313, distance: 5.4
click at [786, 313] on div at bounding box center [798, 311] width 45 height 12
type input "*"
type input "***"
type input "*"
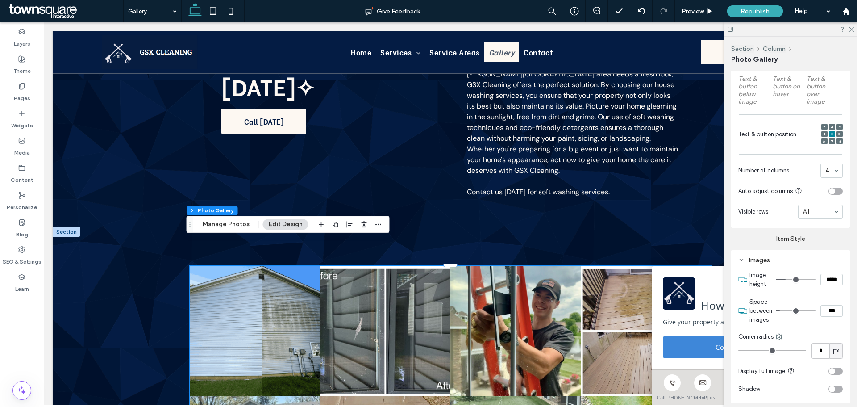
type input "***"
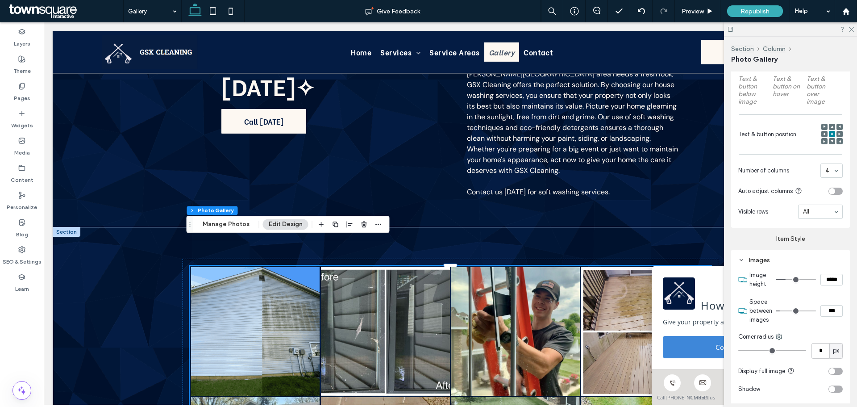
type input "*"
type input "***"
type input "*"
type input "***"
type input "*"
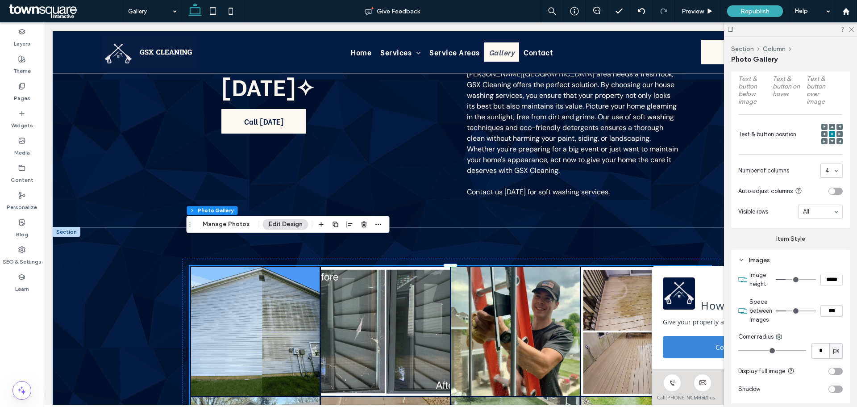
type input "***"
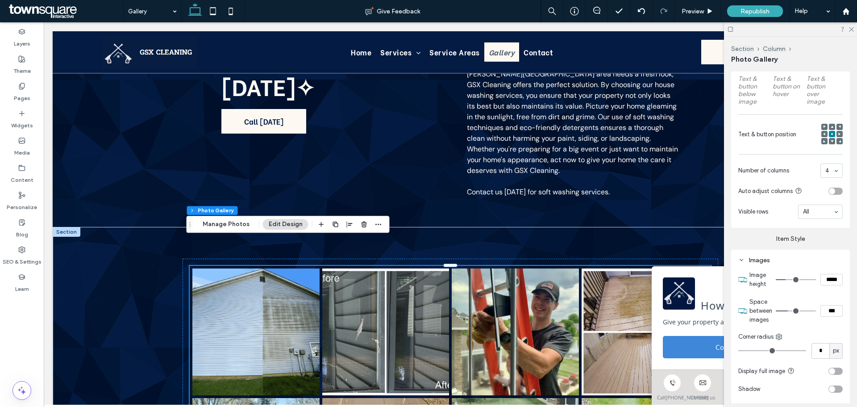
type input "*"
type input "***"
type input "*"
type input "***"
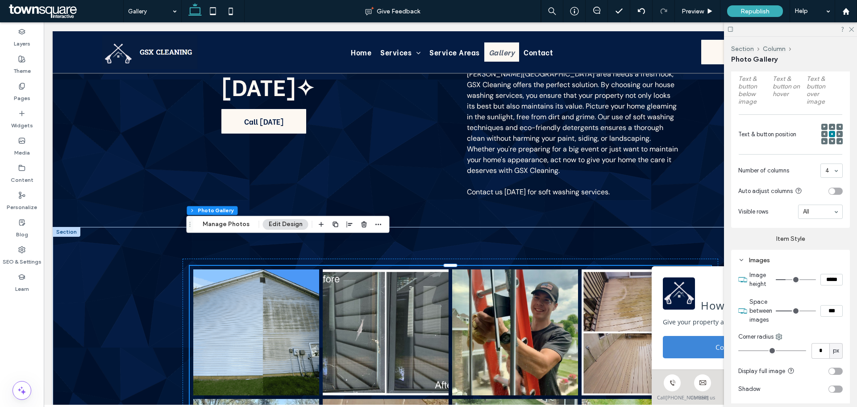
drag, startPoint x: 783, startPoint y: 312, endPoint x: 791, endPoint y: 315, distance: 8.5
type input "*"
click at [791, 311] on input "range" at bounding box center [796, 310] width 40 height 1
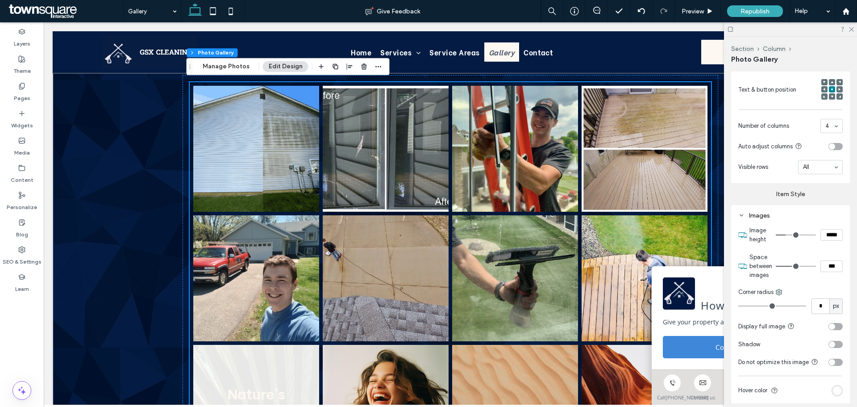
scroll to position [278, 0]
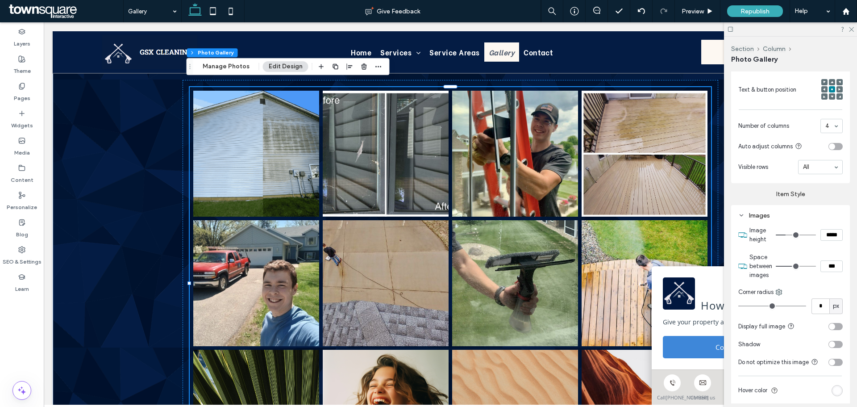
click at [212, 59] on div "Section Column Photo Gallery Manage Photos Edit Design" at bounding box center [288, 66] width 203 height 17
click at [211, 69] on button "Manage Photos" at bounding box center [226, 66] width 58 height 11
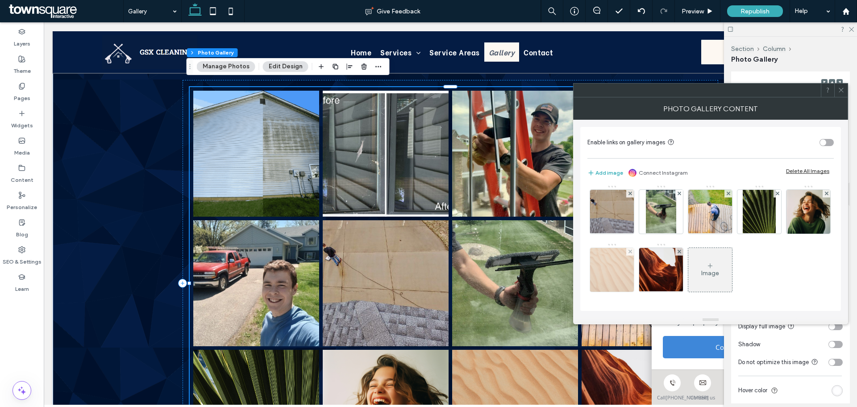
scroll to position [118, 0]
click at [776, 192] on icon at bounding box center [778, 194] width 4 height 4
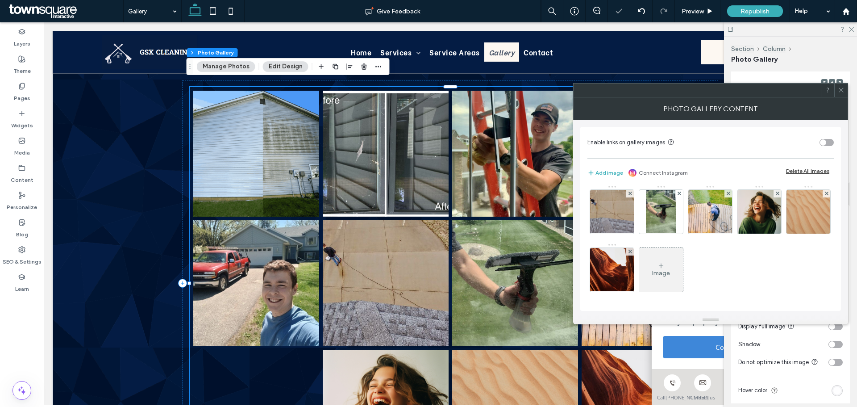
scroll to position [60, 0]
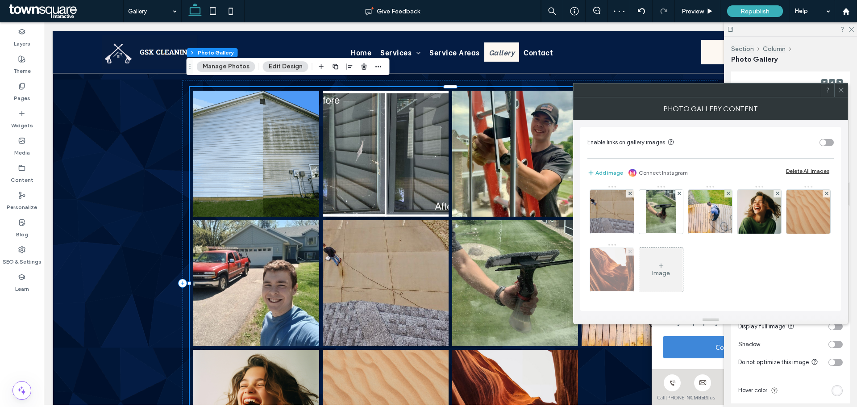
click at [632, 253] on icon at bounding box center [631, 252] width 4 height 4
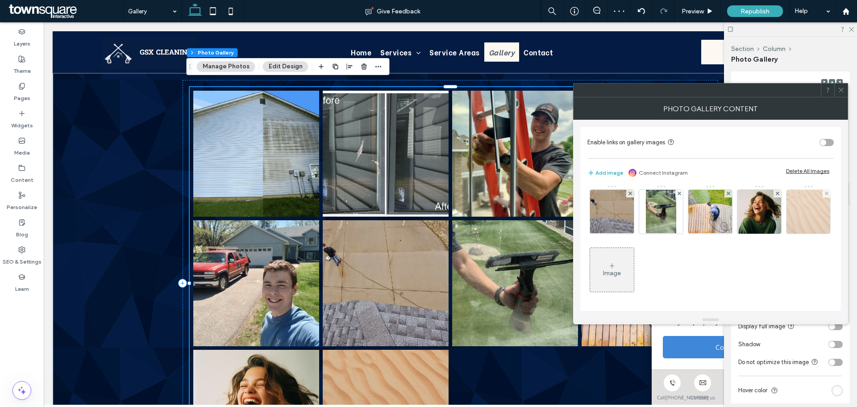
click at [823, 197] on div at bounding box center [827, 194] width 8 height 8
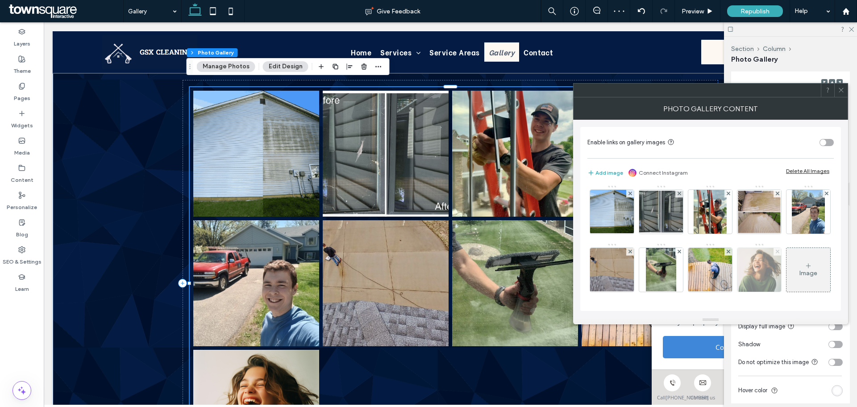
click at [776, 250] on icon at bounding box center [778, 252] width 4 height 4
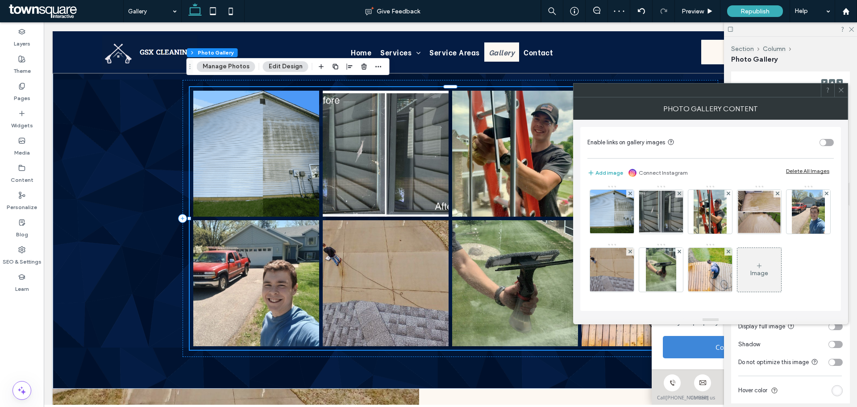
scroll to position [0, 0]
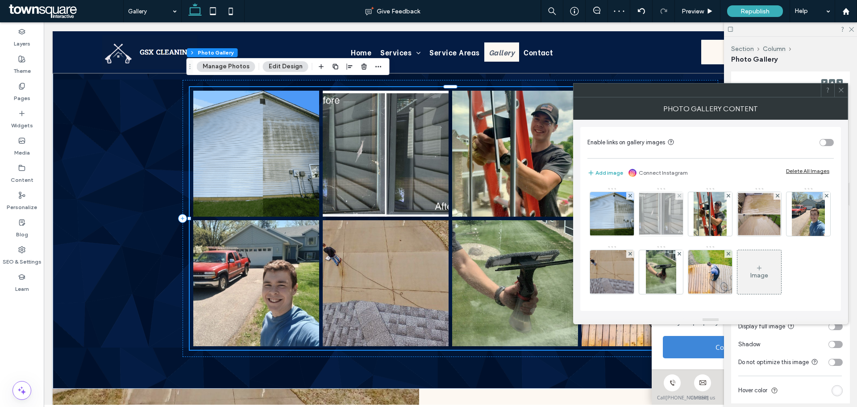
click at [676, 198] on div at bounding box center [679, 196] width 8 height 8
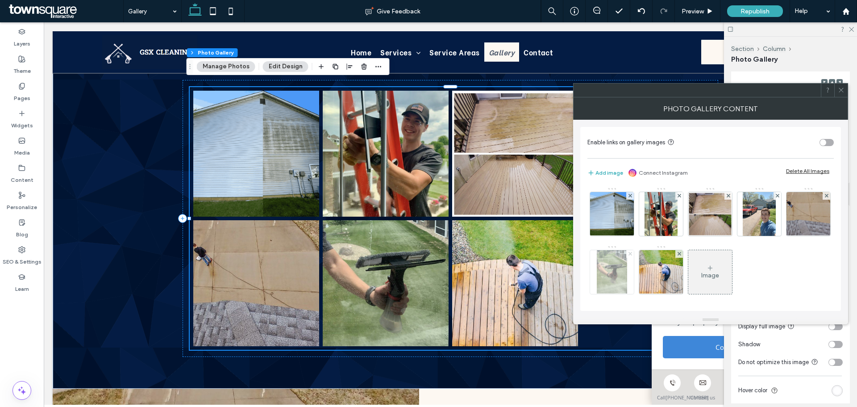
click at [632, 252] on icon at bounding box center [631, 254] width 4 height 4
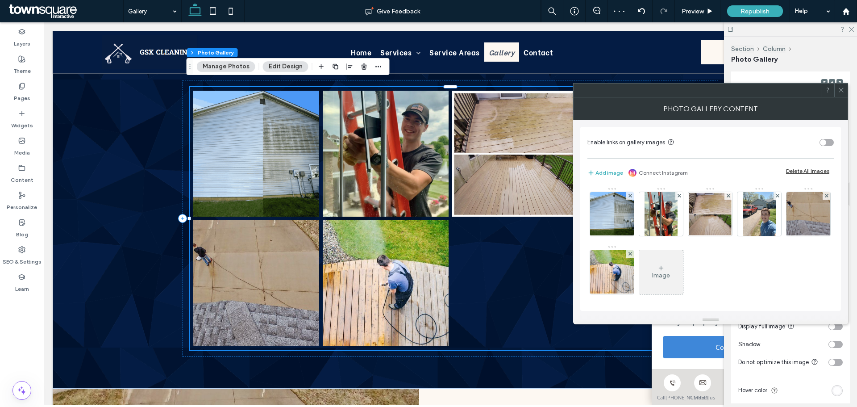
click at [840, 89] on icon at bounding box center [841, 90] width 7 height 7
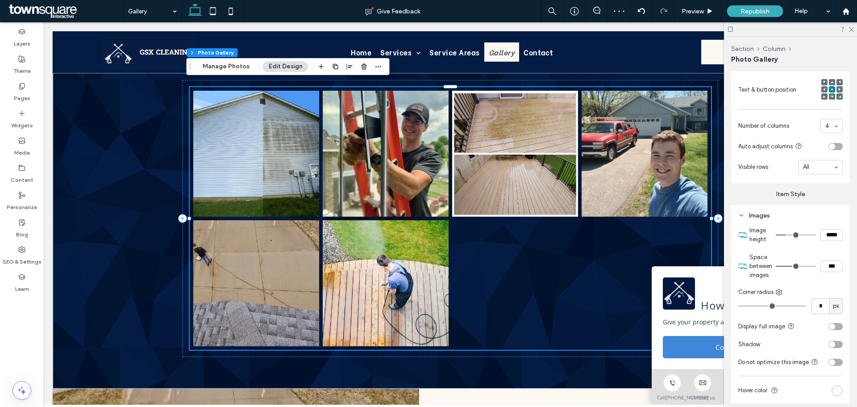
click at [815, 122] on section "Number of columns 4" at bounding box center [790, 125] width 104 height 23
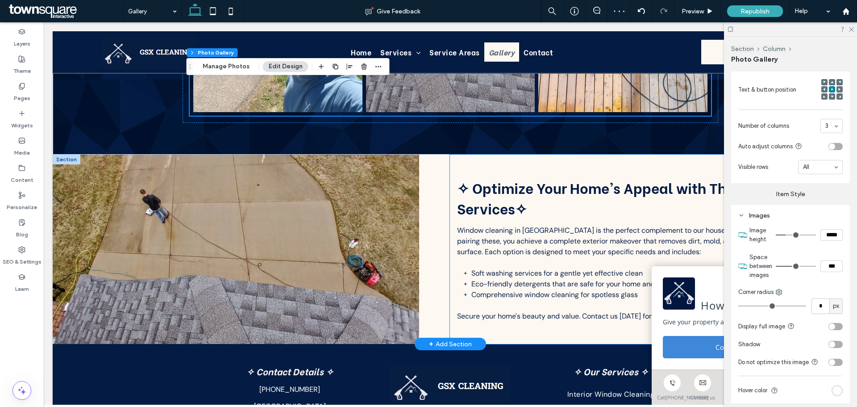
scroll to position [635, 0]
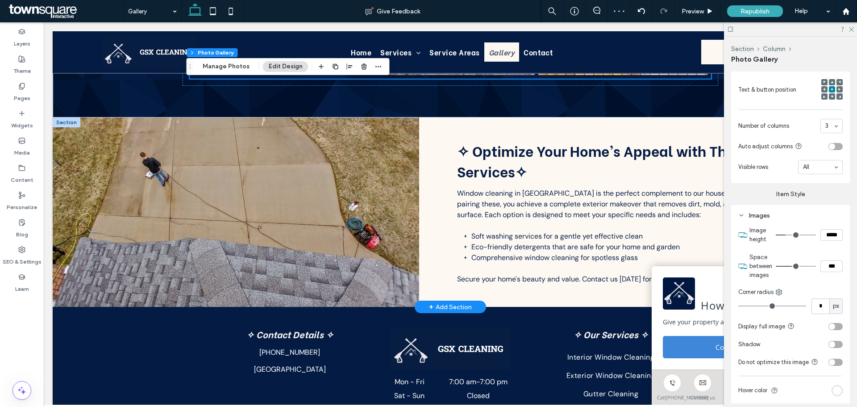
click at [69, 117] on div at bounding box center [67, 122] width 28 height 10
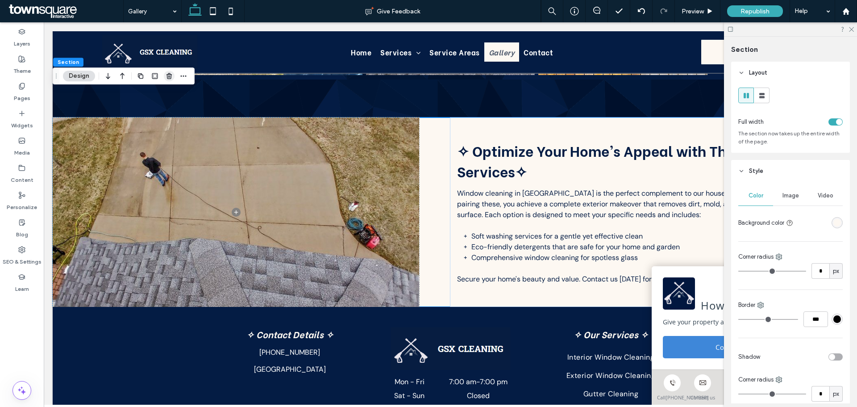
click at [172, 75] on icon "button" at bounding box center [169, 75] width 7 height 7
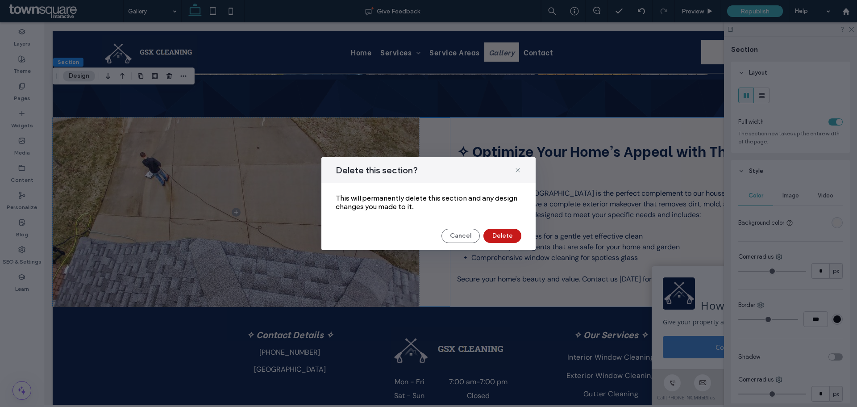
click at [495, 236] on button "Delete" at bounding box center [502, 236] width 38 height 14
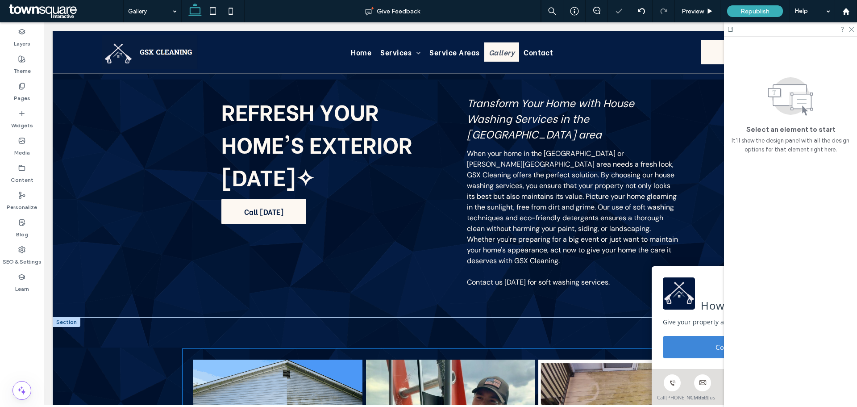
scroll to position [0, 0]
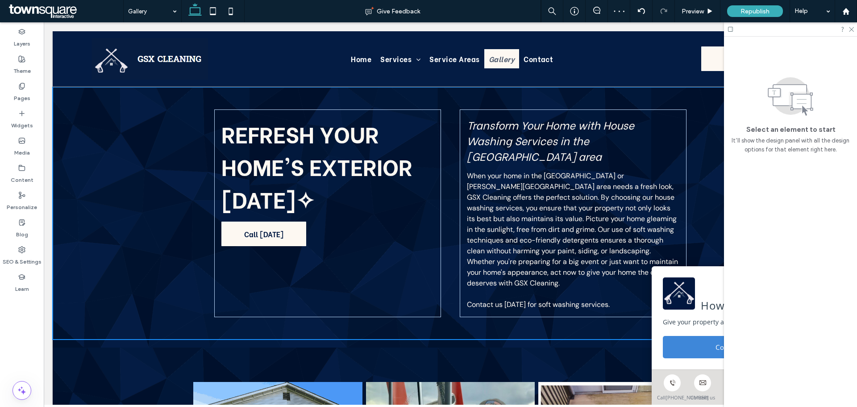
click at [192, 314] on div at bounding box center [447, 313] width 789 height 4
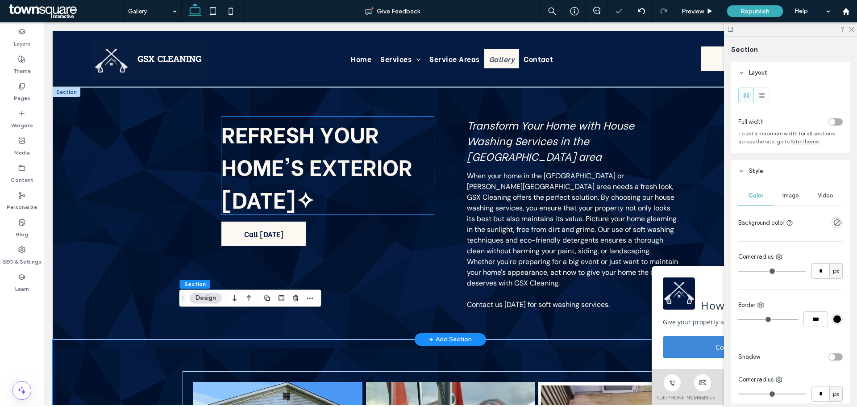
click at [319, 157] on strong "Refresh Your Home's Exterior Today✧" at bounding box center [316, 166] width 191 height 98
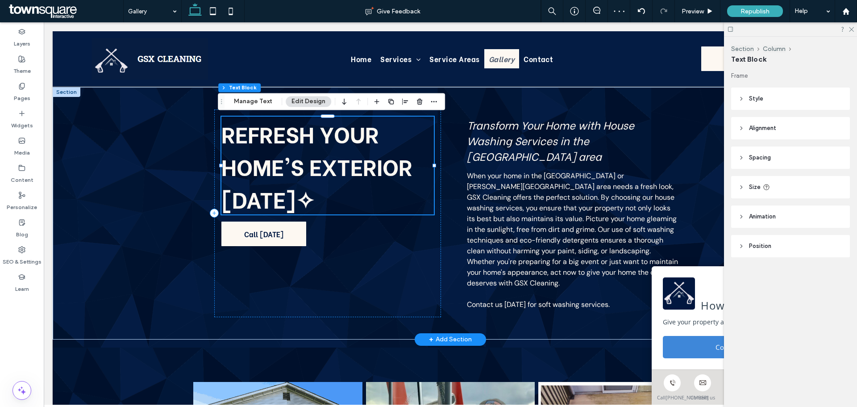
click at [319, 157] on strong "Refresh Your Home's Exterior Today✧" at bounding box center [316, 166] width 191 height 98
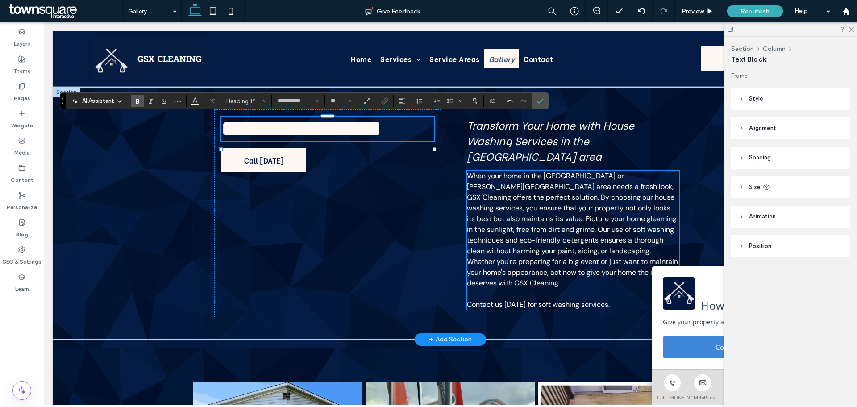
click at [531, 179] on span "When your home in the St Cloud or Waite Park area needs a fresh look, GSX Clean…" at bounding box center [572, 229] width 211 height 117
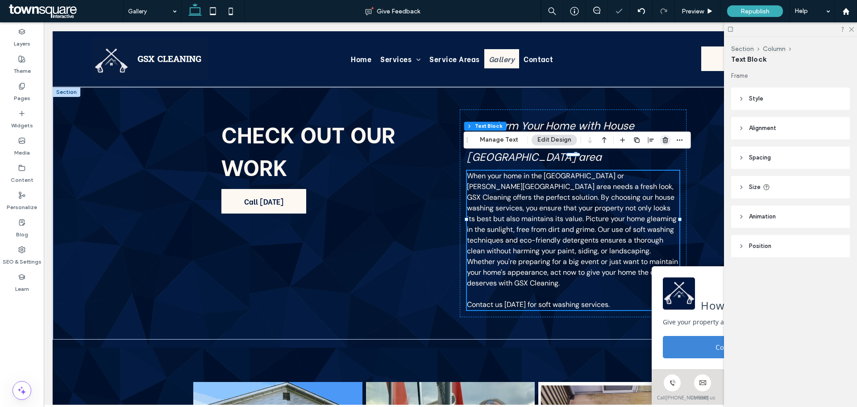
click at [662, 140] on icon "button" at bounding box center [665, 139] width 7 height 7
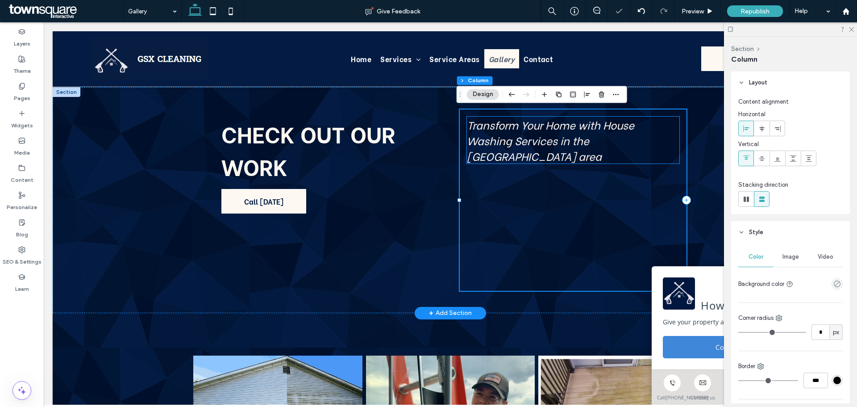
click at [658, 137] on h2 "Transform Your Home with House Washing Services in the St Cloud area" at bounding box center [573, 140] width 212 height 47
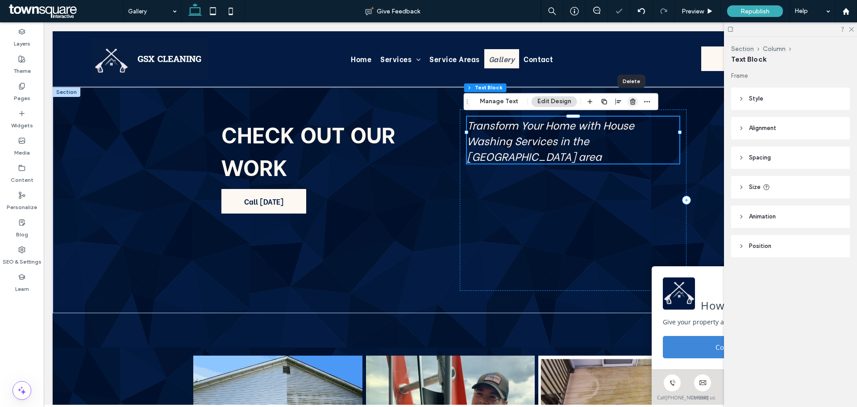
drag, startPoint x: 633, startPoint y: 103, endPoint x: 587, endPoint y: 82, distance: 49.9
click at [633, 103] on icon "button" at bounding box center [632, 101] width 7 height 7
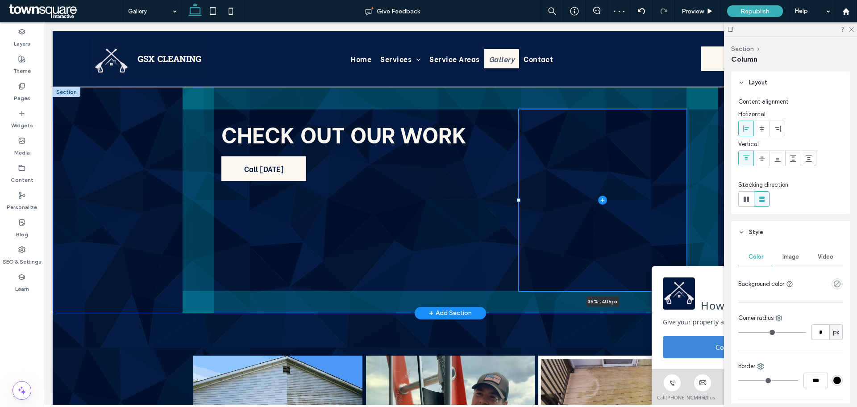
drag, startPoint x: 461, startPoint y: 198, endPoint x: 524, endPoint y: 195, distance: 63.0
click at [524, 195] on div "Check out our work Call Today 35% , 406px" at bounding box center [451, 200] width 536 height 226
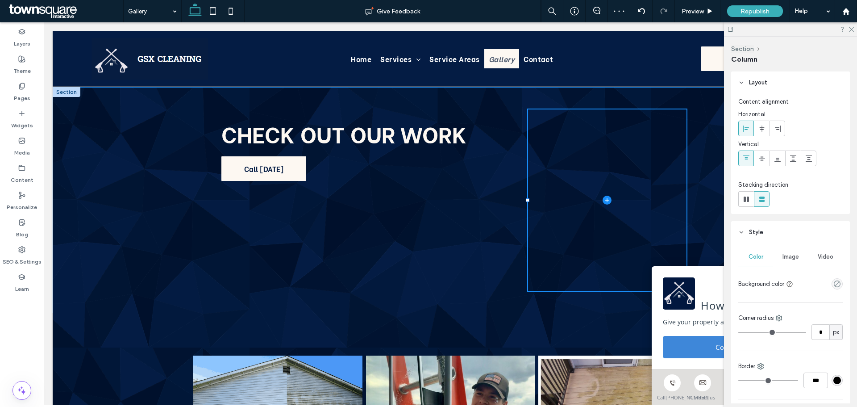
type input "**"
type input "*****"
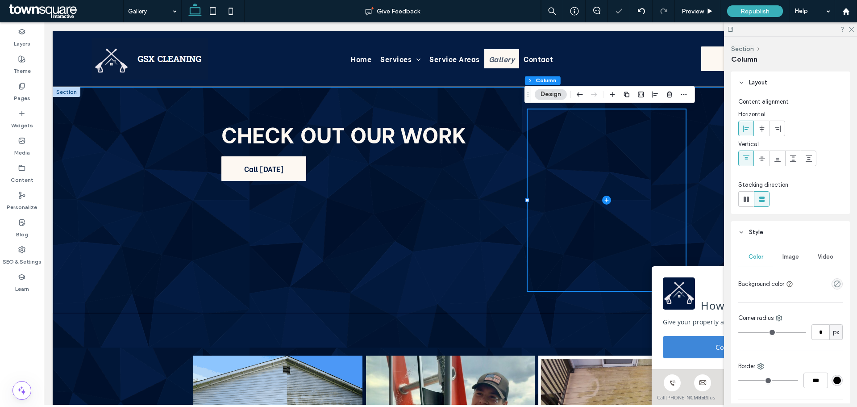
click at [82, 199] on div "Check out our work Call Today 34% , 406px" at bounding box center [450, 200] width 795 height 226
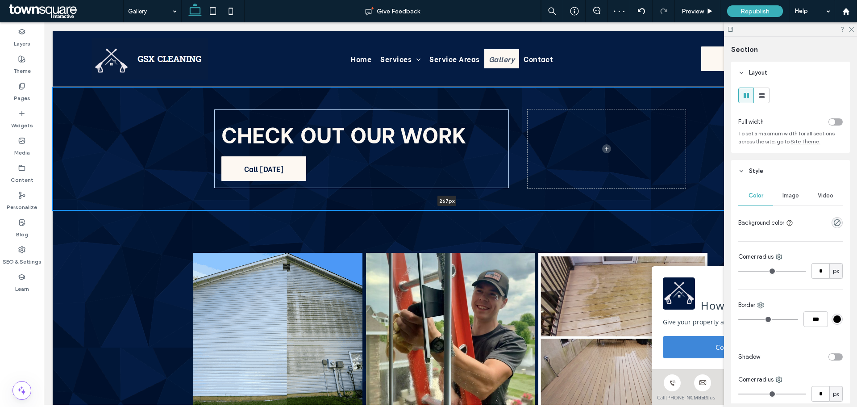
drag, startPoint x: 236, startPoint y: 311, endPoint x: 263, endPoint y: 204, distance: 110.0
click at [263, 204] on div "Check out our work Call Today 267px Section + Add Section" at bounding box center [450, 148] width 795 height 123
type input "***"
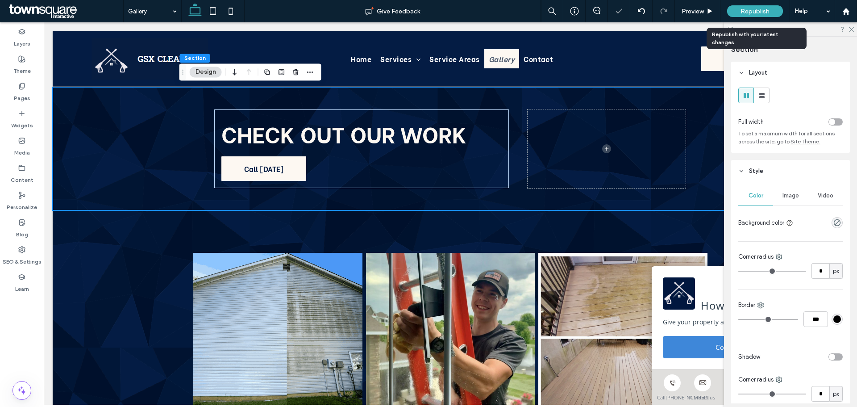
click at [758, 9] on span "Republish" at bounding box center [755, 12] width 29 height 8
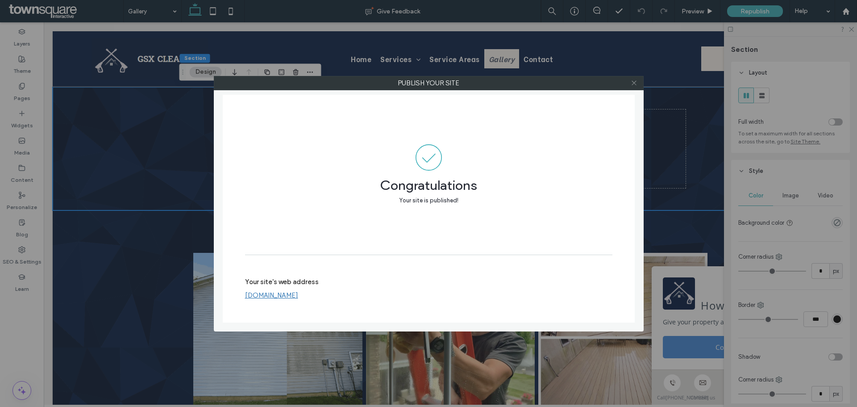
click at [636, 84] on icon at bounding box center [634, 82] width 7 height 7
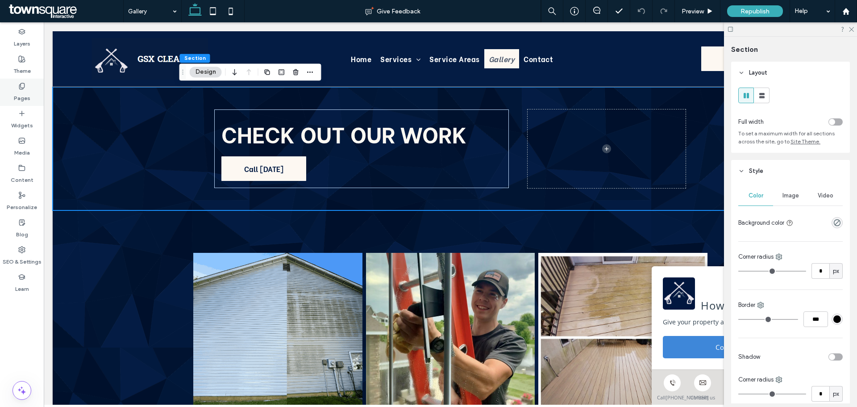
click at [21, 91] on label "Pages" at bounding box center [22, 96] width 17 height 12
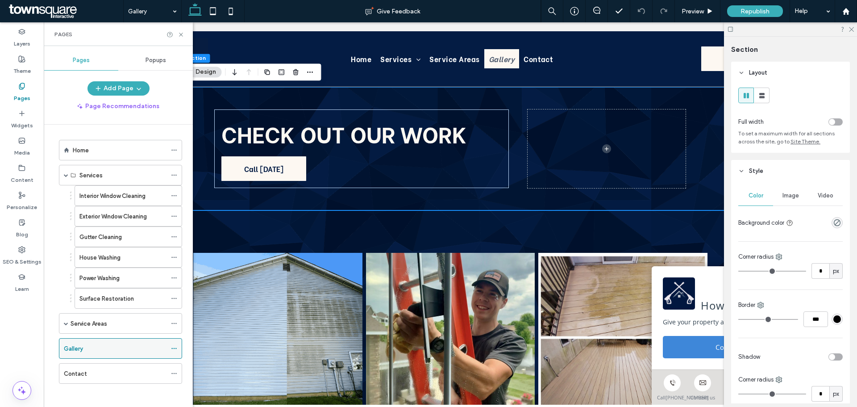
click at [175, 347] on icon at bounding box center [174, 348] width 6 height 6
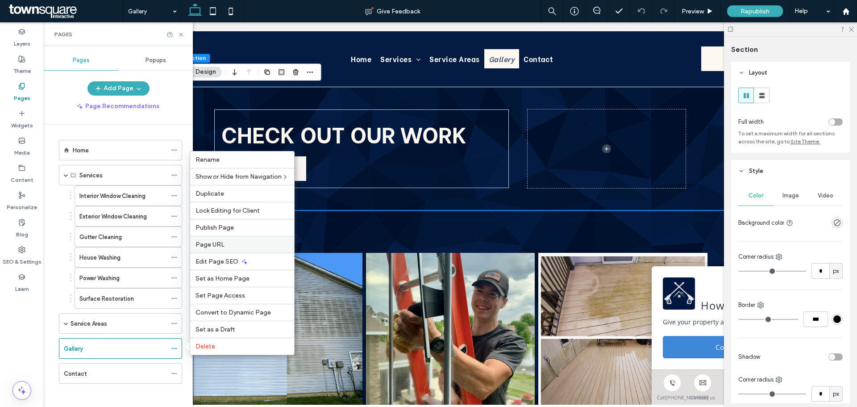
click at [207, 245] on span "Page URL" at bounding box center [210, 245] width 29 height 8
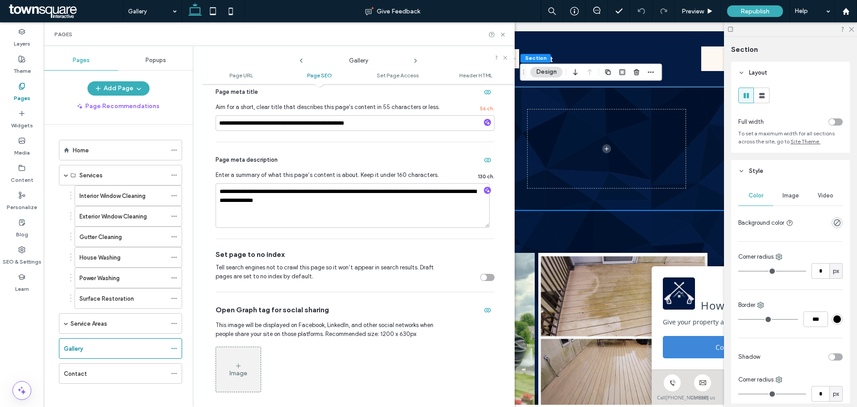
scroll to position [268, 0]
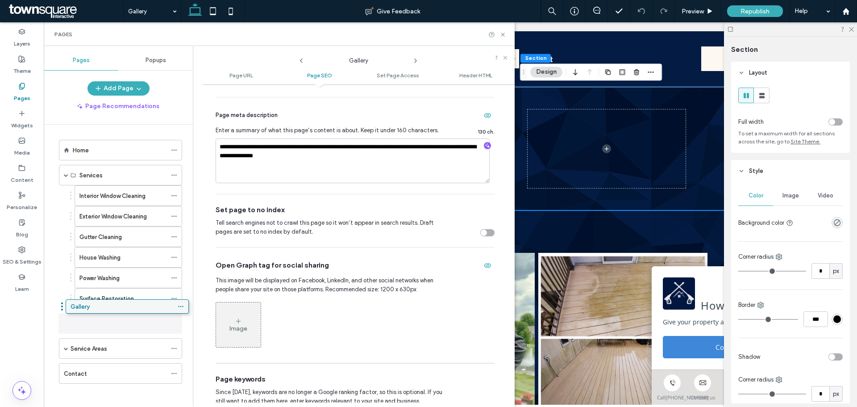
drag, startPoint x: 121, startPoint y: 349, endPoint x: 126, endPoint y: 310, distance: 39.2
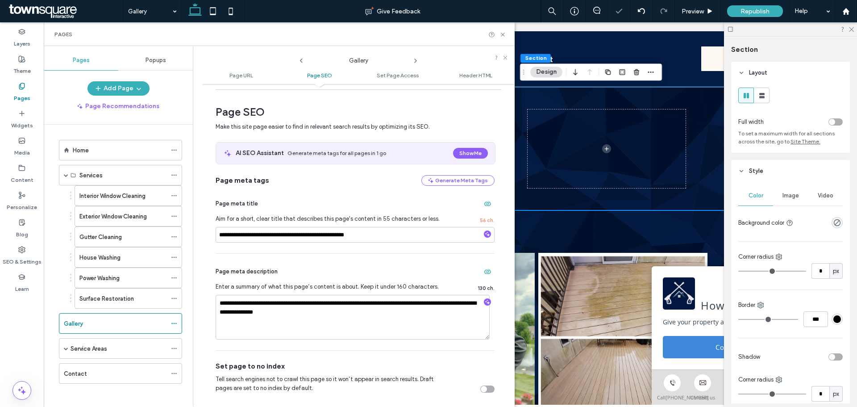
scroll to position [89, 0]
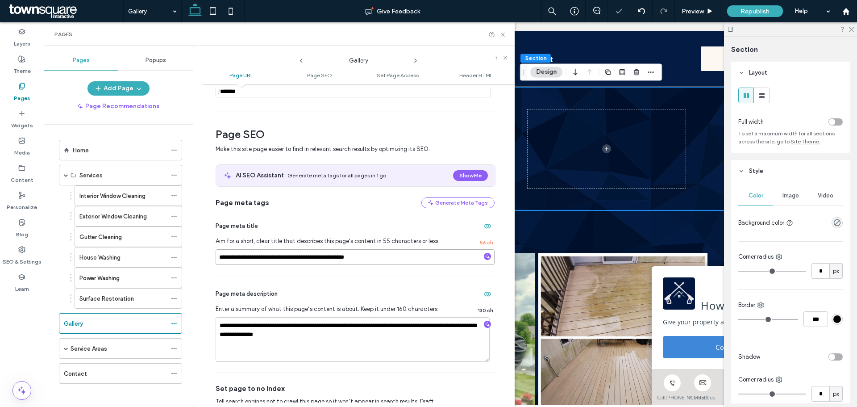
drag, startPoint x: 260, startPoint y: 258, endPoint x: 190, endPoint y: 259, distance: 70.1
click at [190, 259] on div "**********" at bounding box center [279, 226] width 471 height 361
type input "**********"
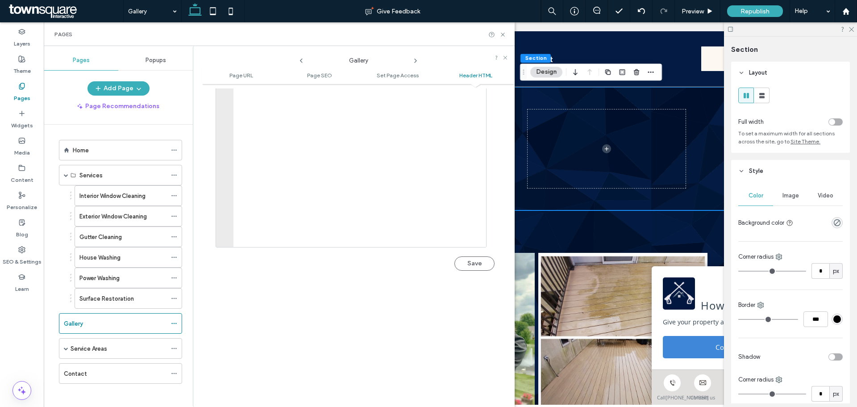
scroll to position [937, 0]
click at [476, 231] on button "Save" at bounding box center [474, 229] width 40 height 14
click at [745, 10] on span "Republish" at bounding box center [755, 12] width 29 height 8
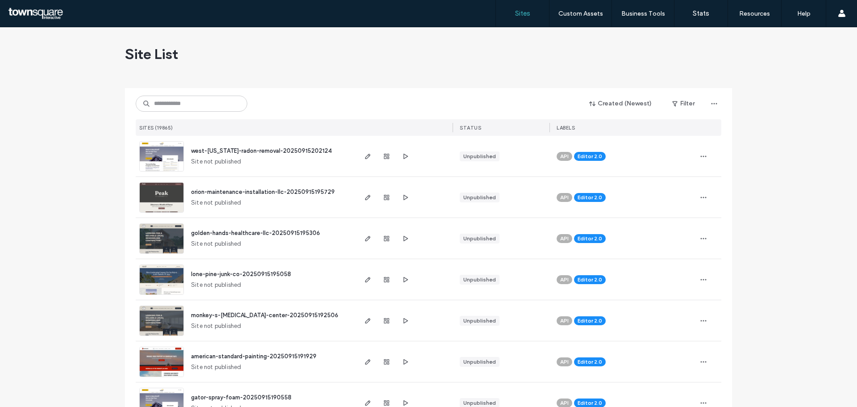
click at [166, 99] on input at bounding box center [192, 104] width 112 height 16
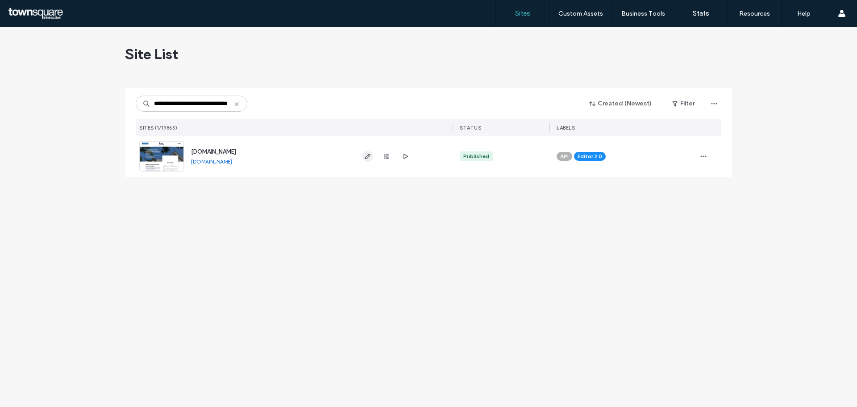
type input "**********"
click at [366, 155] on icon "button" at bounding box center [367, 156] width 7 height 7
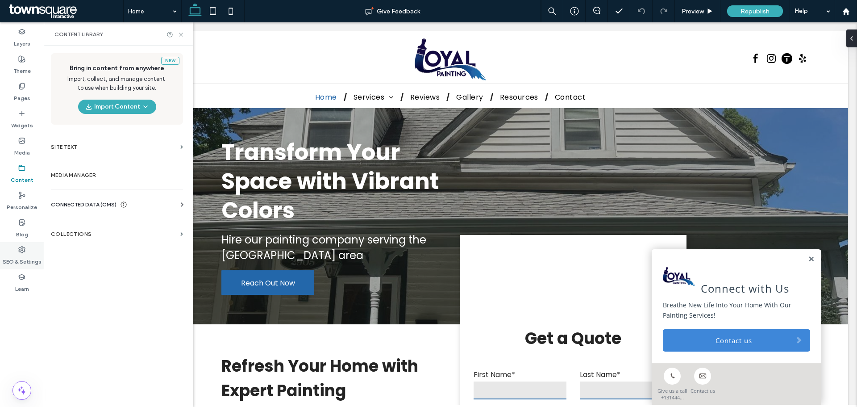
click at [22, 255] on label "SEO & Settings" at bounding box center [22, 259] width 39 height 12
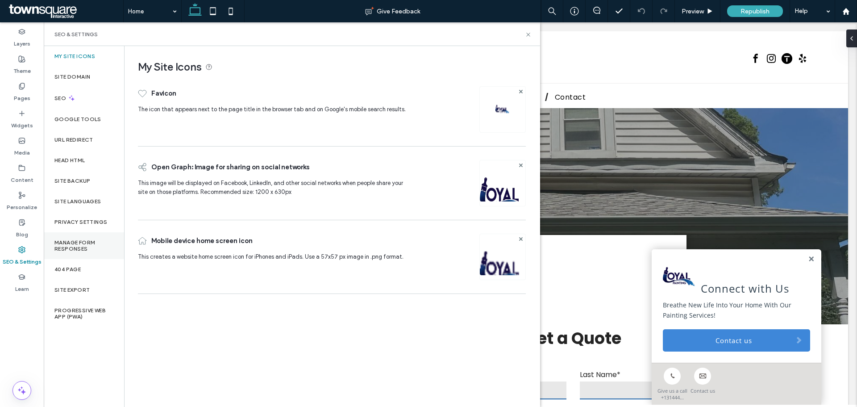
click at [95, 247] on label "Manage Form Responses" at bounding box center [83, 245] width 59 height 12
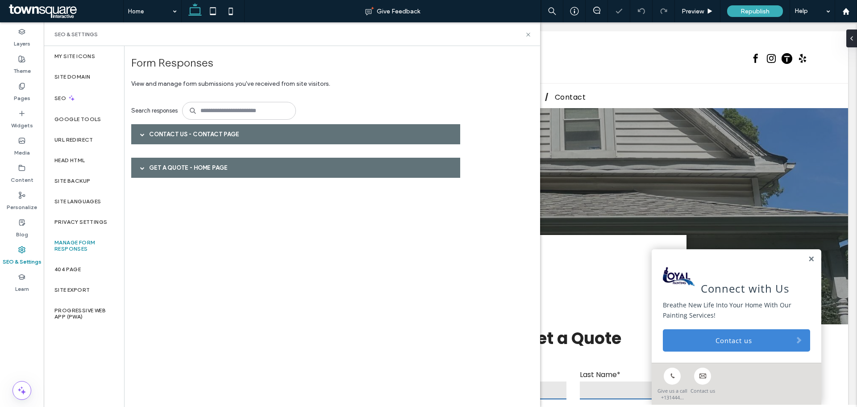
click at [200, 129] on div "Contact Us - Contact page" at bounding box center [295, 134] width 329 height 20
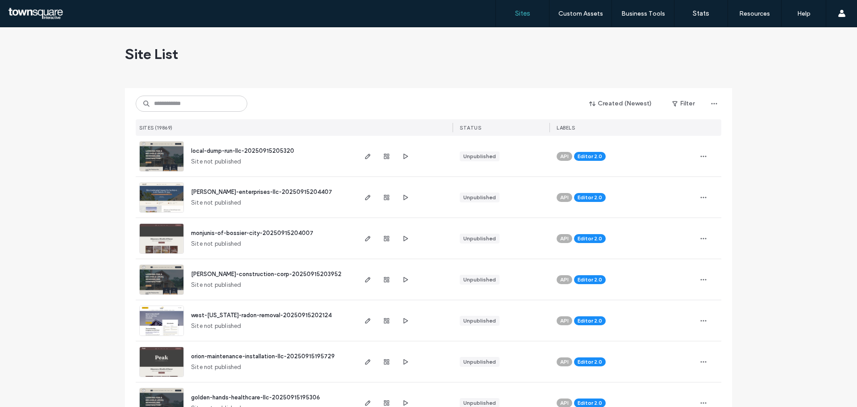
drag, startPoint x: 0, startPoint y: 0, endPoint x: 182, endPoint y: 104, distance: 209.3
click at [182, 104] on input at bounding box center [192, 104] width 112 height 16
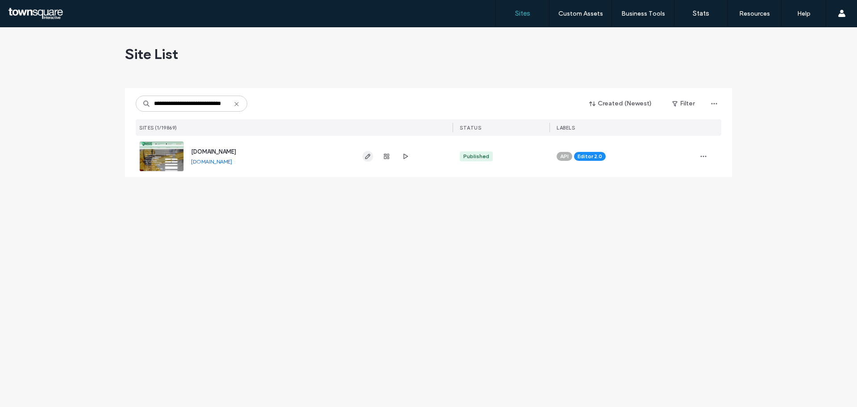
type input "**********"
click at [368, 154] on icon "button" at bounding box center [367, 156] width 7 height 7
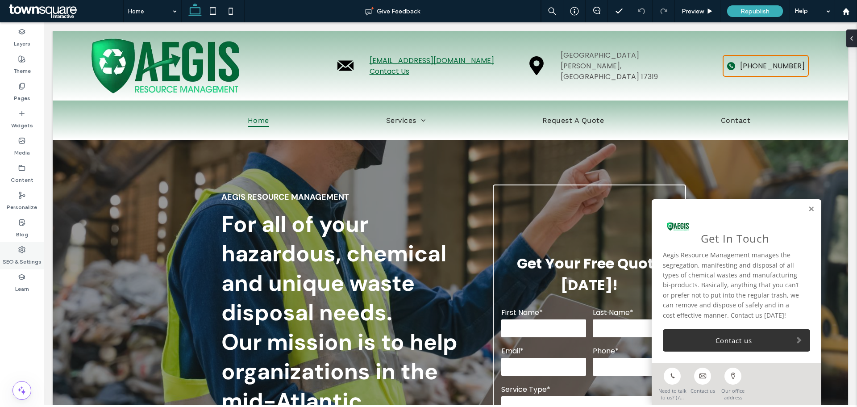
click at [20, 251] on use at bounding box center [22, 249] width 6 height 6
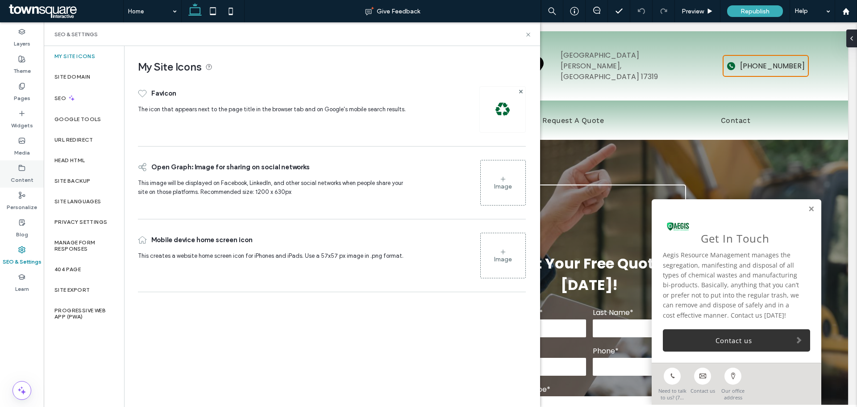
click at [29, 174] on label "Content" at bounding box center [22, 177] width 23 height 12
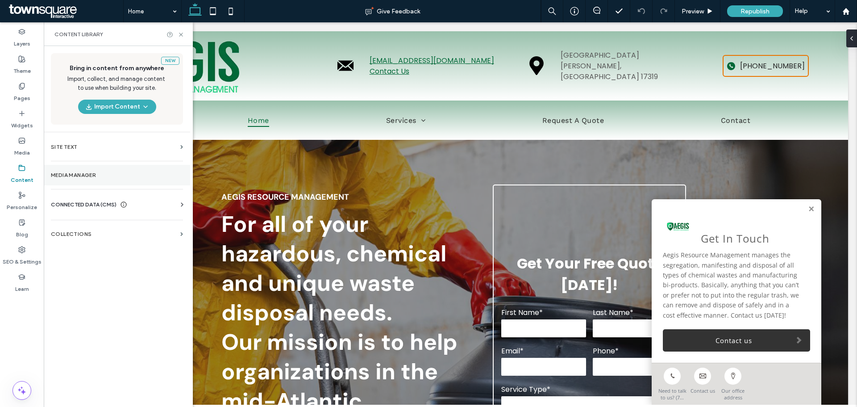
click at [68, 175] on label "Media Manager" at bounding box center [117, 175] width 132 height 6
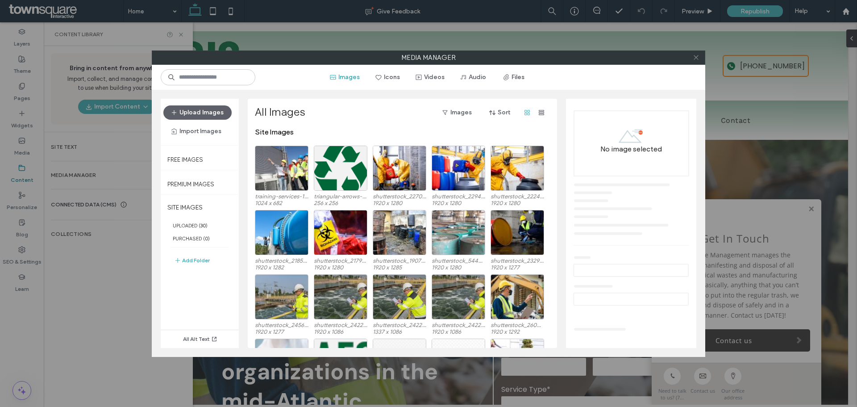
click at [696, 52] on span at bounding box center [696, 57] width 7 height 13
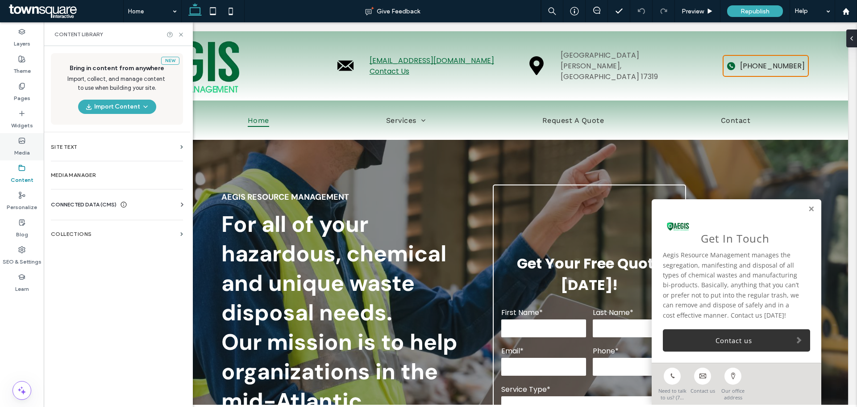
click at [29, 144] on label "Media" at bounding box center [22, 150] width 16 height 12
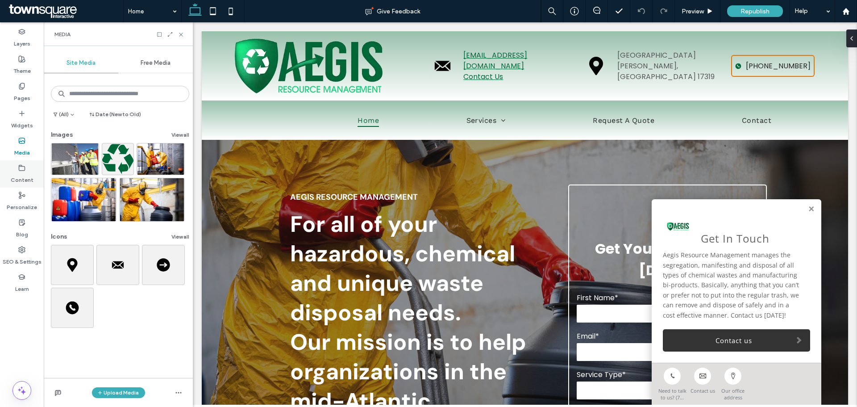
click at [27, 178] on label "Content" at bounding box center [22, 177] width 23 height 12
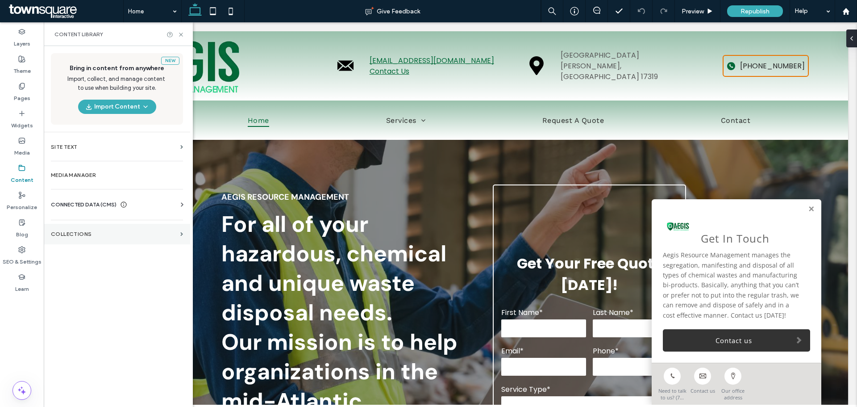
click at [99, 229] on section "Collections" at bounding box center [117, 234] width 146 height 21
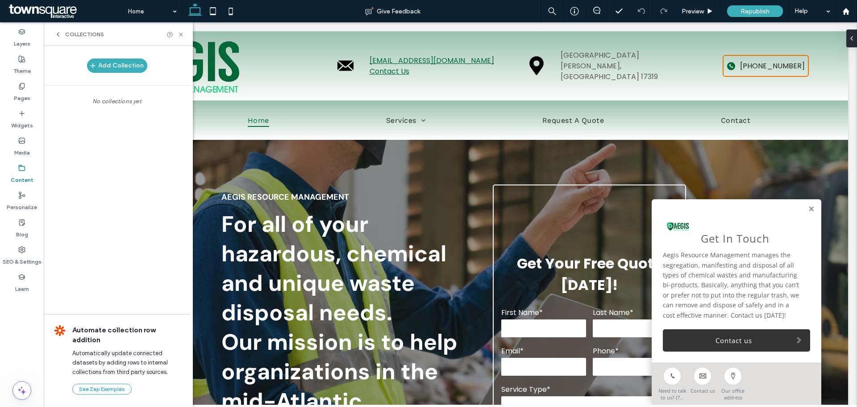
click at [23, 171] on icon at bounding box center [21, 167] width 7 height 7
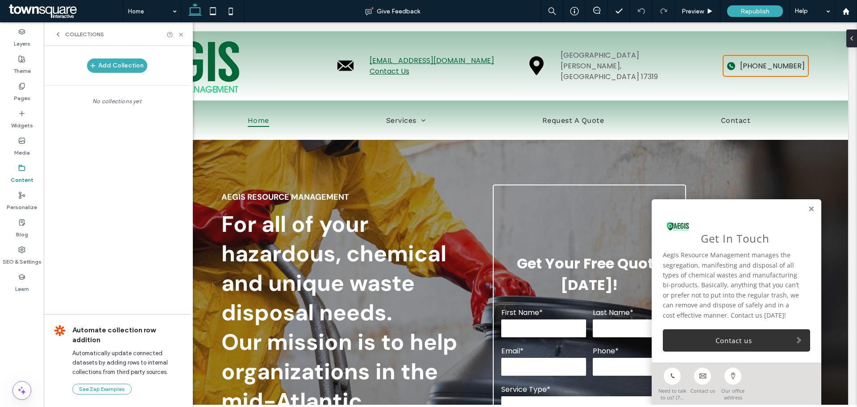
click at [63, 33] on div "Collections" at bounding box center [79, 34] width 50 height 7
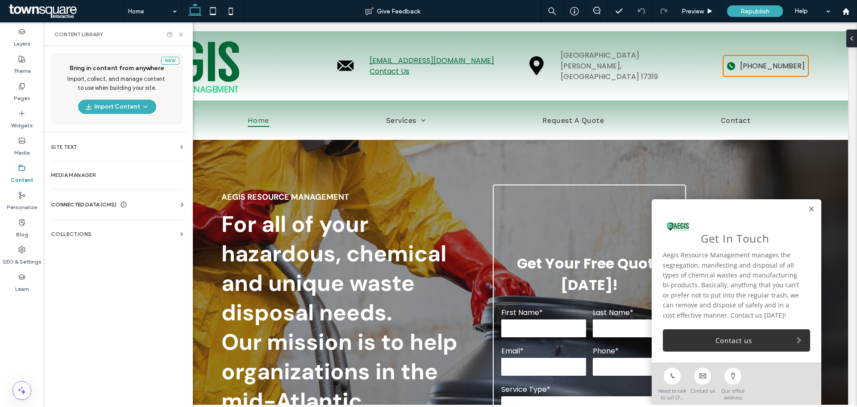
click at [107, 202] on span "CONNECTED DATA (CMS)" at bounding box center [84, 204] width 66 height 9
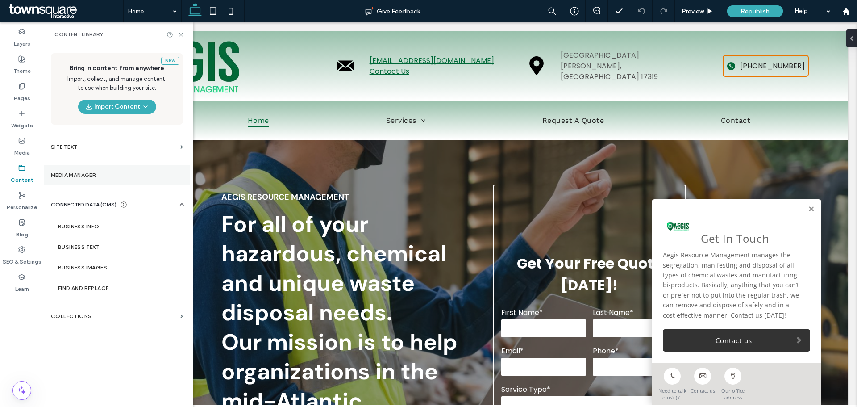
click at [115, 182] on section "Media Manager" at bounding box center [117, 175] width 146 height 21
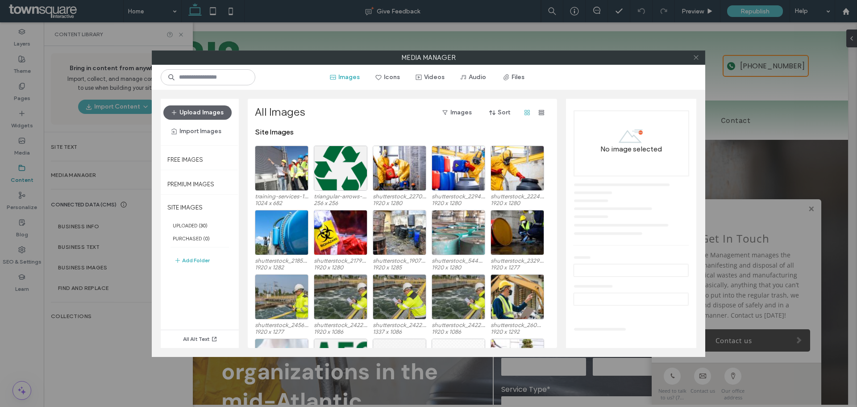
click at [697, 57] on icon at bounding box center [696, 57] width 7 height 7
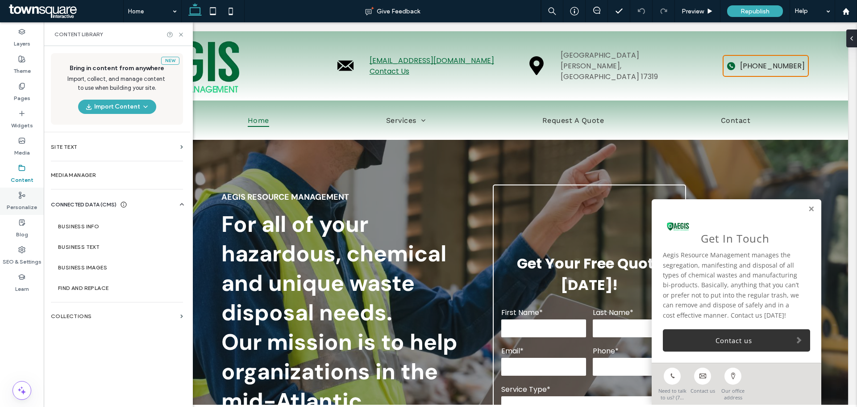
click at [30, 199] on label "Personalize" at bounding box center [22, 205] width 30 height 12
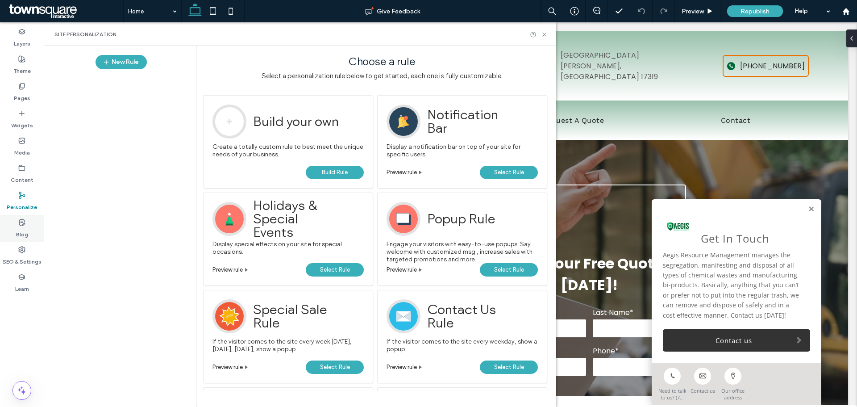
click at [21, 225] on icon at bounding box center [21, 222] width 7 height 7
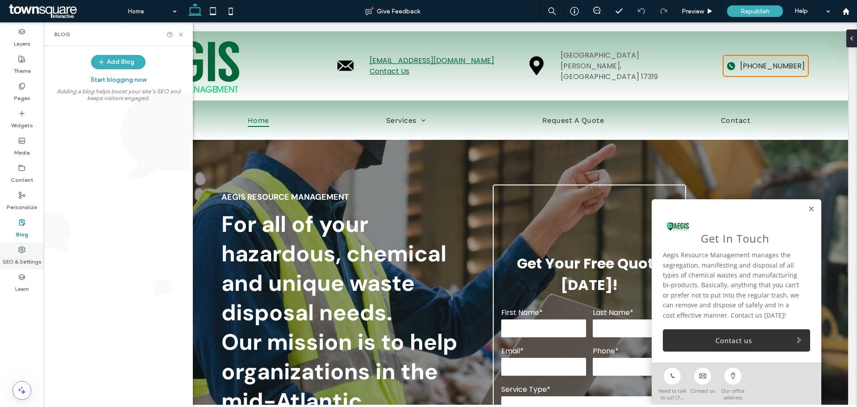
click at [24, 259] on label "SEO & Settings" at bounding box center [22, 259] width 39 height 12
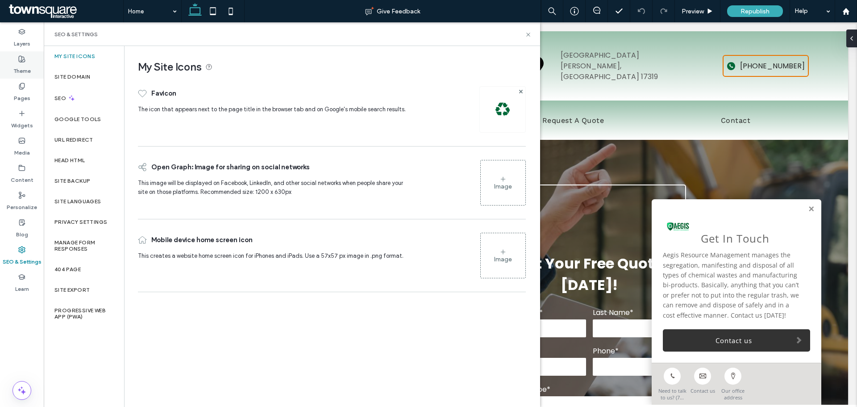
click at [25, 70] on label "Theme" at bounding box center [21, 68] width 17 height 12
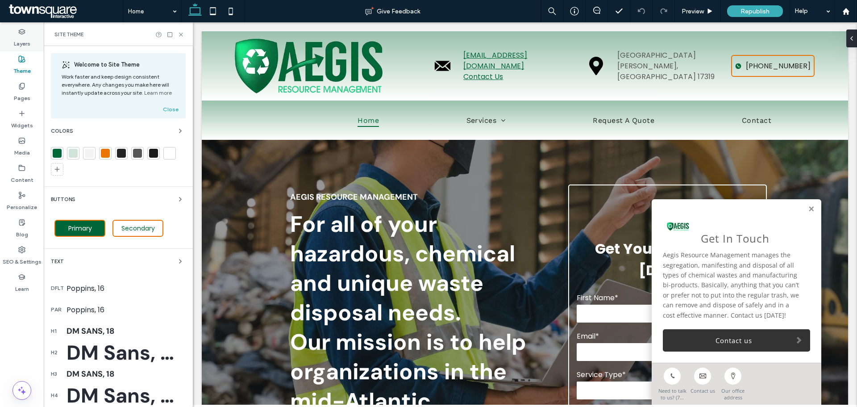
click at [20, 41] on label "Layers" at bounding box center [22, 41] width 17 height 12
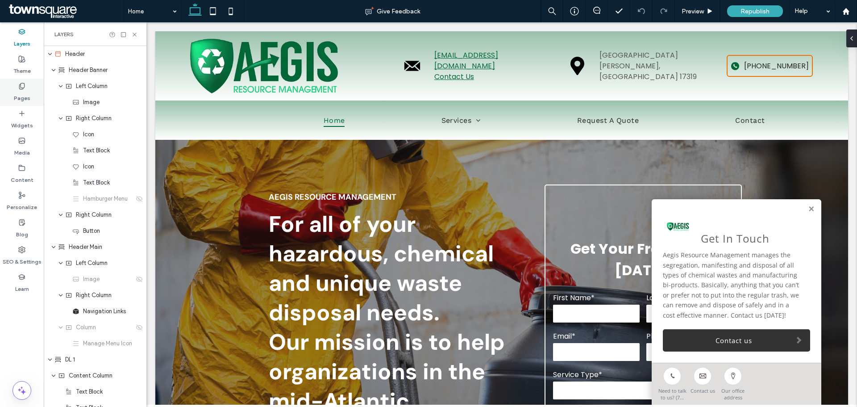
click at [24, 96] on label "Pages" at bounding box center [22, 96] width 17 height 12
